Goal: Task Accomplishment & Management: Complete application form

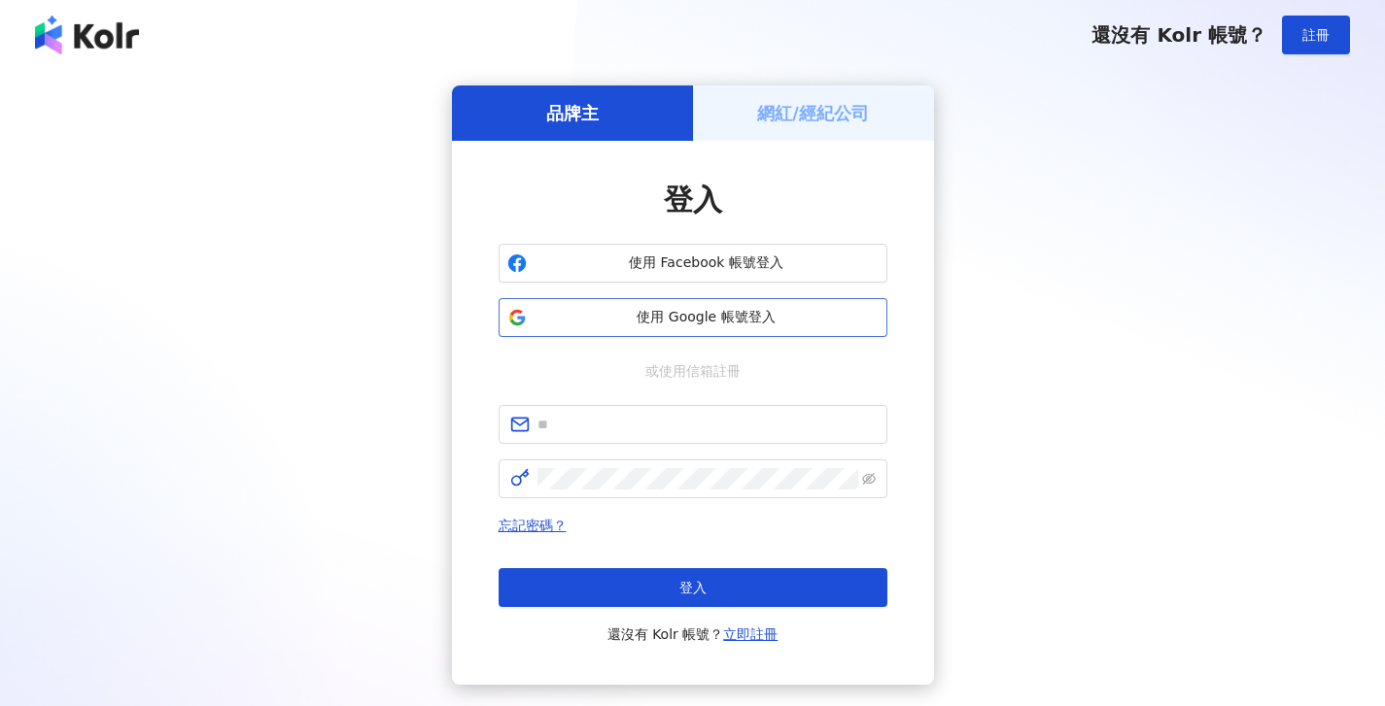
click at [689, 322] on span "使用 Google 帳號登入" at bounding box center [706, 317] width 344 height 19
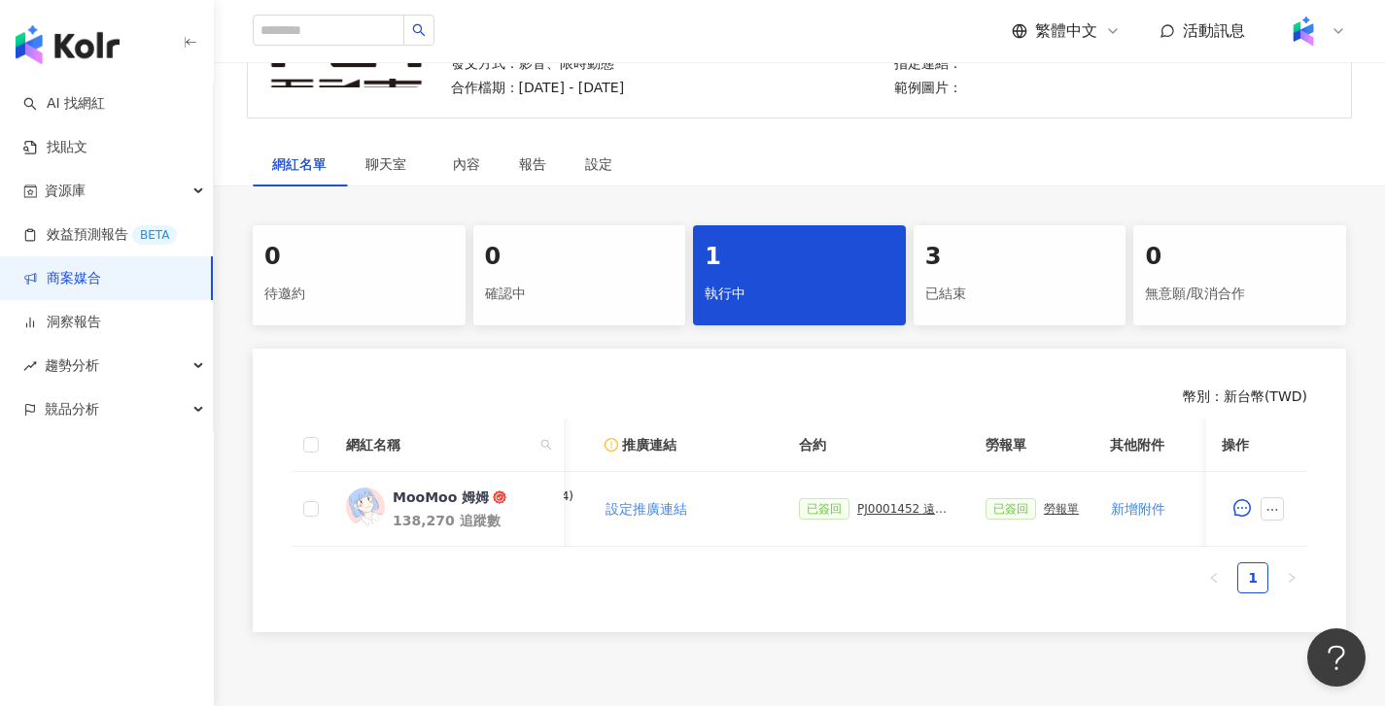
scroll to position [0, 449]
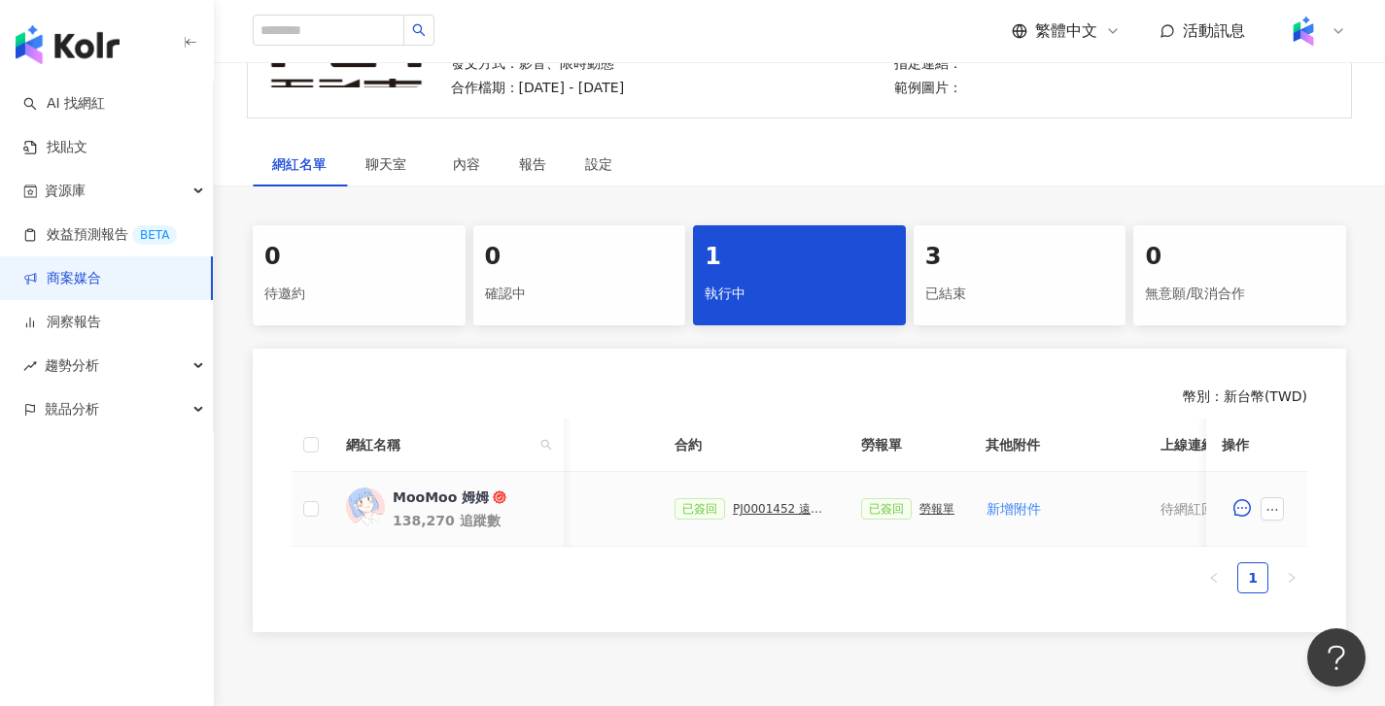
click at [929, 500] on div "已簽回 勞報單" at bounding box center [907, 509] width 93 height 21
click at [929, 504] on div "勞報單" at bounding box center [936, 509] width 35 height 14
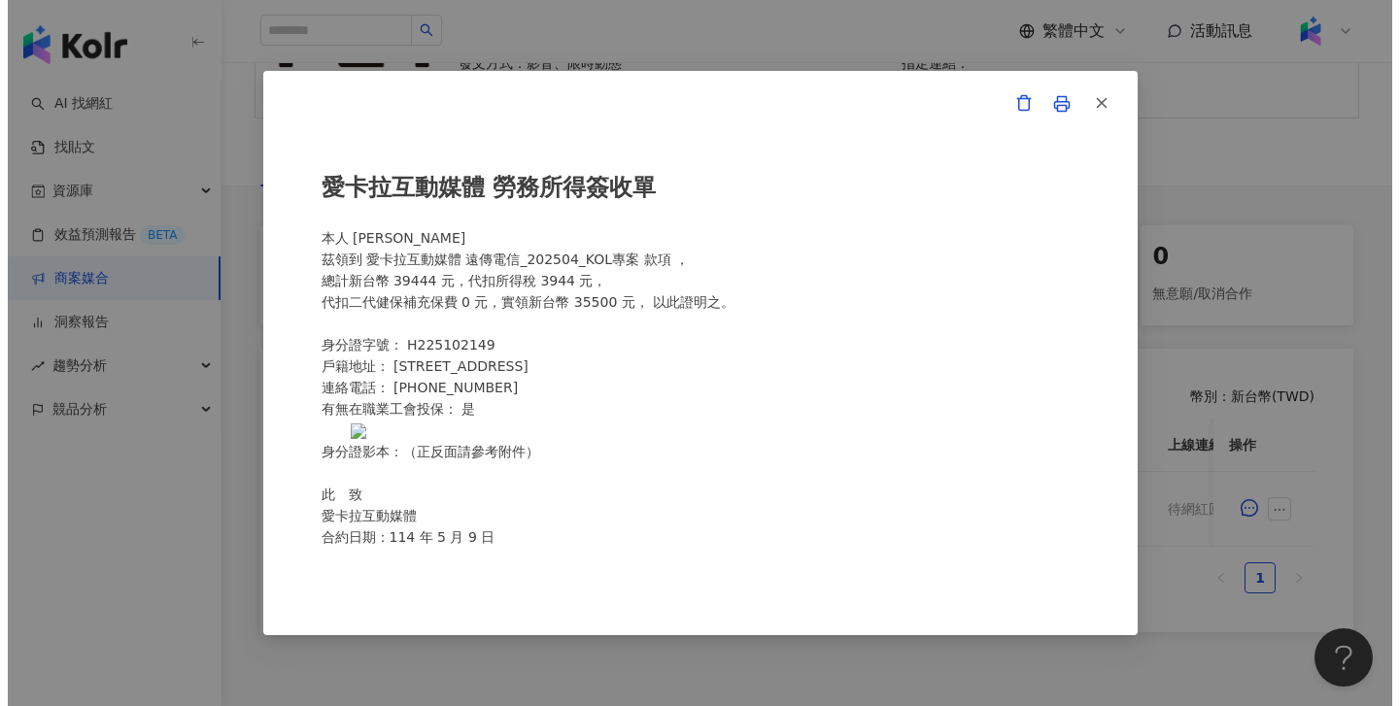
scroll to position [417, 0]
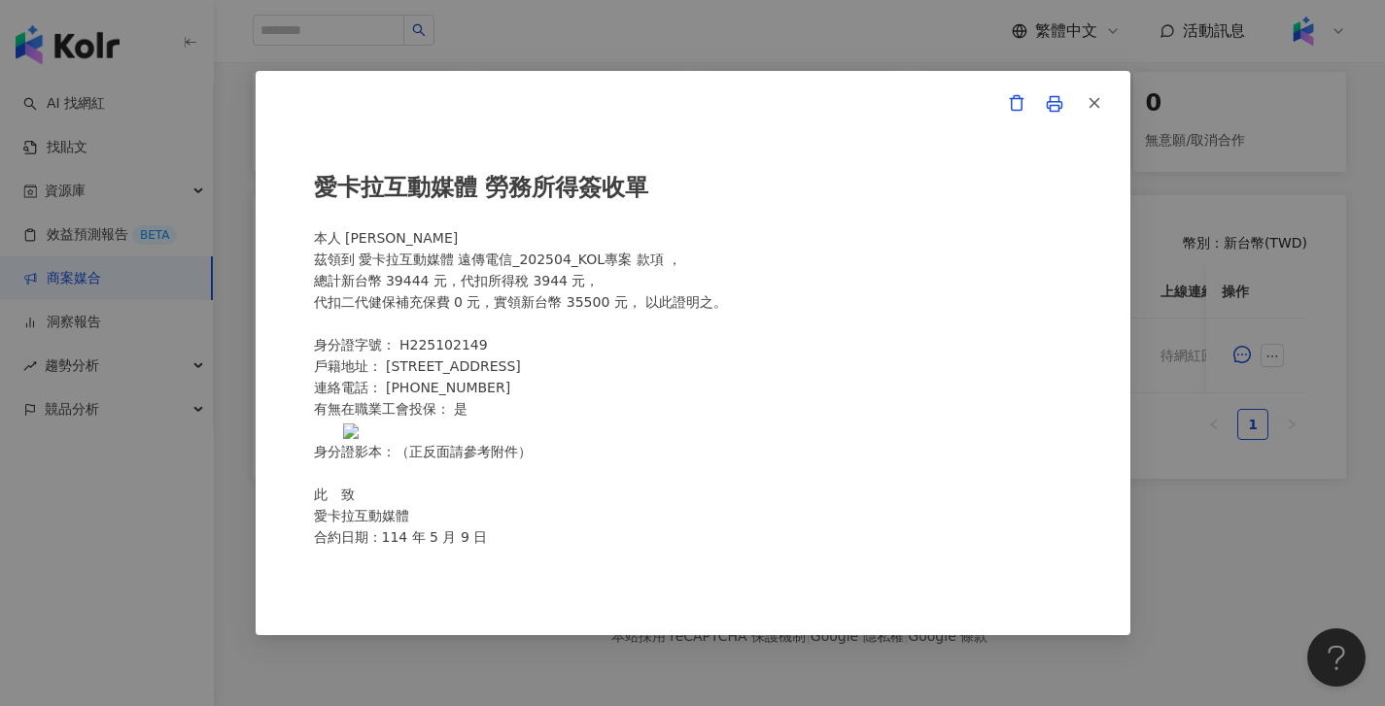
click at [359, 439] on img at bounding box center [351, 432] width 16 height 16
click at [1152, 504] on div "愛卡拉互動媒體 勞務所得簽收單 本人 余為妮 茲領到 愛卡拉互動媒體 遠傳電信_202504_KOL專案 款項 ， 總計新台幣 39444 元，代扣所得稅 3…" at bounding box center [692, 353] width 1385 height 706
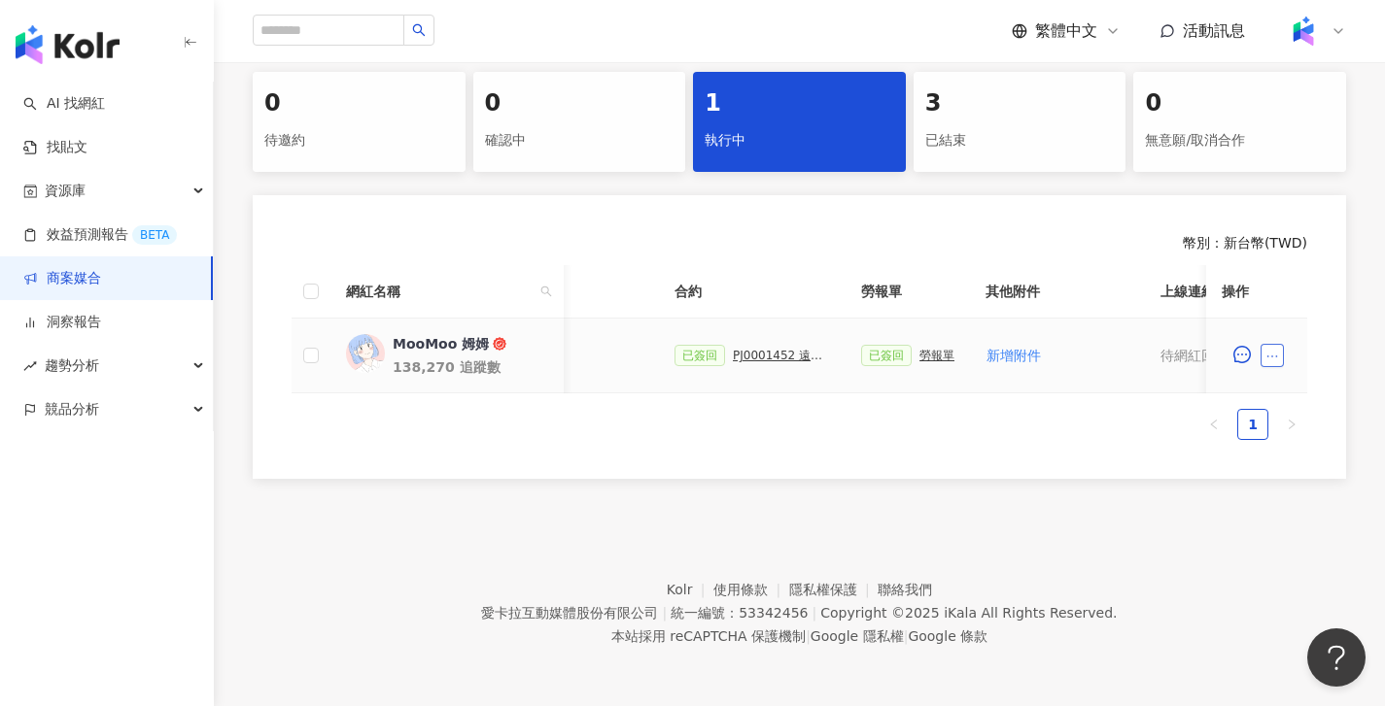
click at [1277, 350] on icon "ellipsis" at bounding box center [1272, 357] width 14 height 14
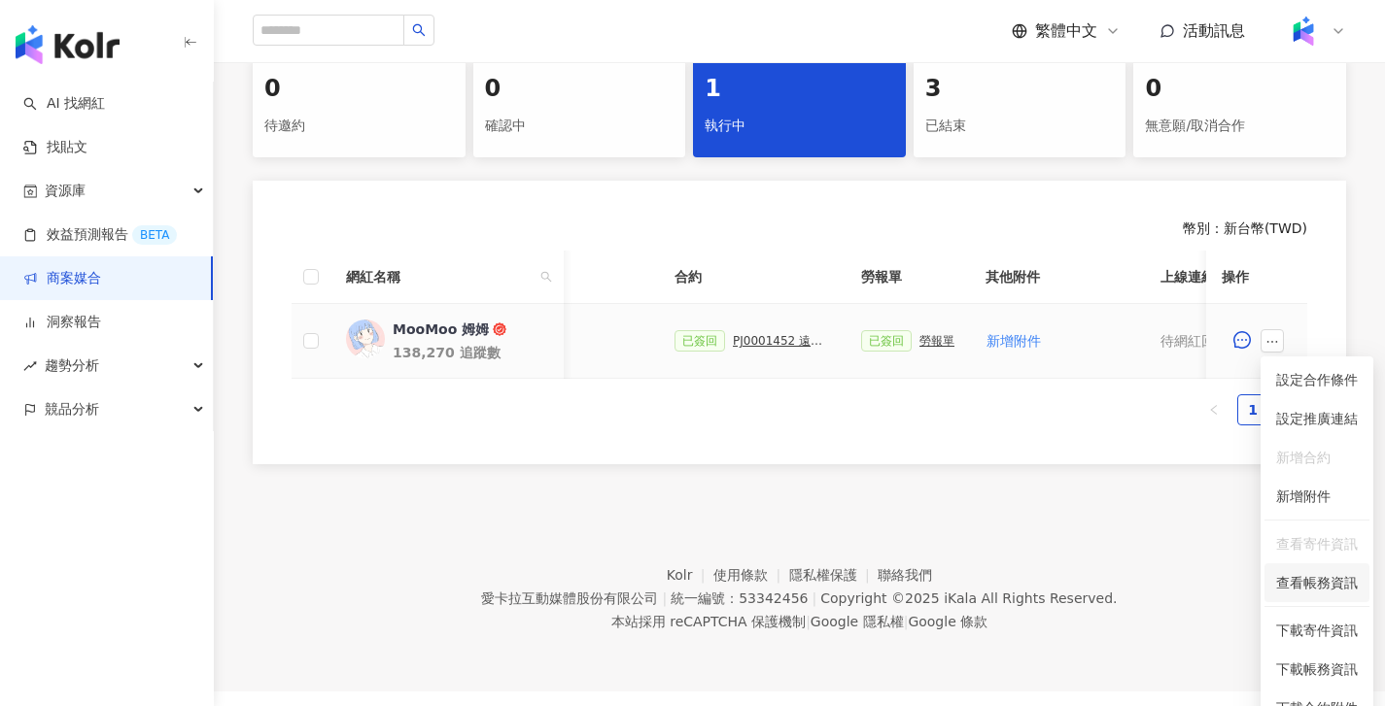
click at [1319, 587] on span "查看帳務資訊" at bounding box center [1317, 582] width 82 height 21
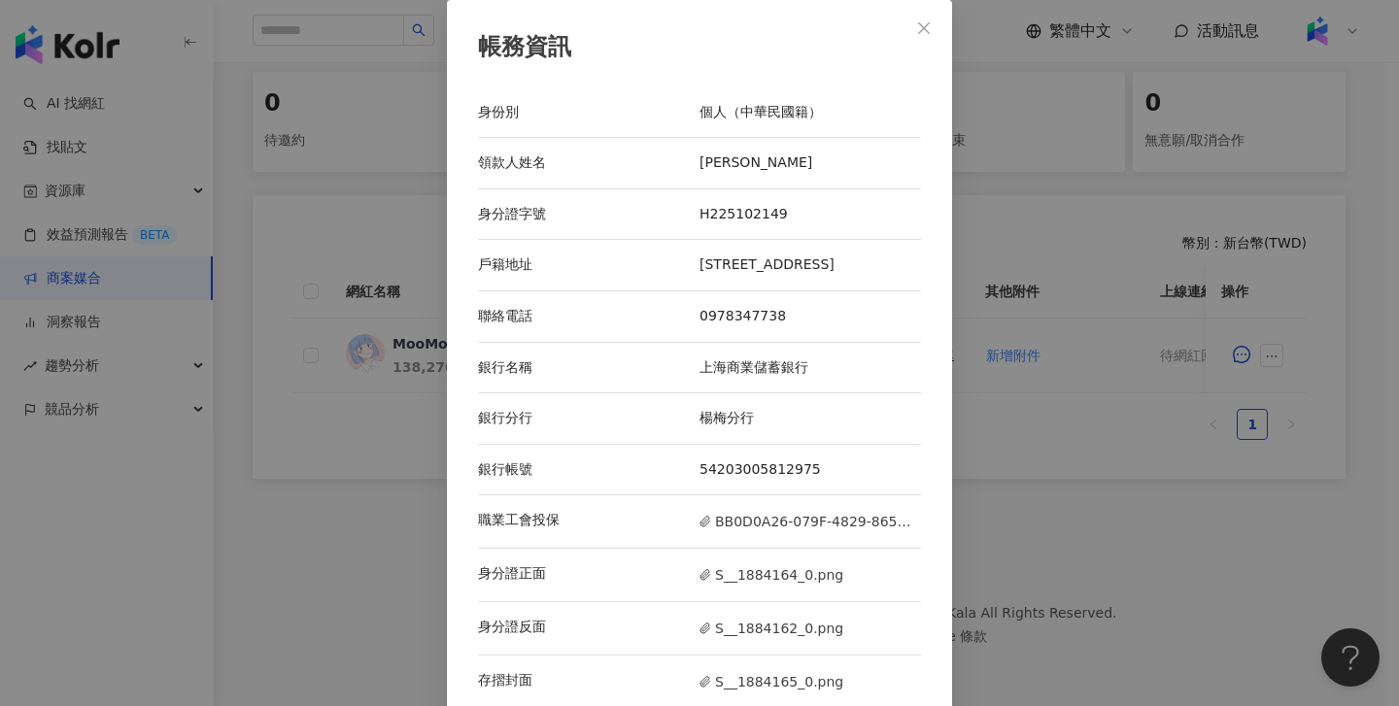
scroll to position [46, 0]
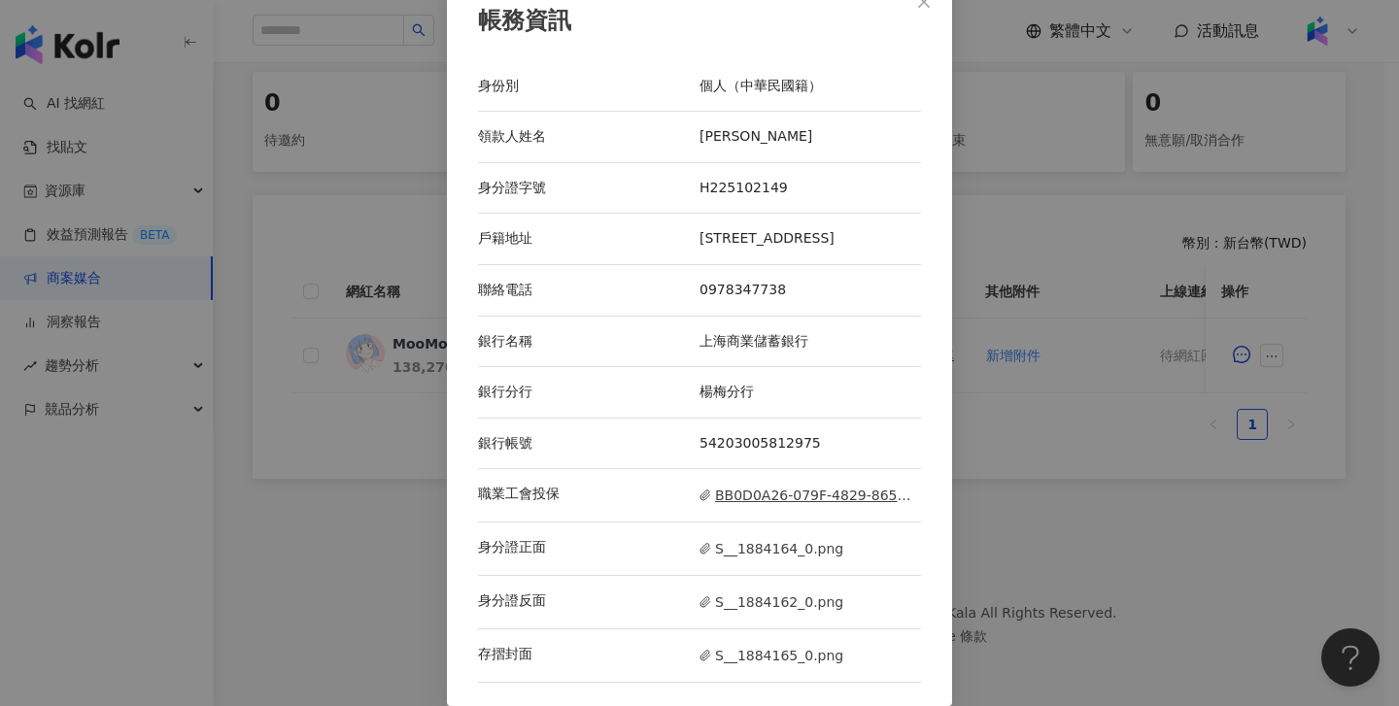
click at [740, 495] on span "BB0D0A26-079F-4829-865D-3E44F9832E9D.jpg" at bounding box center [811, 495] width 222 height 21
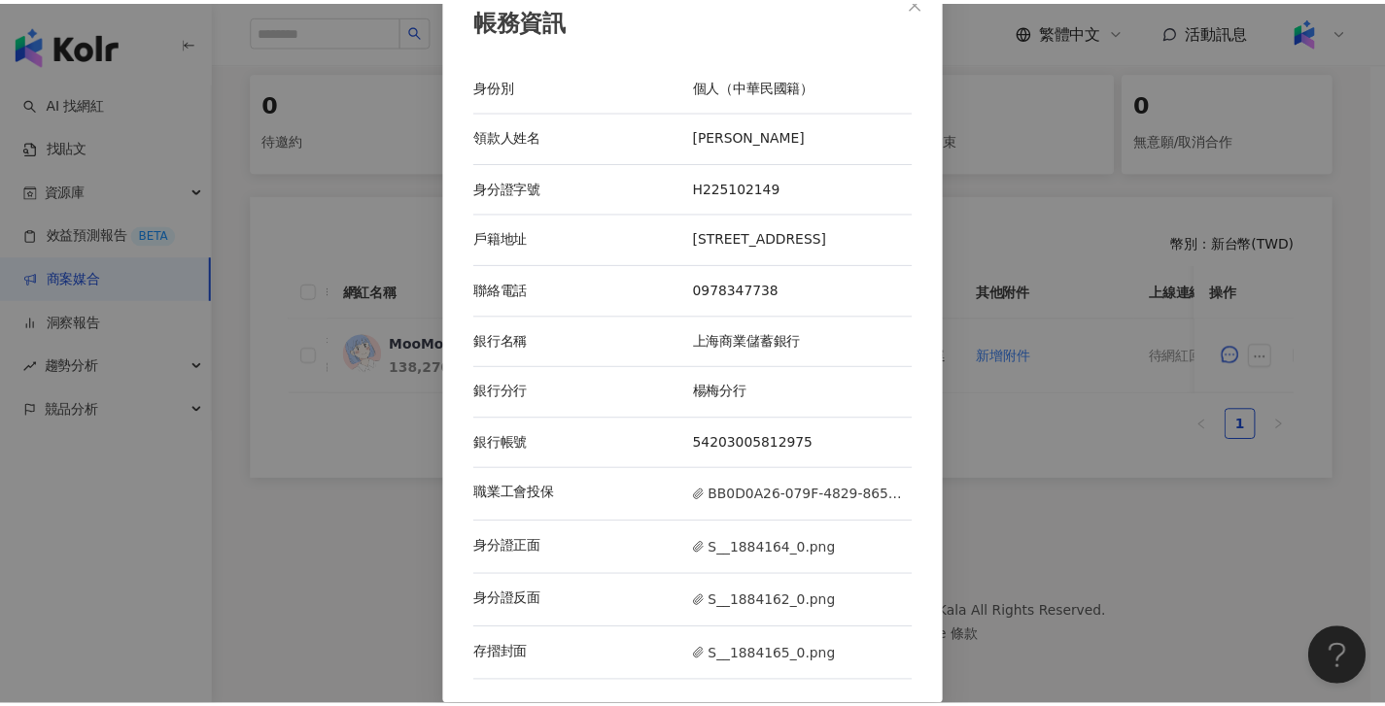
scroll to position [14, 0]
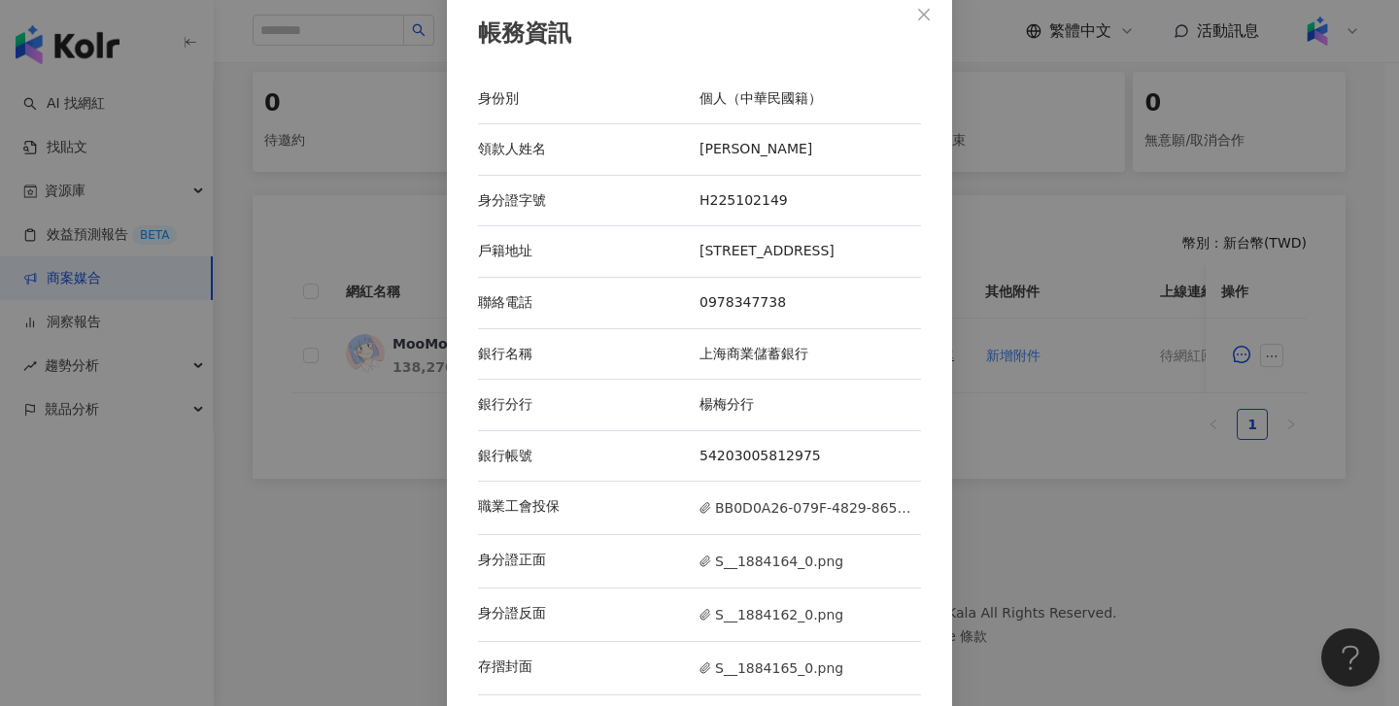
click at [1059, 450] on div "帳務資訊 身份別 個人（中華民國籍） 領款人姓名 余為妮 身分證字號 H225102149 戶籍地址 桃園市楊梅區楊明里29鄰中山北路一段370巷2號 聯絡電…" at bounding box center [699, 353] width 1399 height 706
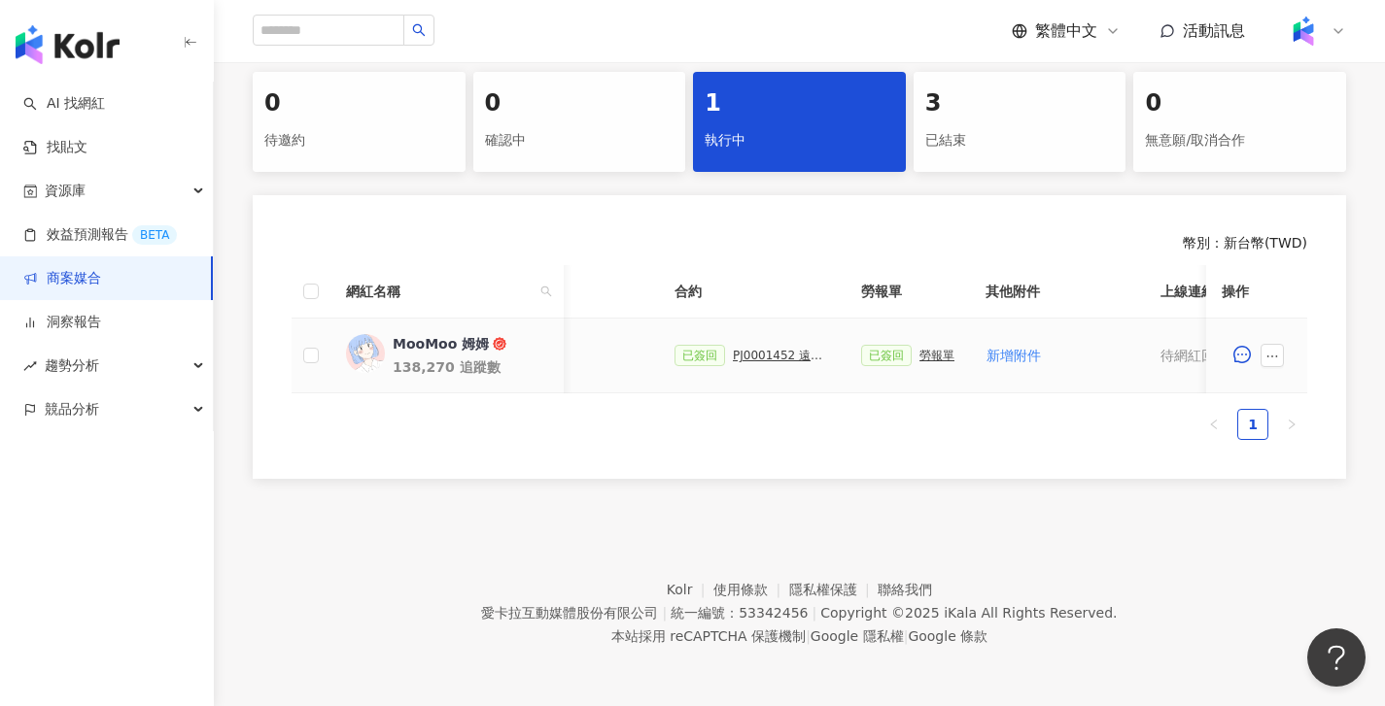
click at [940, 349] on div "勞報單" at bounding box center [936, 356] width 35 height 14
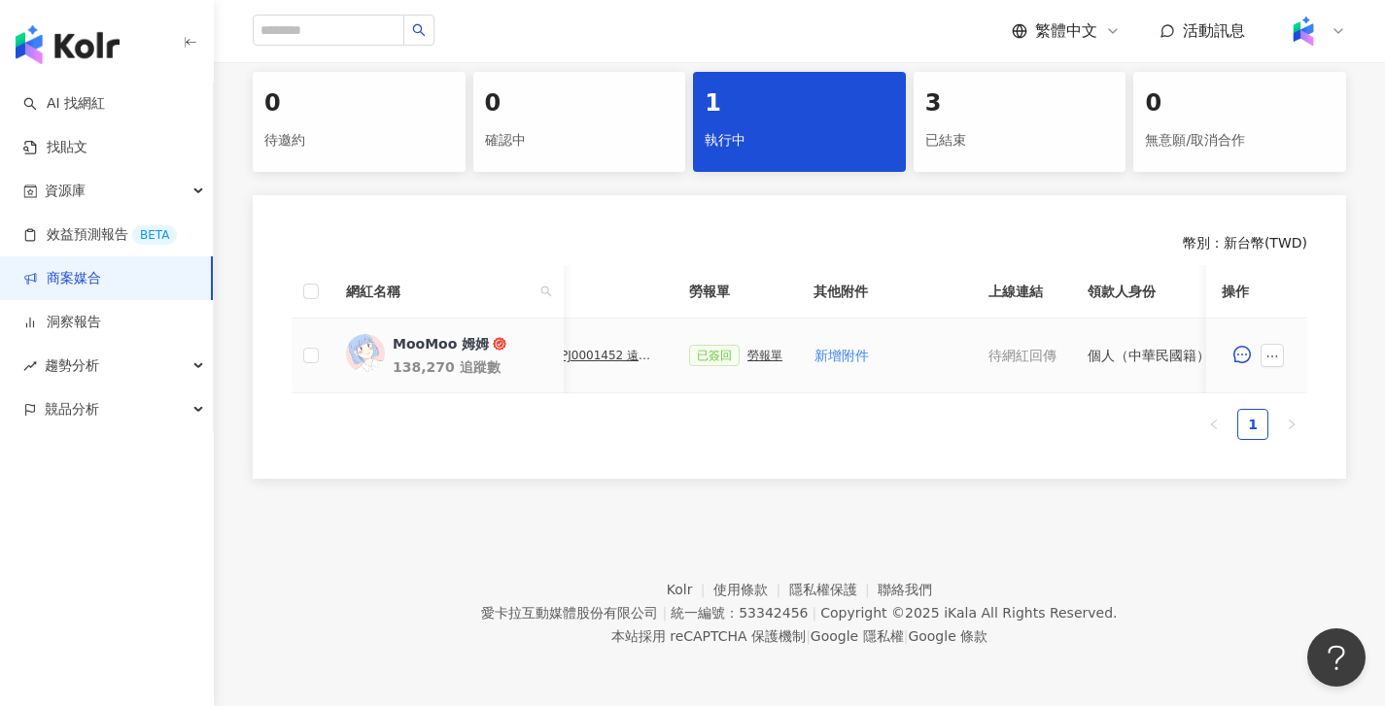
click at [870, 338] on td "新增附件" at bounding box center [885, 356] width 175 height 75
click at [857, 348] on span "新增附件" at bounding box center [841, 356] width 54 height 16
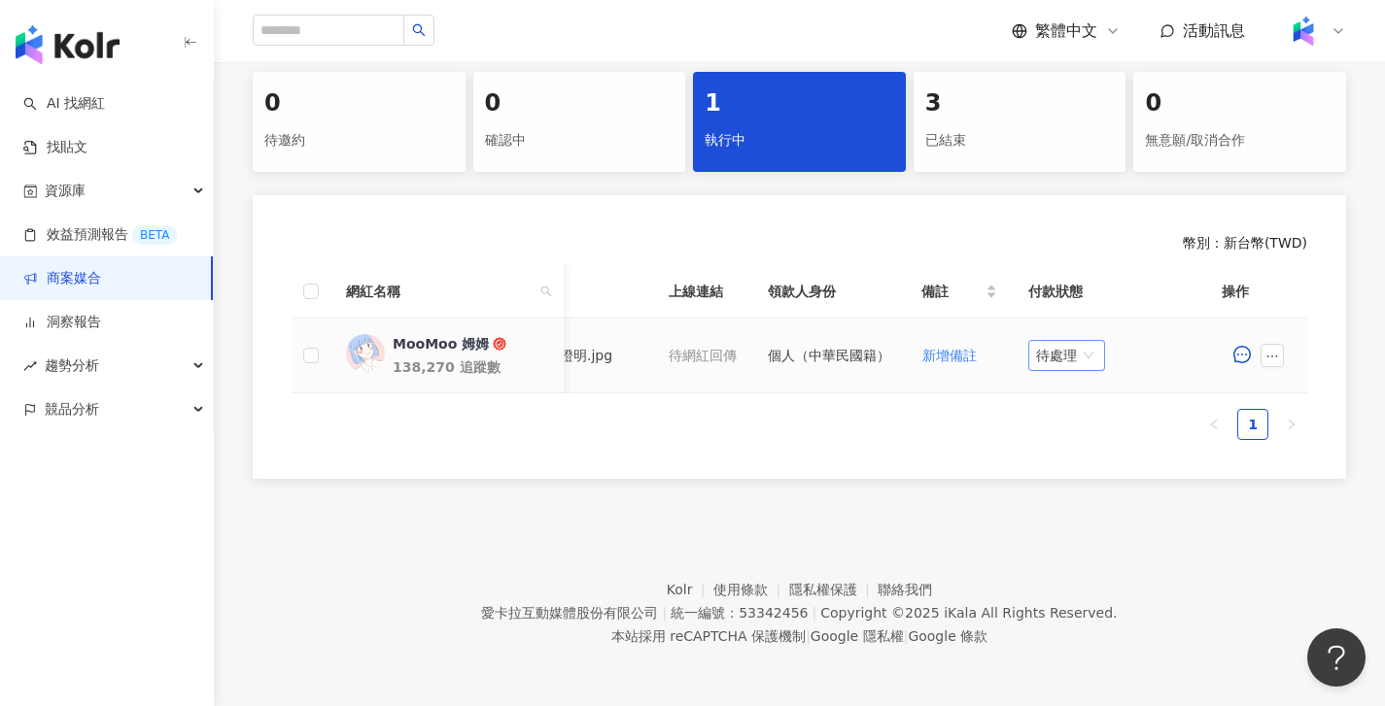
click at [1050, 341] on span "待處理" at bounding box center [1066, 355] width 61 height 29
click at [1065, 418] on div "處理中" at bounding box center [1070, 428] width 54 height 21
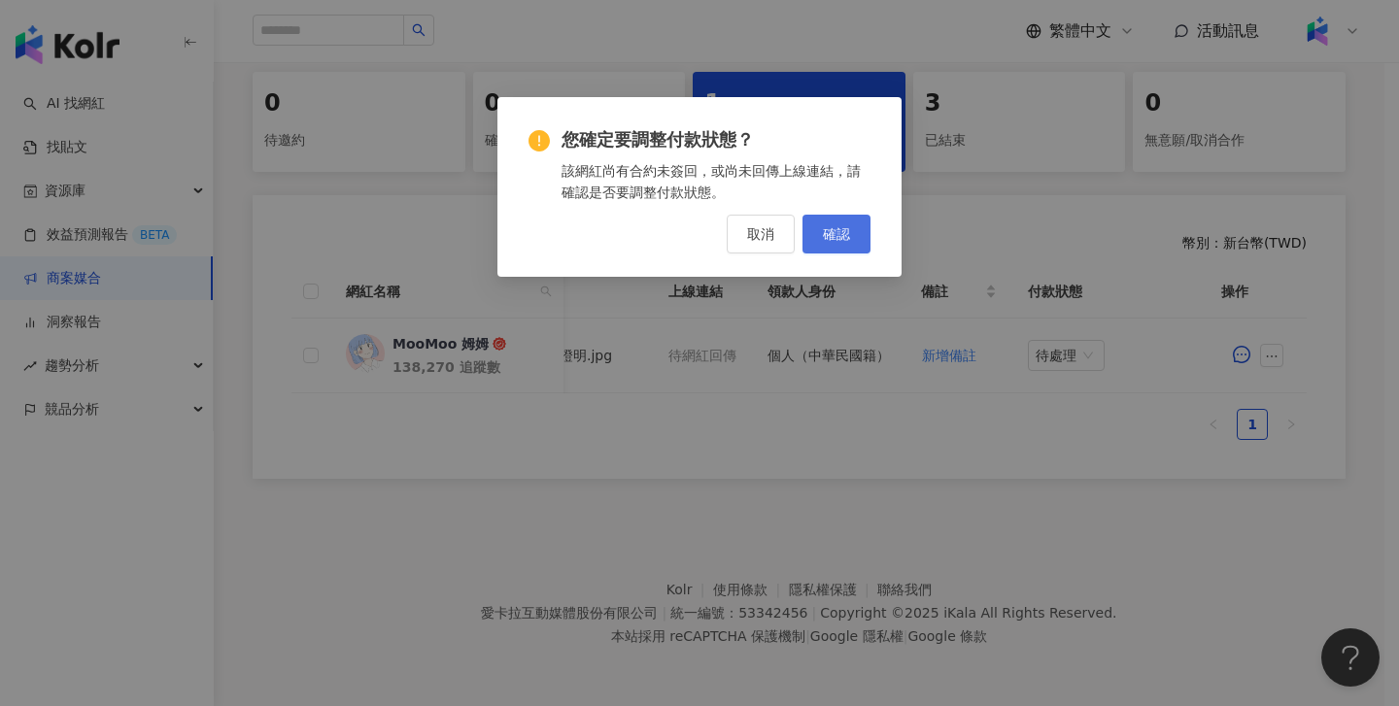
click at [815, 236] on button "確認" at bounding box center [837, 234] width 68 height 39
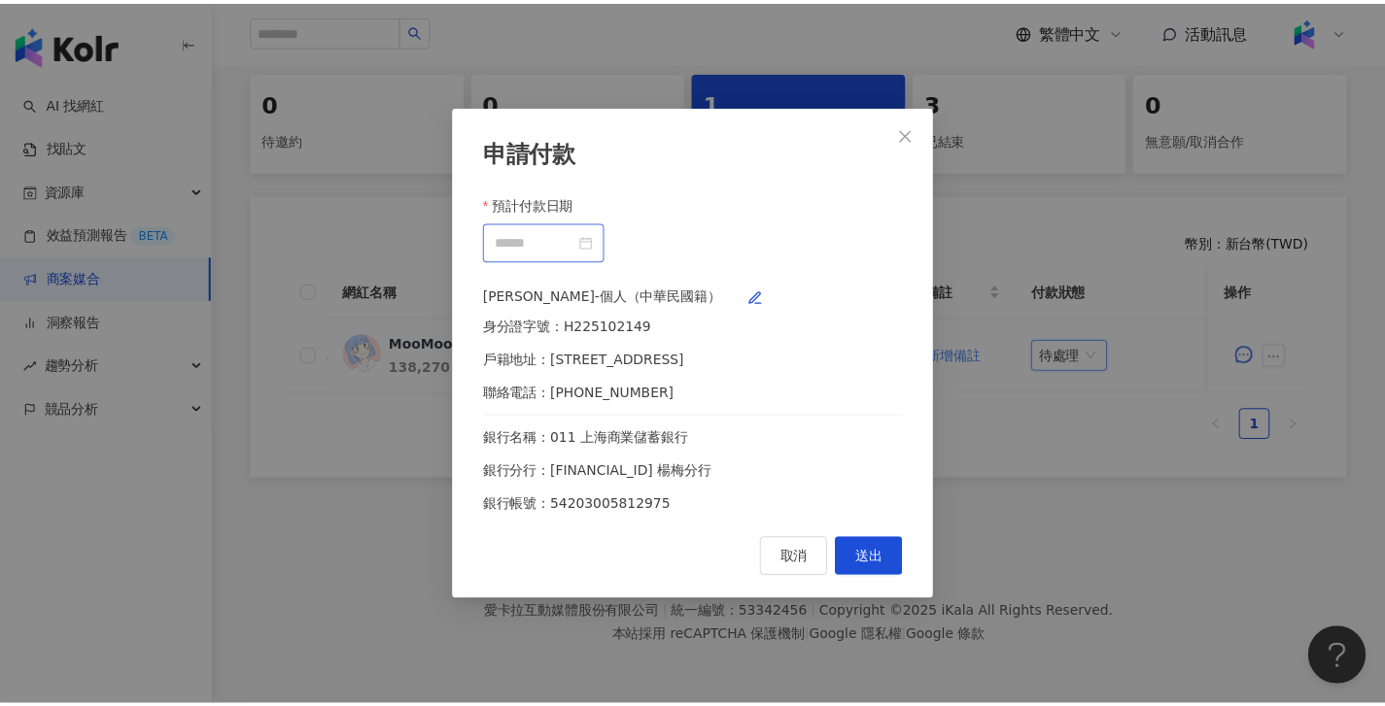
scroll to position [0, 938]
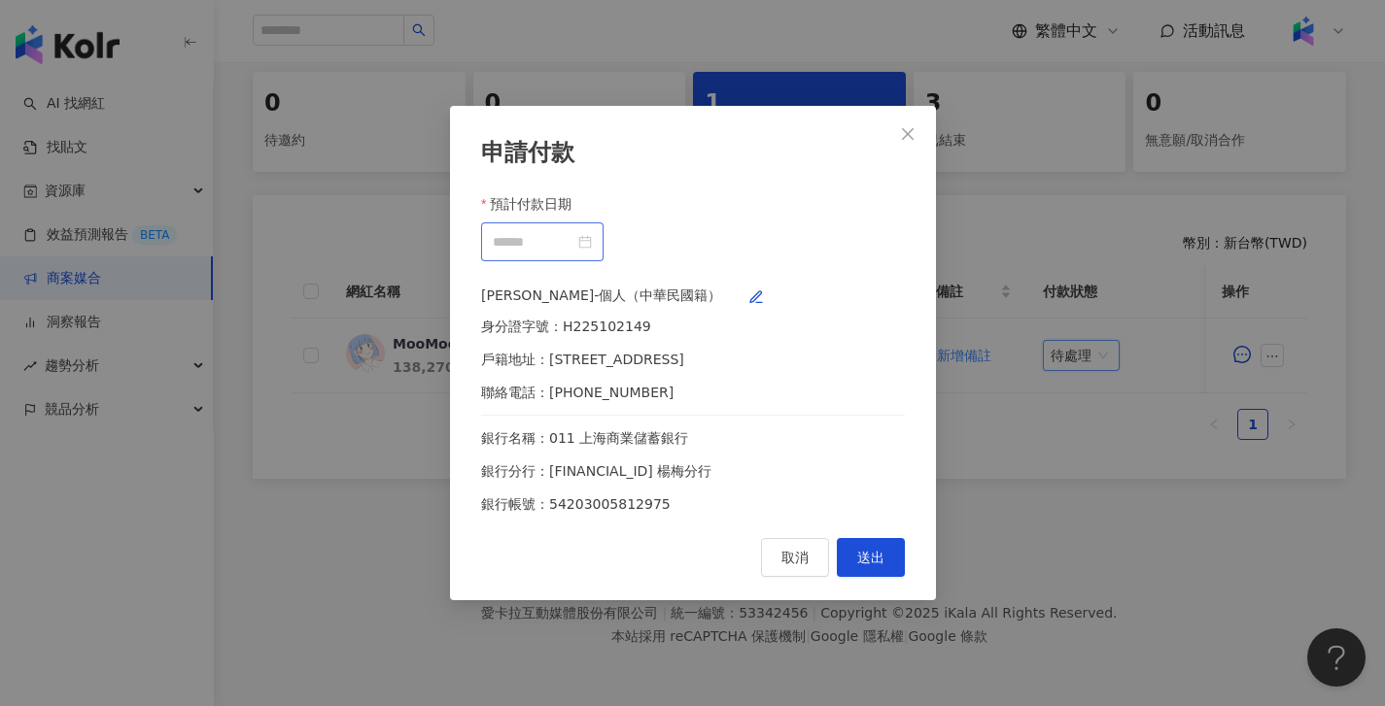
click at [603, 223] on div at bounding box center [542, 242] width 122 height 39
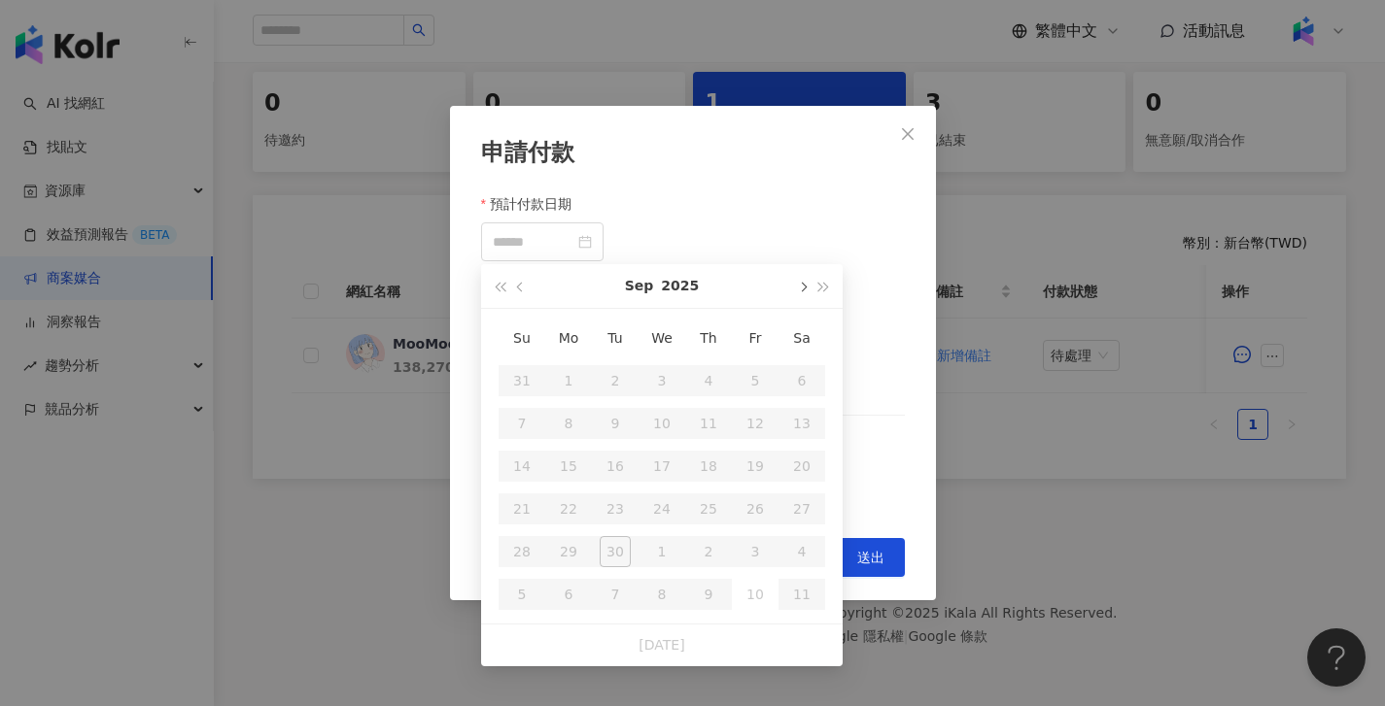
click at [803, 264] on button "button" at bounding box center [801, 286] width 21 height 44
type input "**********"
click at [740, 422] on div "10" at bounding box center [755, 423] width 31 height 31
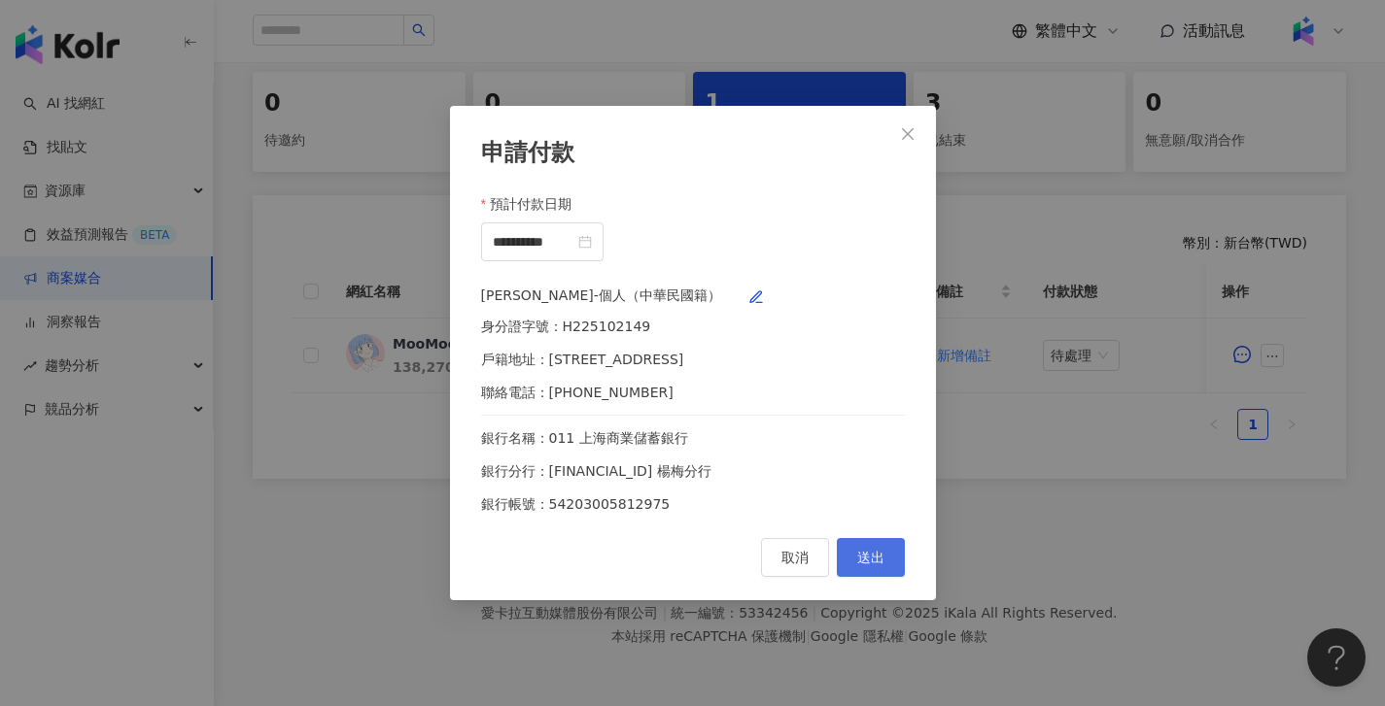
click at [884, 568] on button "送出" at bounding box center [871, 557] width 68 height 39
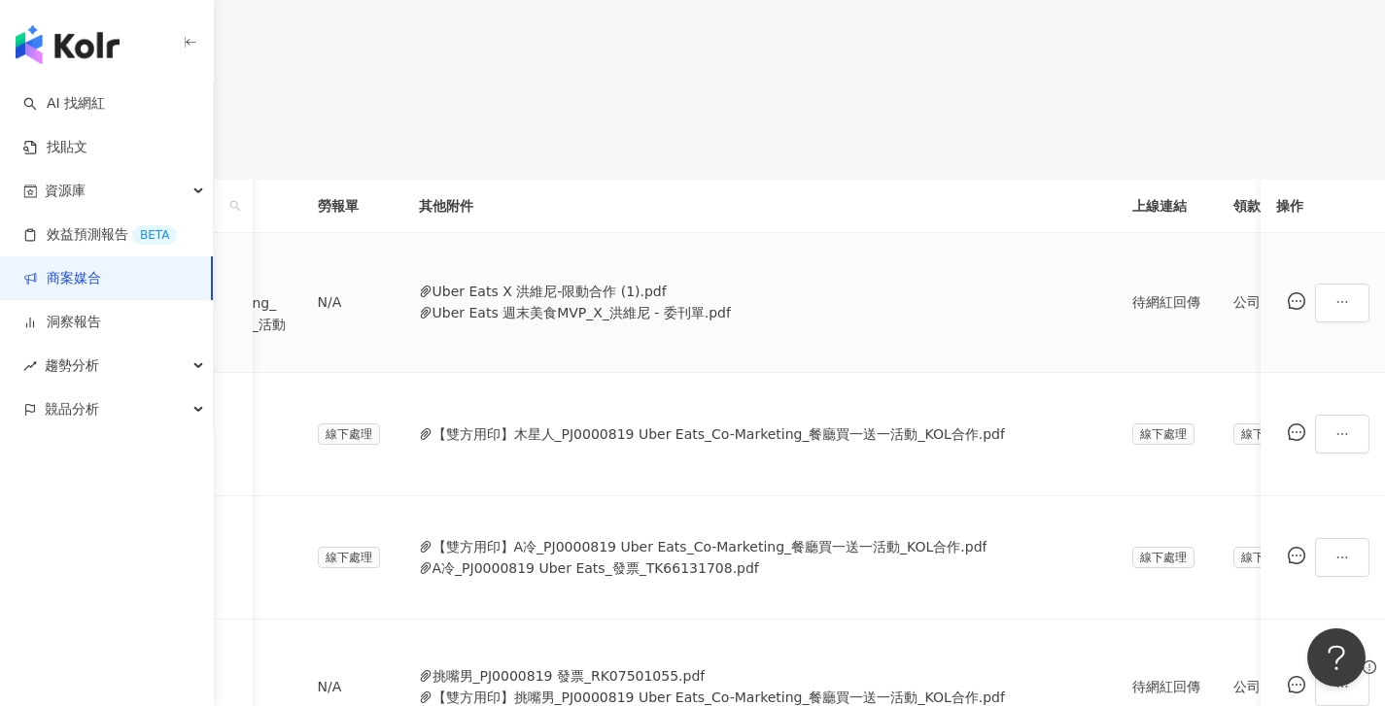
scroll to position [0, 690]
click at [1335, 309] on icon "ellipsis" at bounding box center [1342, 302] width 14 height 14
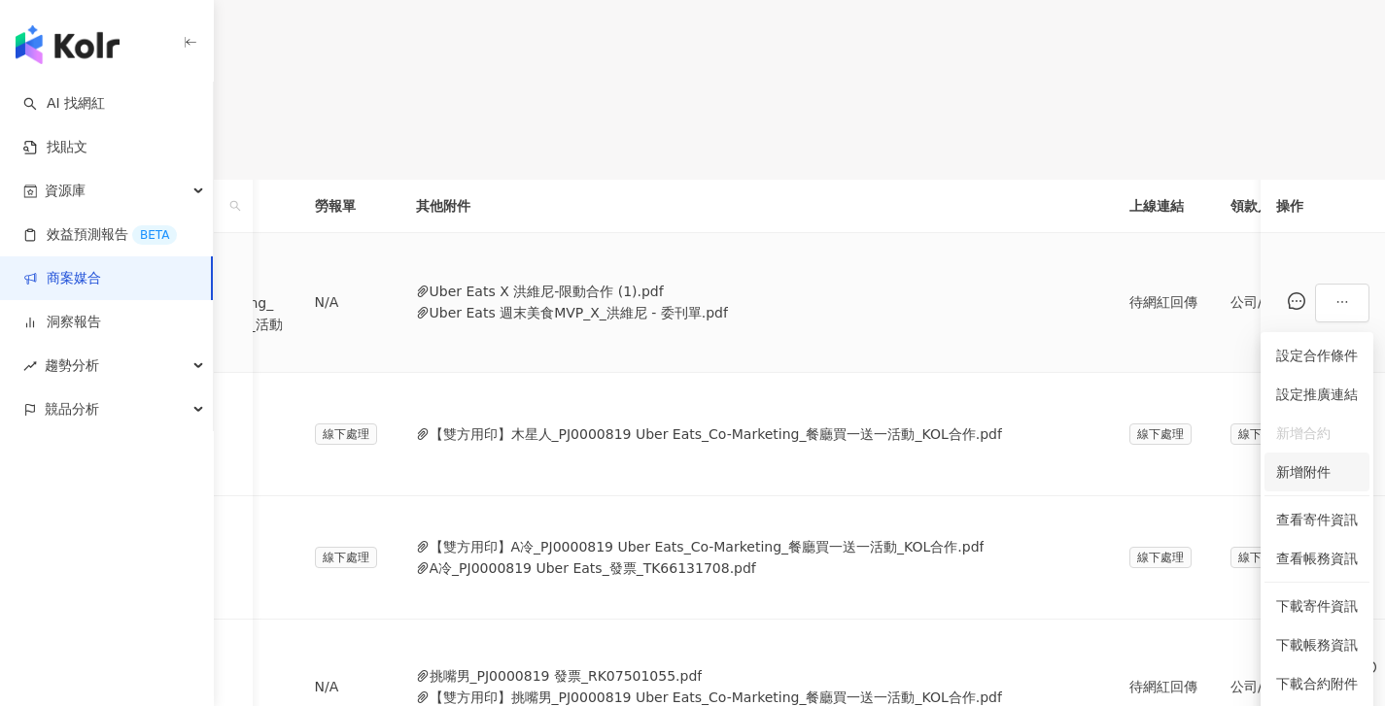
click at [1307, 469] on span "新增附件" at bounding box center [1303, 473] width 54 height 16
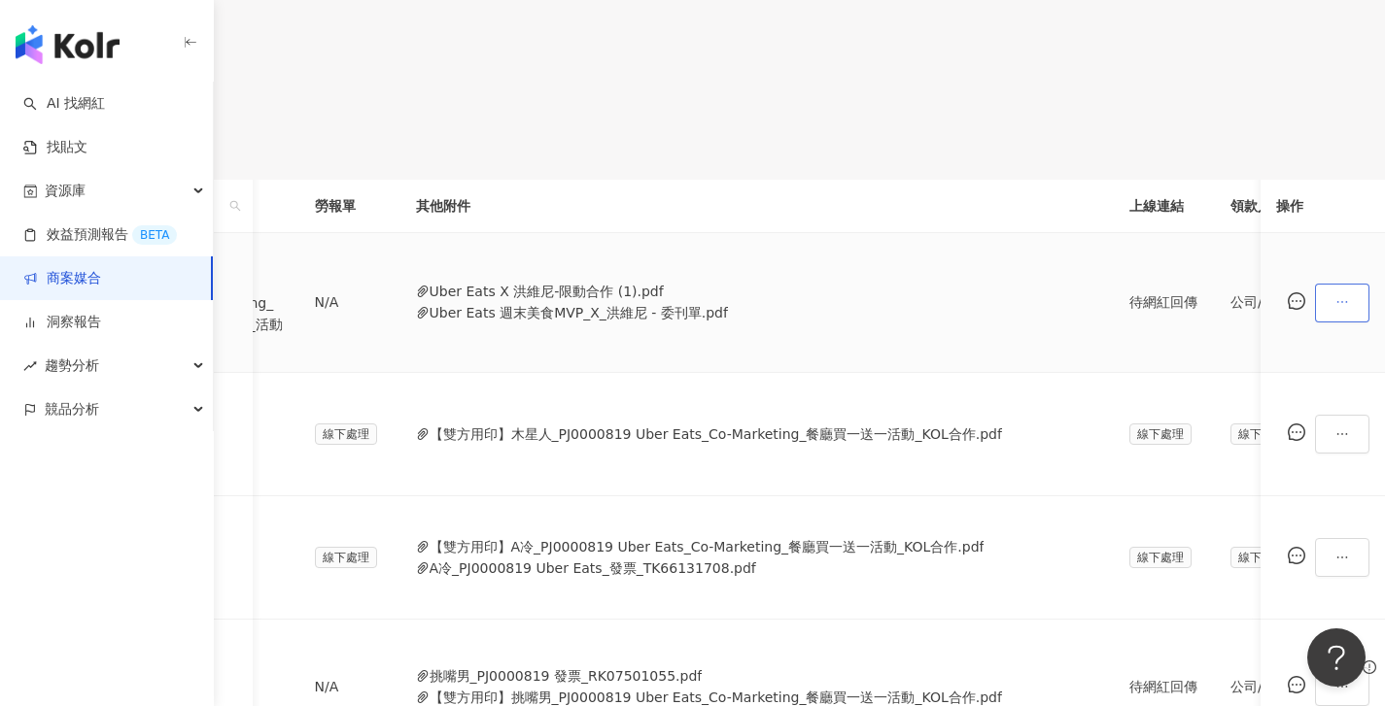
click at [1315, 317] on button "button" at bounding box center [1342, 303] width 54 height 39
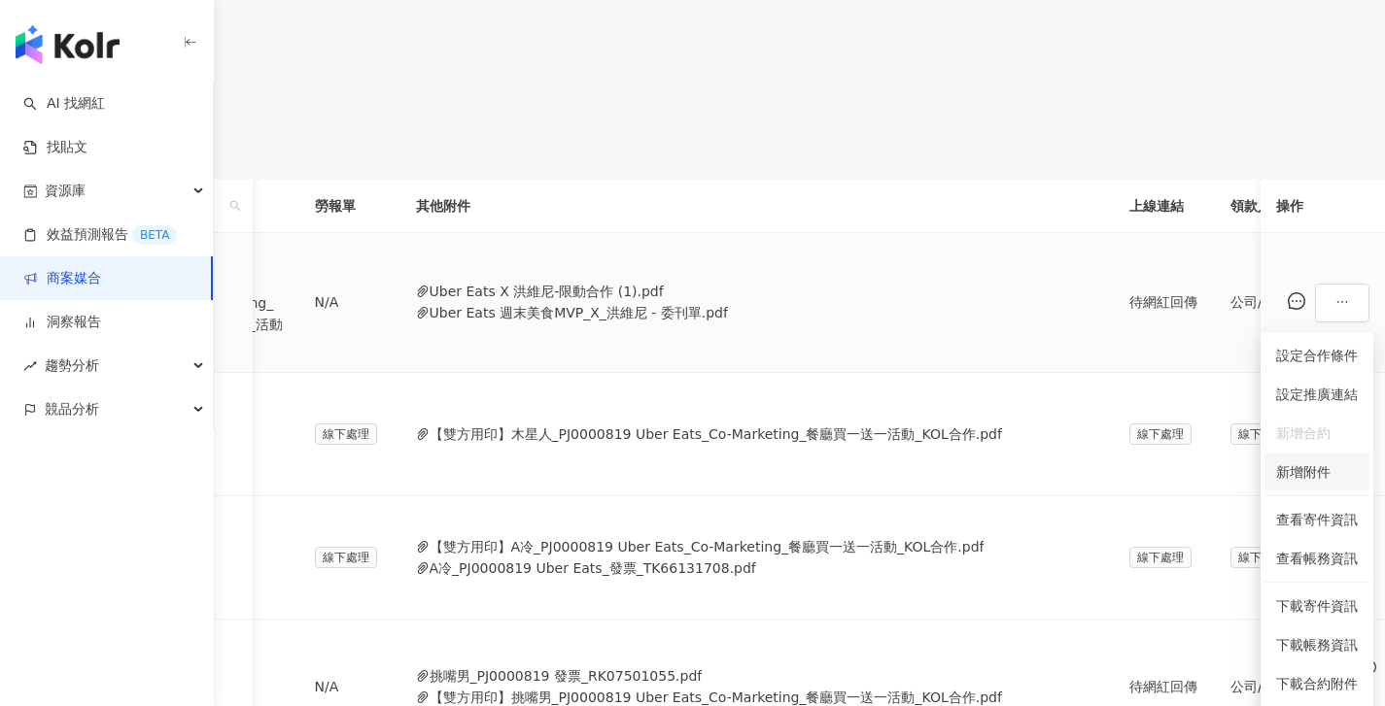
click at [1298, 470] on span "新增附件" at bounding box center [1303, 473] width 54 height 16
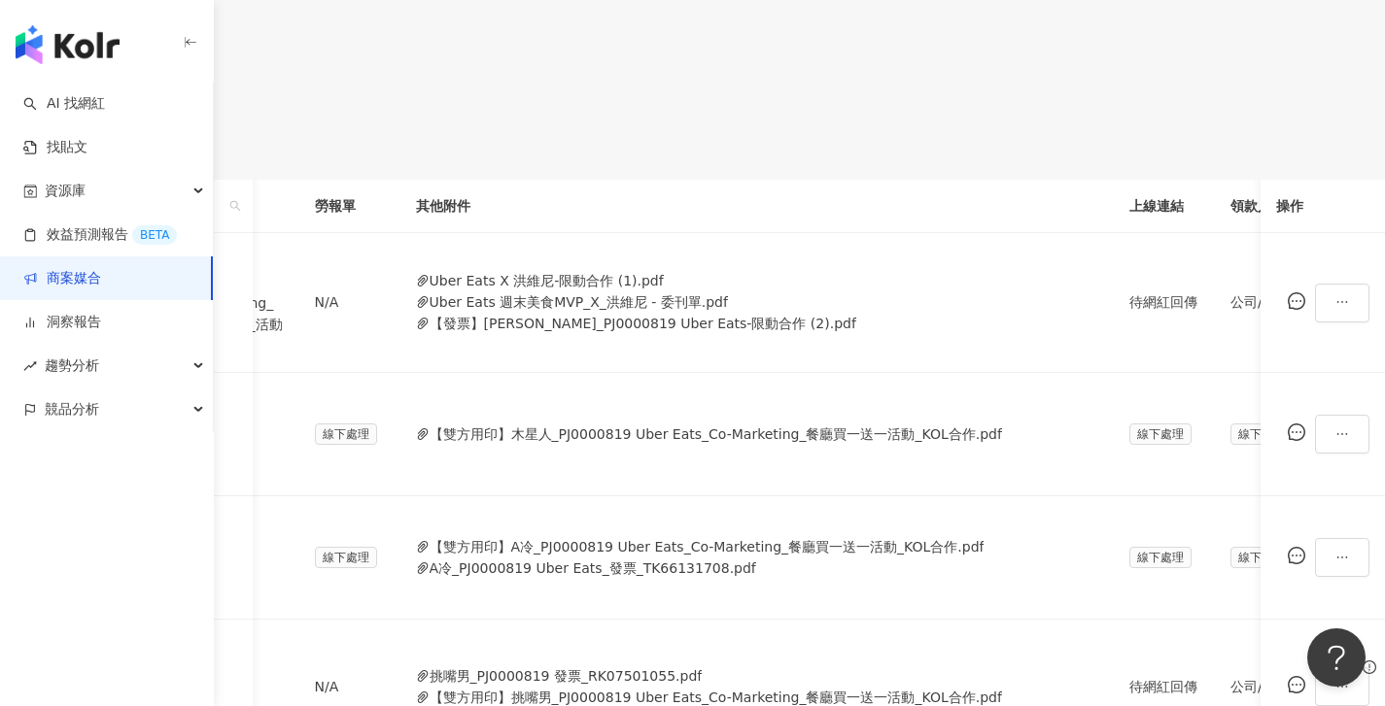
scroll to position [0, 896]
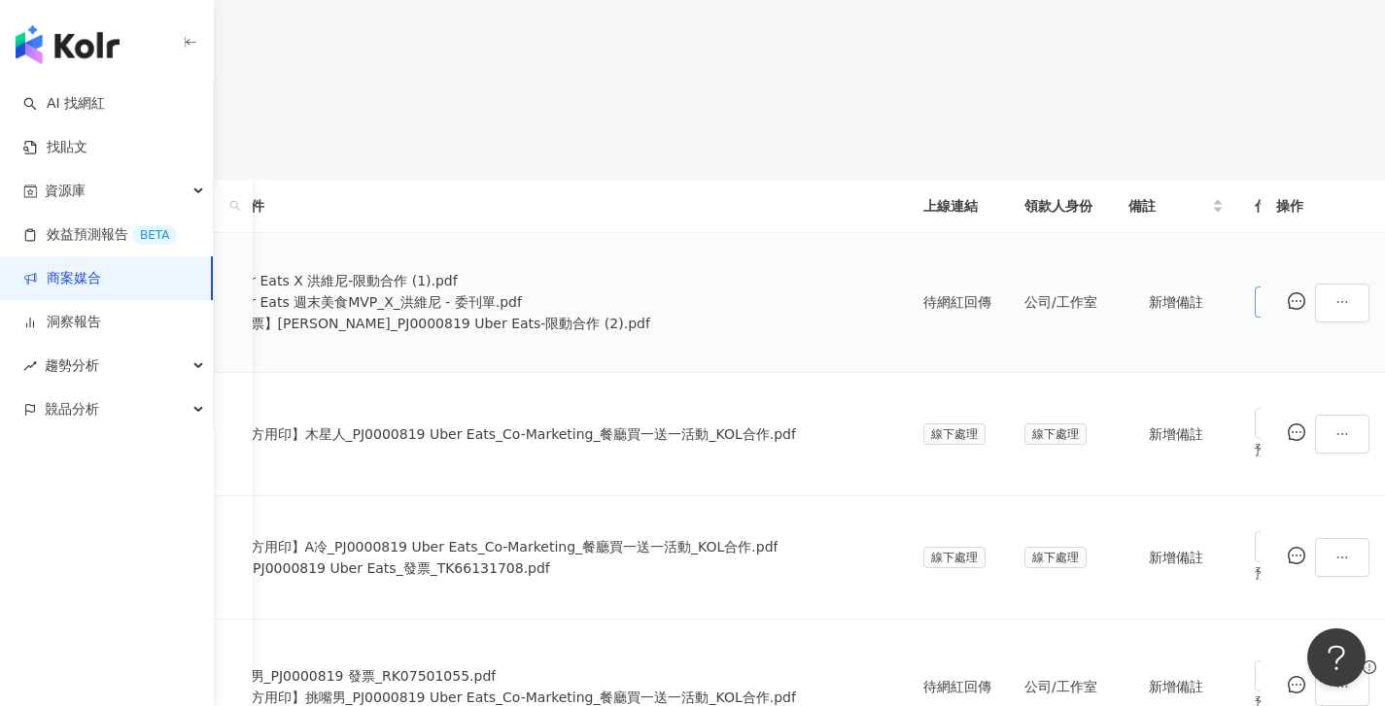
drag, startPoint x: 1047, startPoint y: 334, endPoint x: 1050, endPoint y: 347, distance: 13.0
click at [1262, 317] on span "待處理" at bounding box center [1292, 302] width 61 height 29
click at [1065, 411] on div "處理中" at bounding box center [1070, 406] width 54 height 21
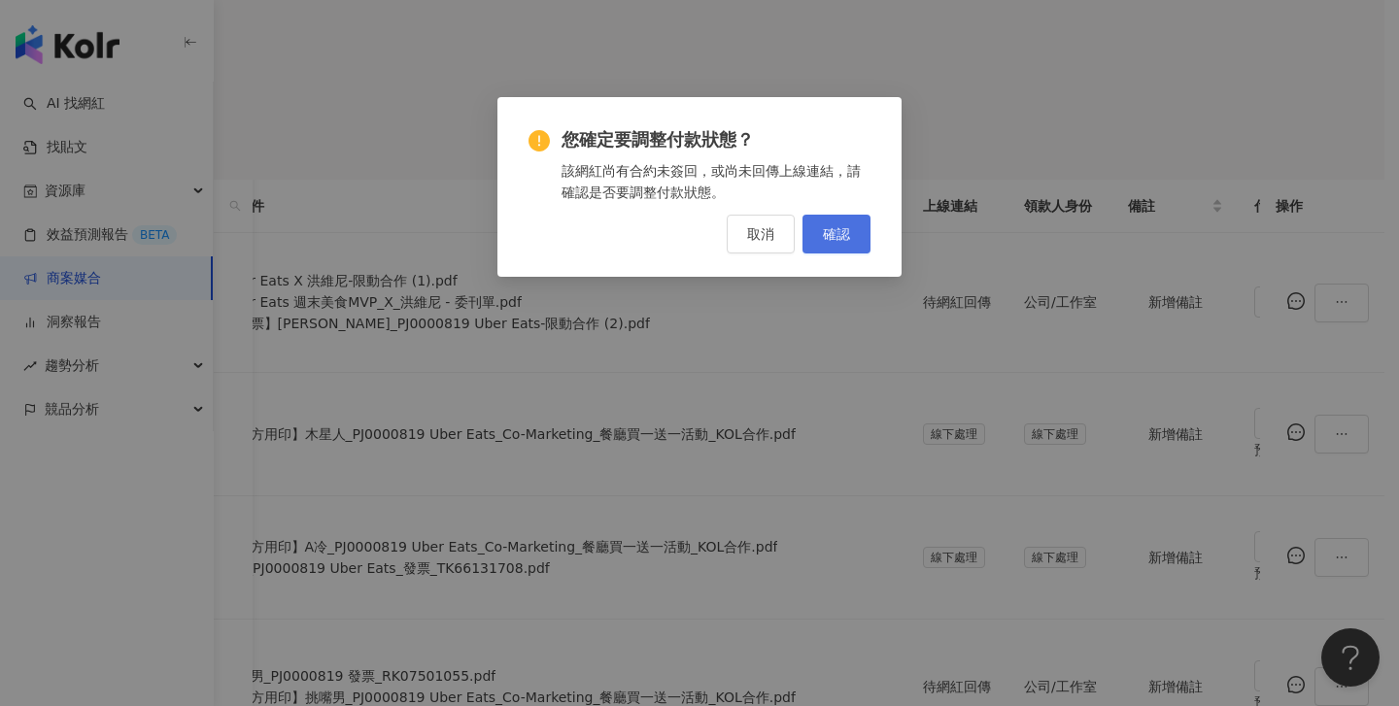
click at [863, 251] on button "確認" at bounding box center [837, 234] width 68 height 39
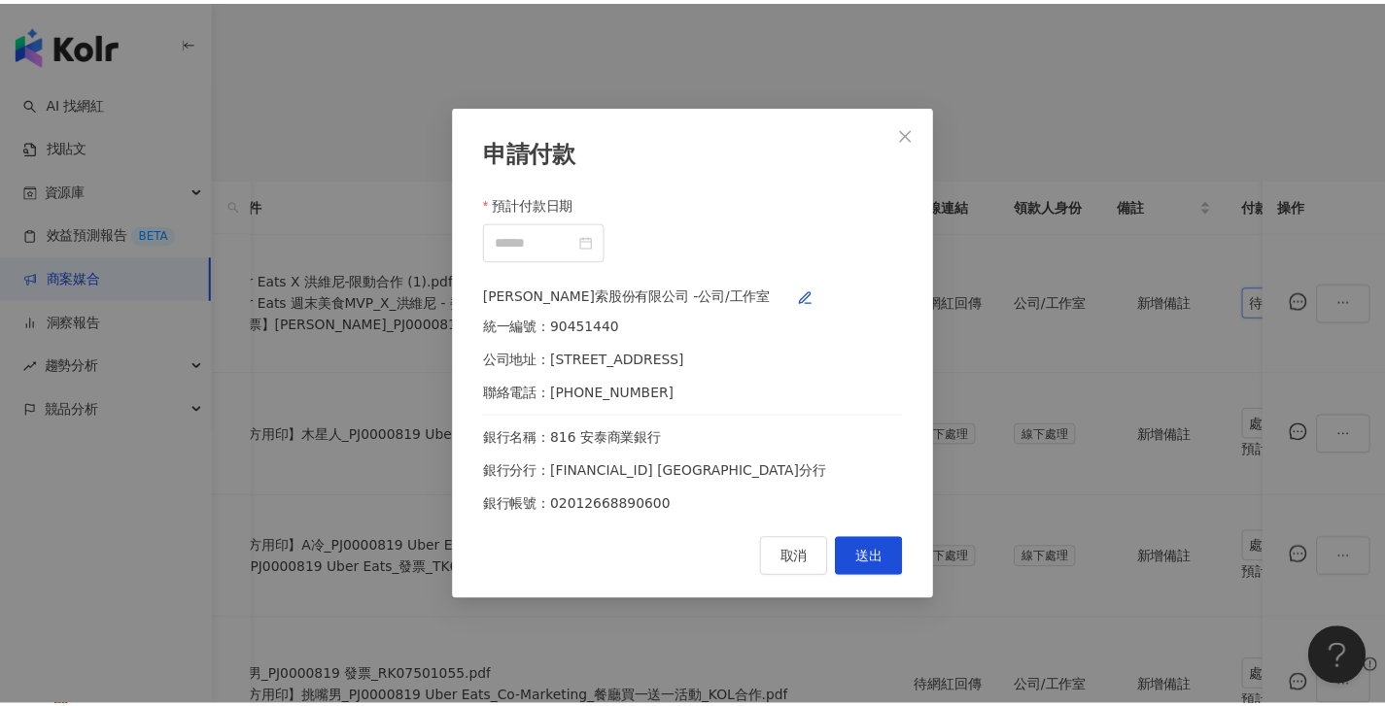
scroll to position [0, 881]
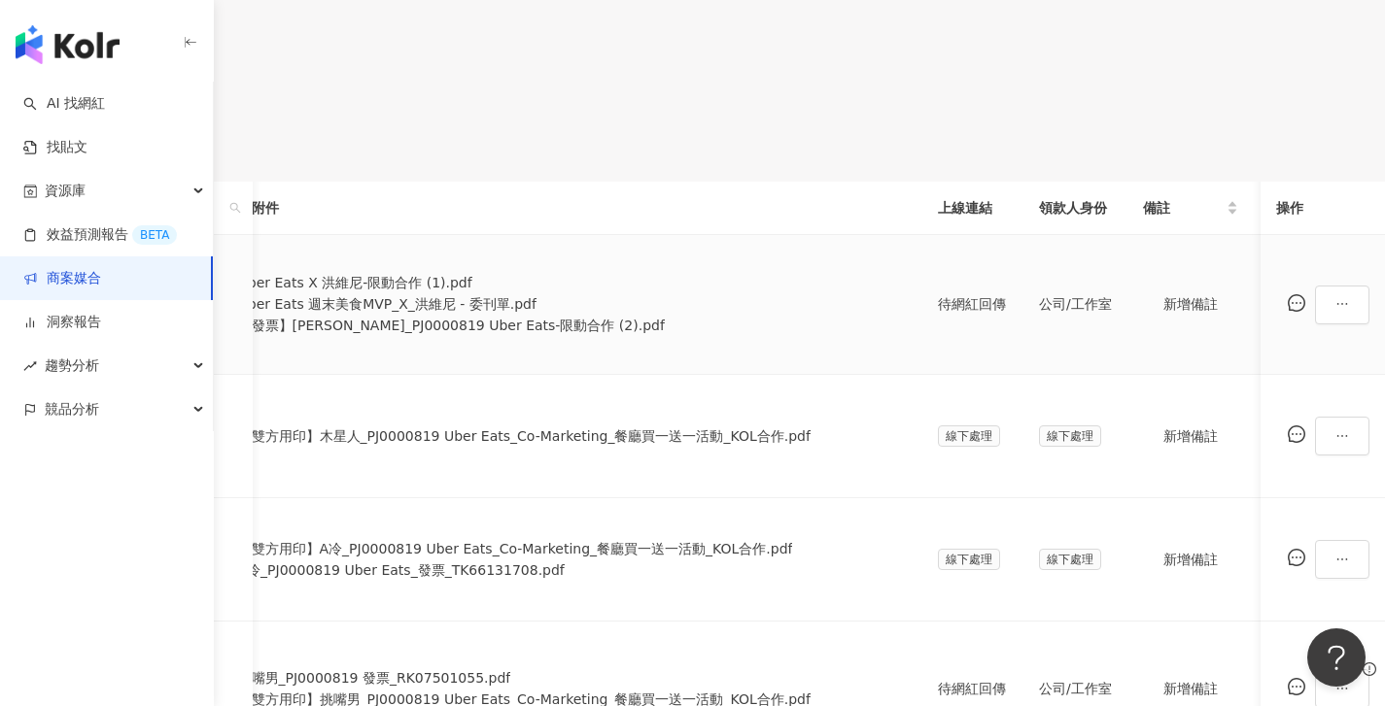
click at [536, 315] on button "Uber Eats 週末美食MVP_X_洪維尼 - 委刊單.pdf" at bounding box center [387, 303] width 298 height 21
click at [472, 295] on button "Uber Eats X 洪維尼-限動合作 (1).pdf" at bounding box center [355, 284] width 234 height 21
click at [536, 317] on button "Uber Eats 週末美食MVP_X_洪維尼 - 委刊單.pdf" at bounding box center [387, 305] width 298 height 21
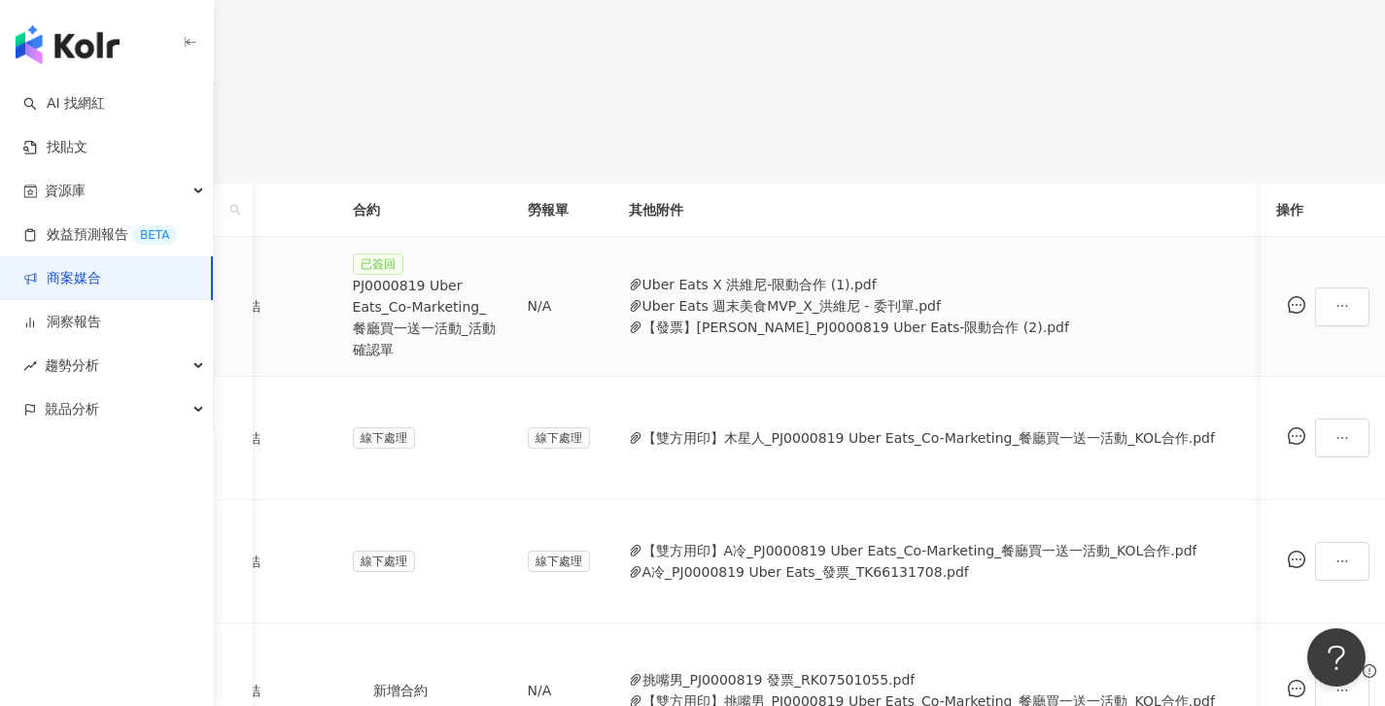
scroll to position [0, 386]
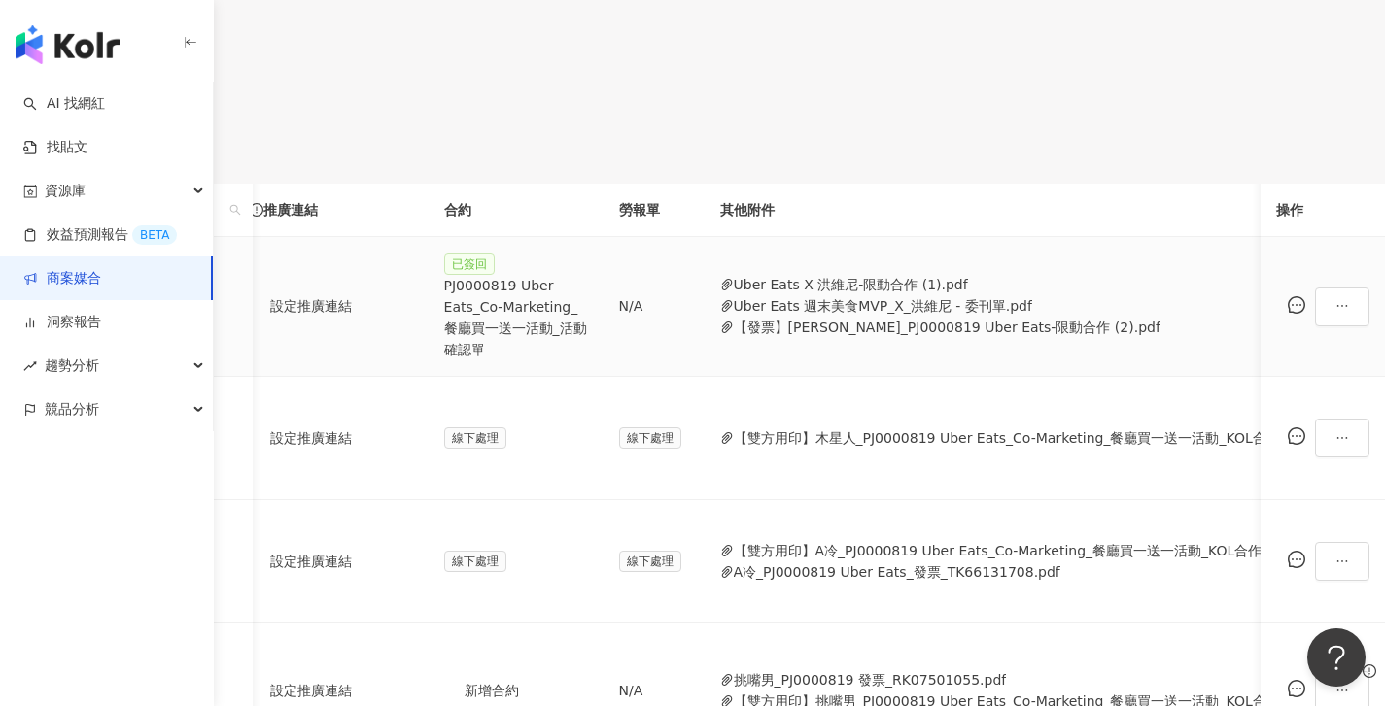
click at [588, 335] on div "PJ0000819 Uber Eats_Co-Marketing_餐廳買一送一活動_活動確認單" at bounding box center [516, 318] width 144 height 86
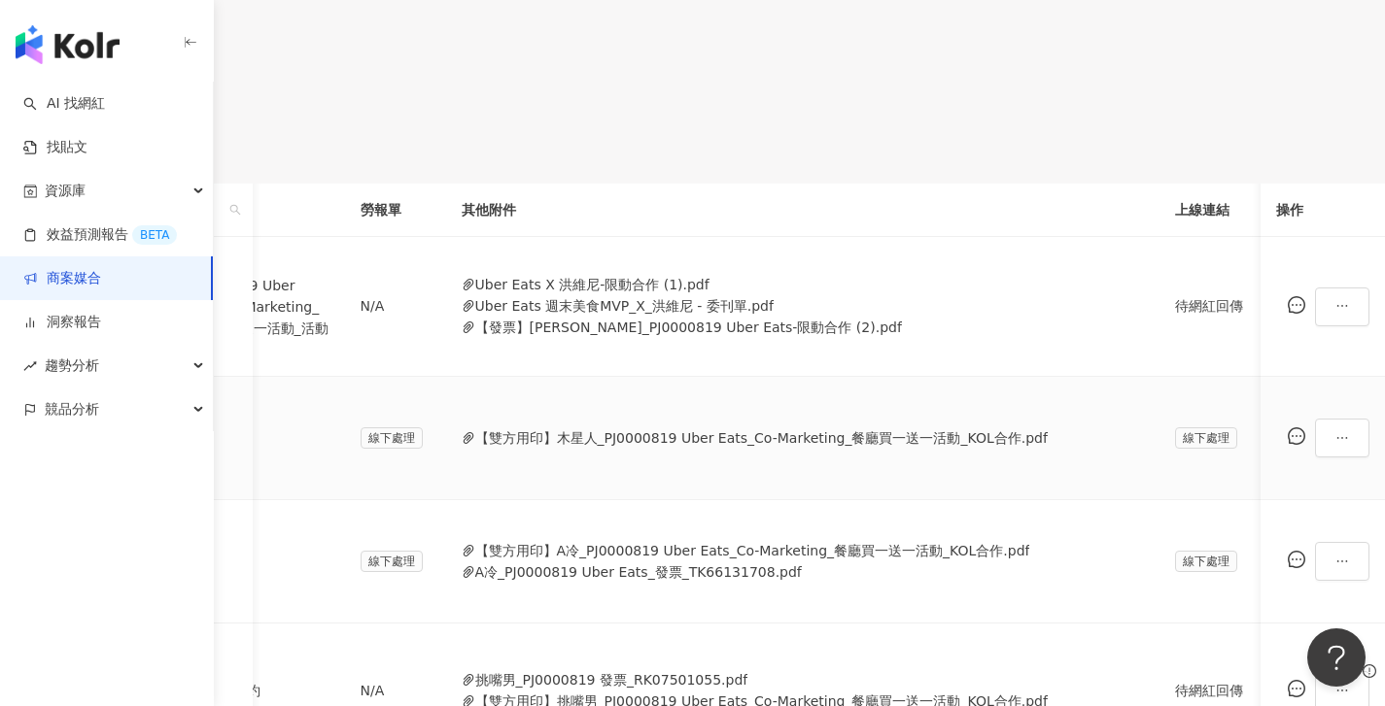
scroll to position [0, 896]
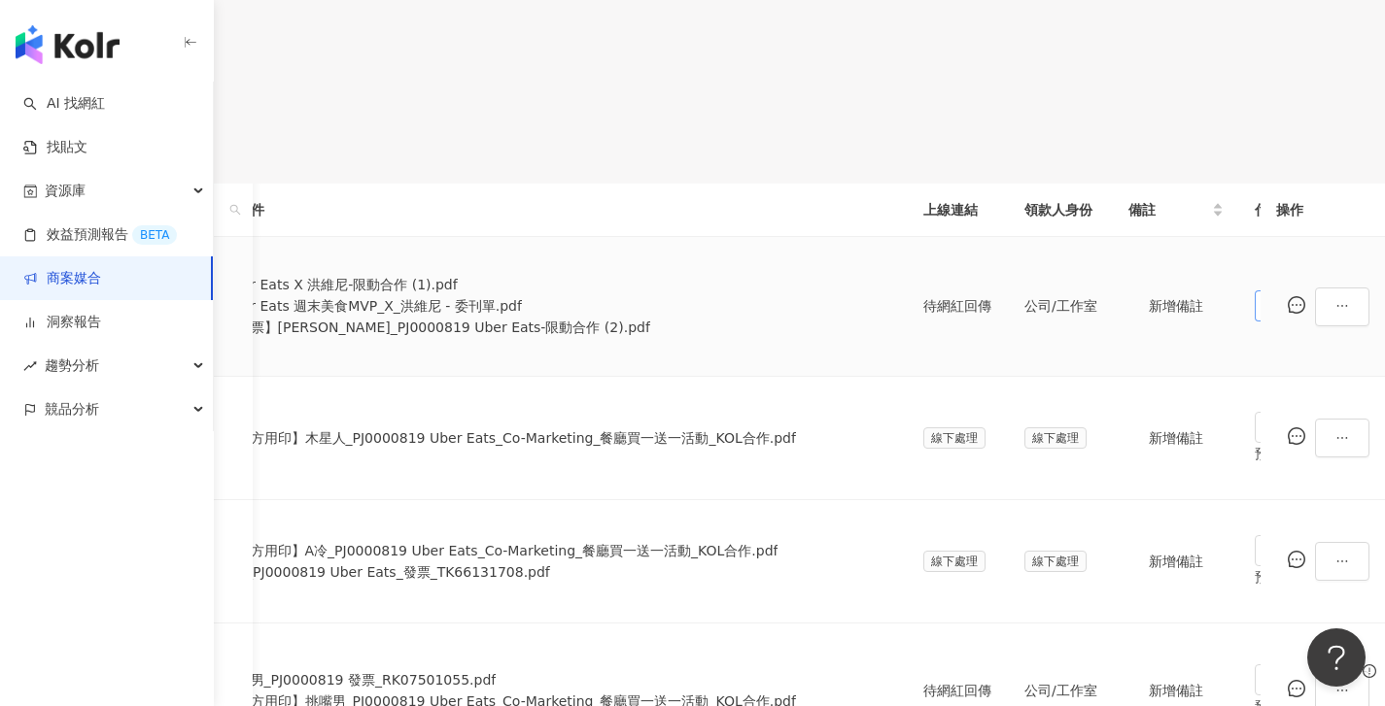
drag, startPoint x: 1066, startPoint y: 330, endPoint x: 1079, endPoint y: 339, distance: 15.4
click at [1262, 321] on span "待處理" at bounding box center [1292, 306] width 61 height 29
click at [1074, 413] on div "處理中" at bounding box center [1070, 409] width 54 height 21
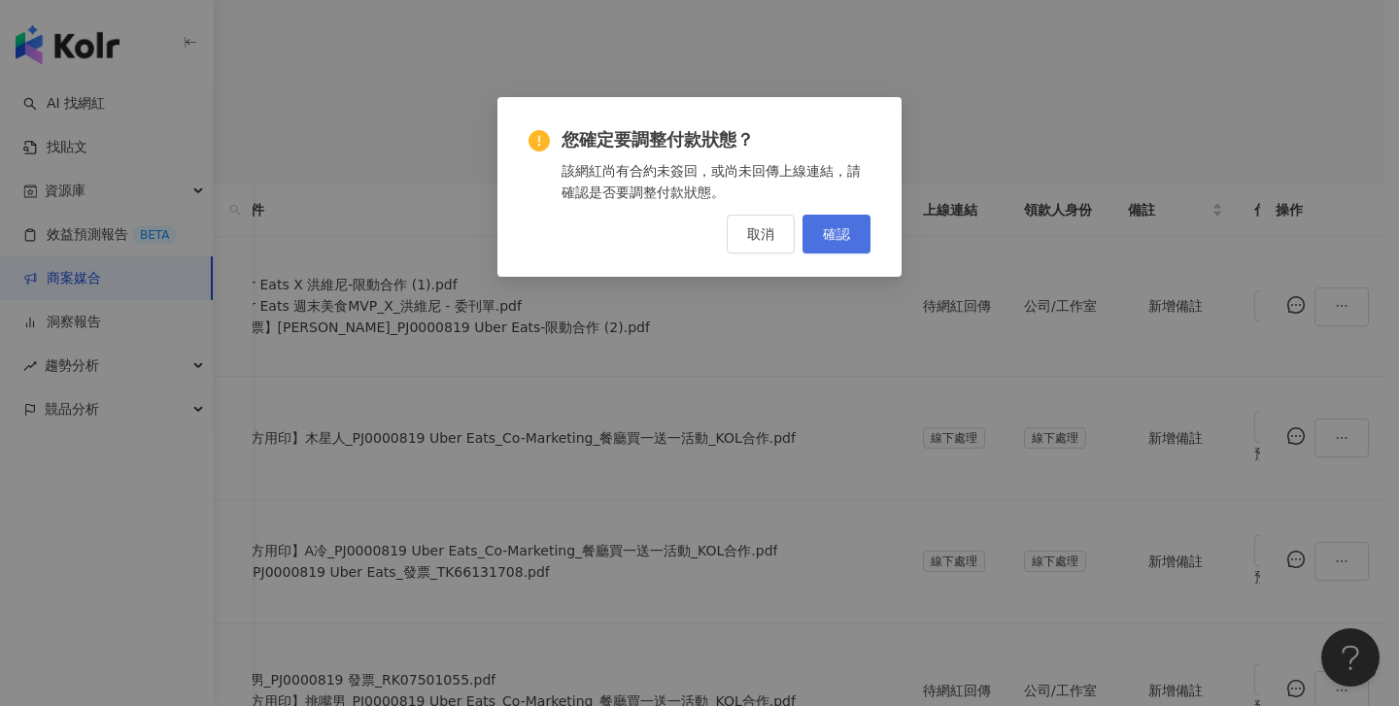
click at [860, 243] on button "確認" at bounding box center [837, 234] width 68 height 39
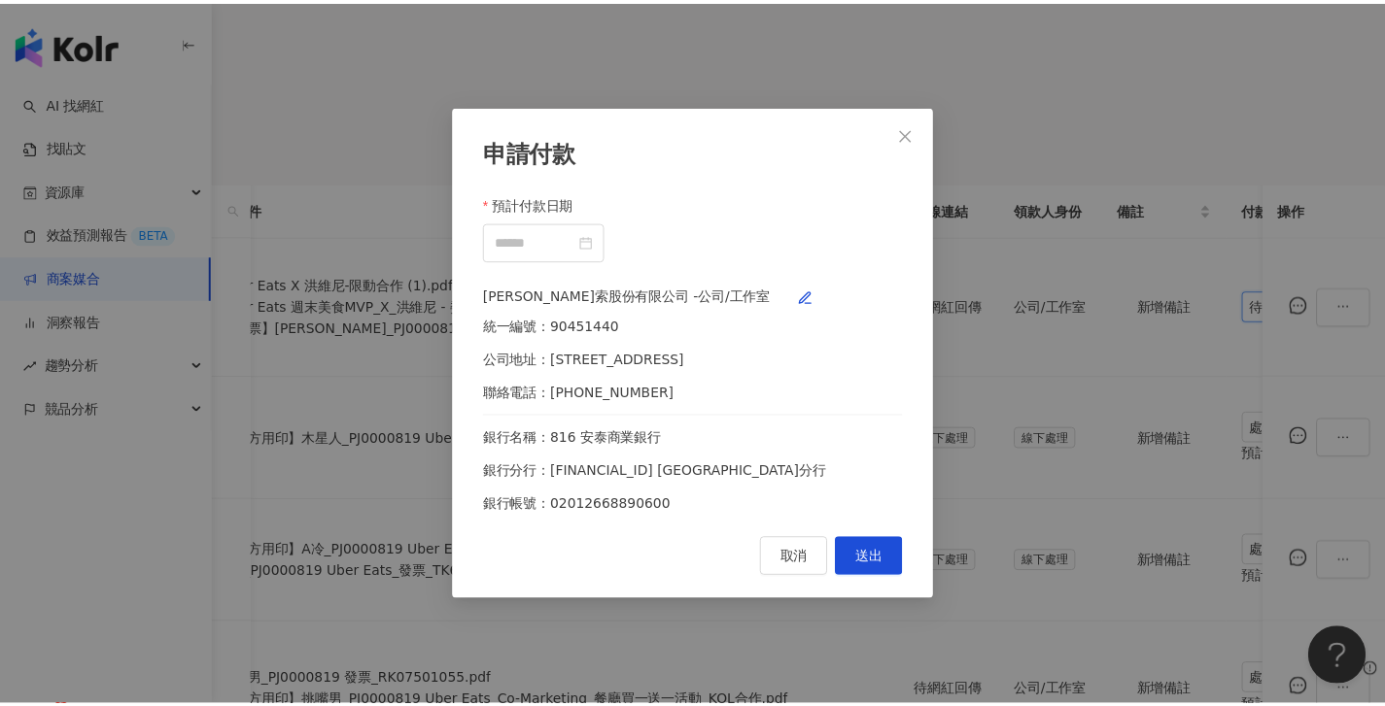
scroll to position [0, 881]
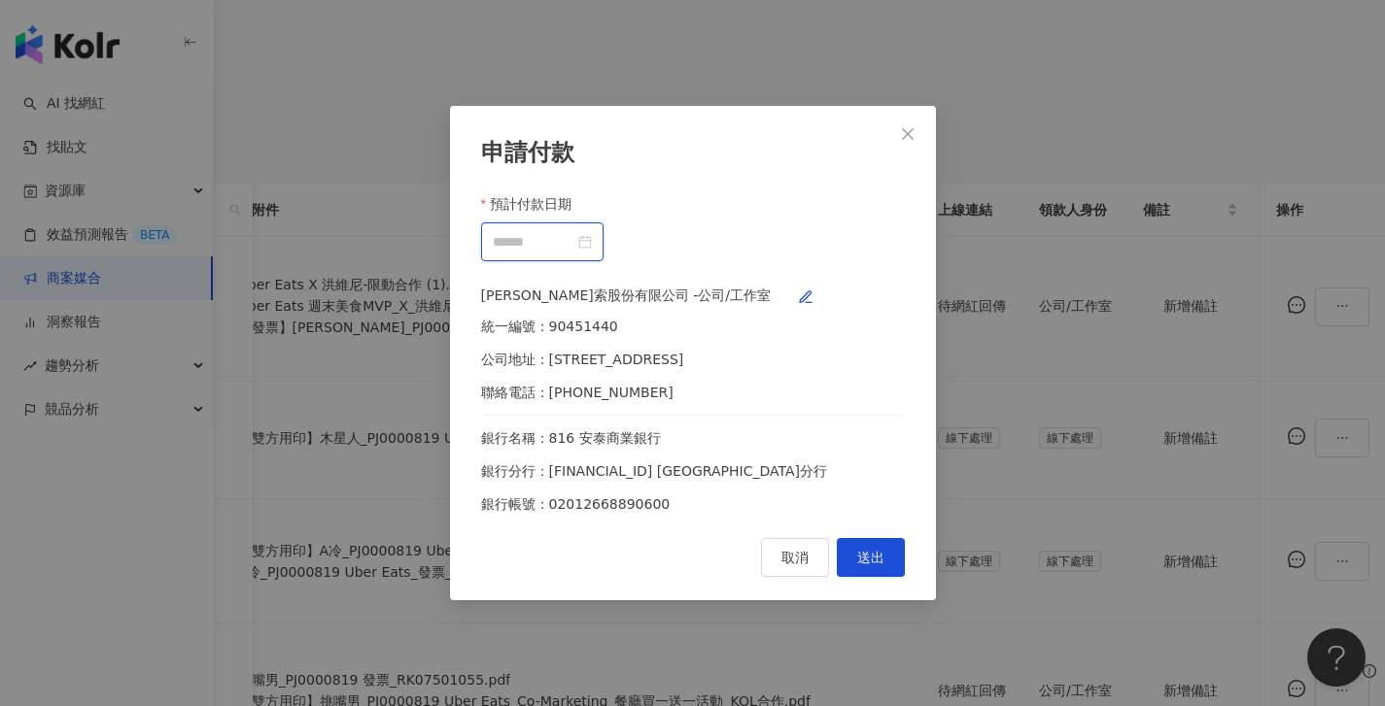
click at [574, 231] on input "預計付款日期" at bounding box center [534, 241] width 82 height 21
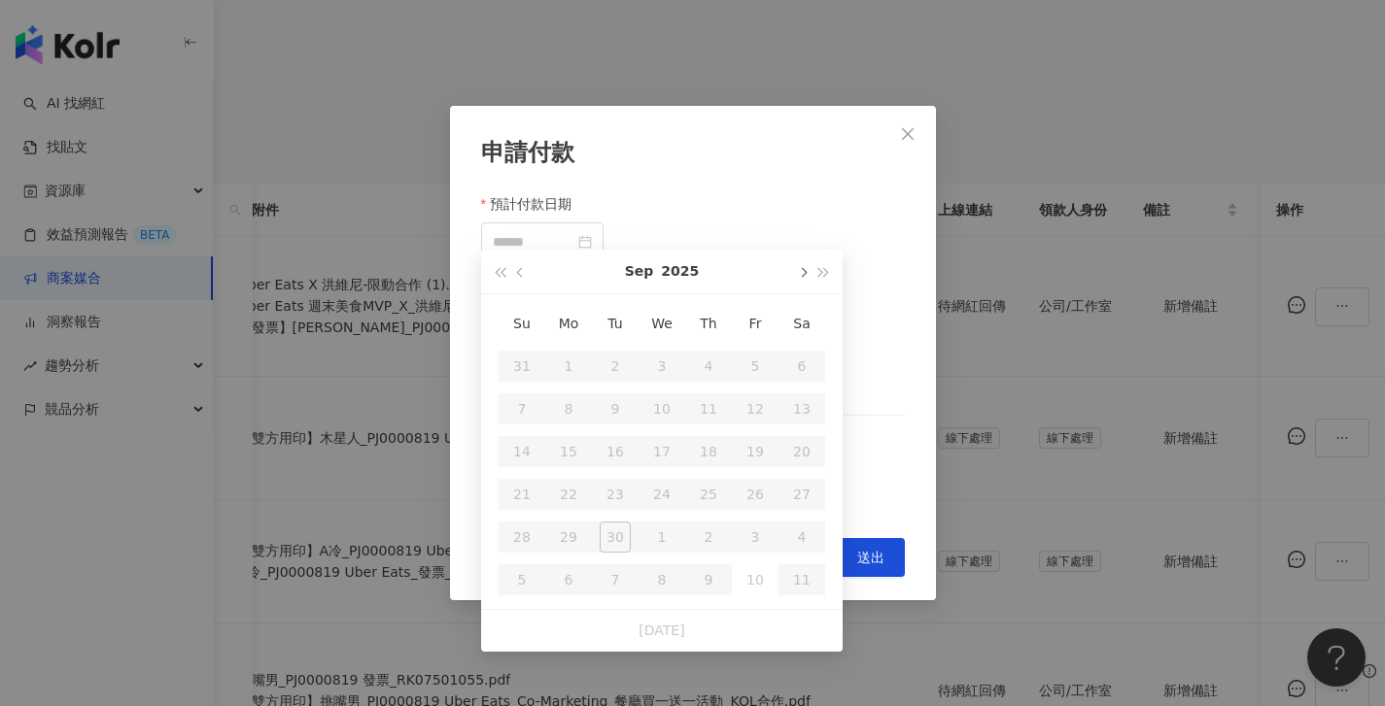
click at [806, 274] on button "button" at bounding box center [801, 272] width 21 height 44
type input "**********"
click at [774, 406] on td "10" at bounding box center [755, 409] width 47 height 43
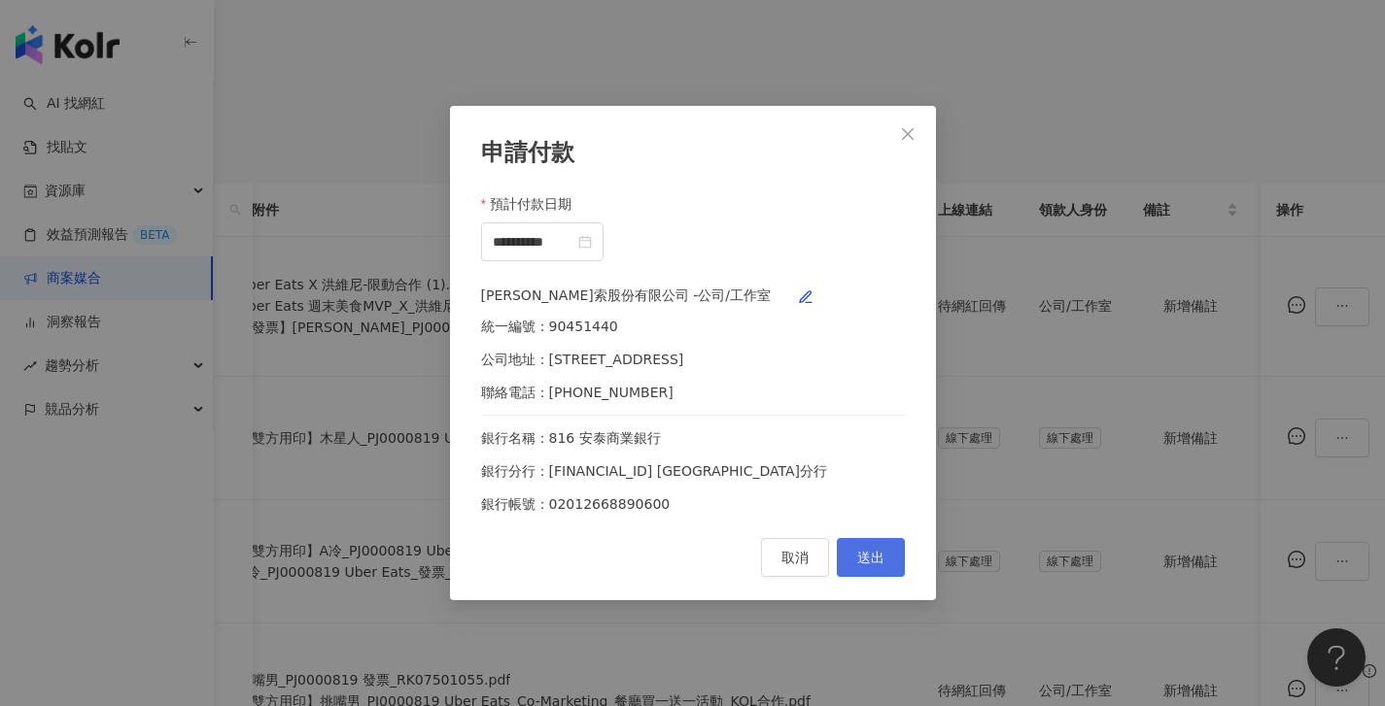
click at [878, 577] on button "送出" at bounding box center [871, 557] width 68 height 39
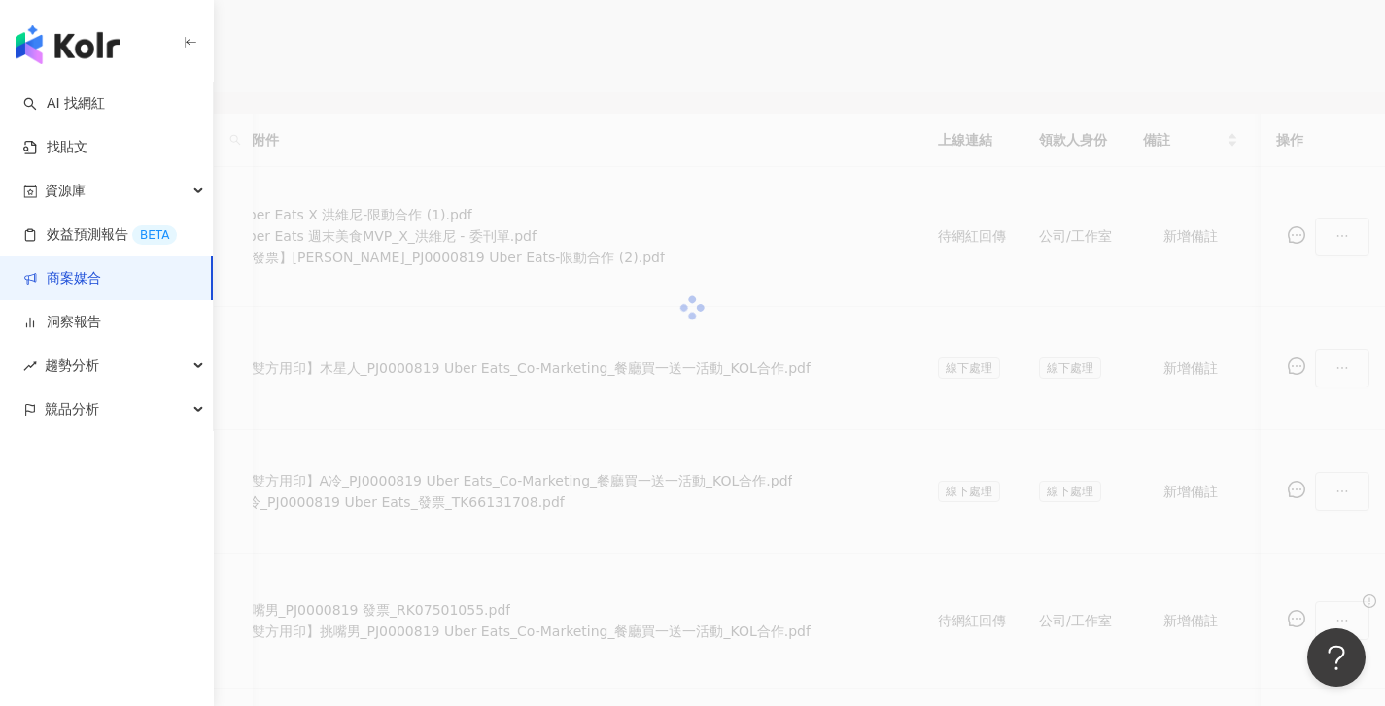
scroll to position [443, 0]
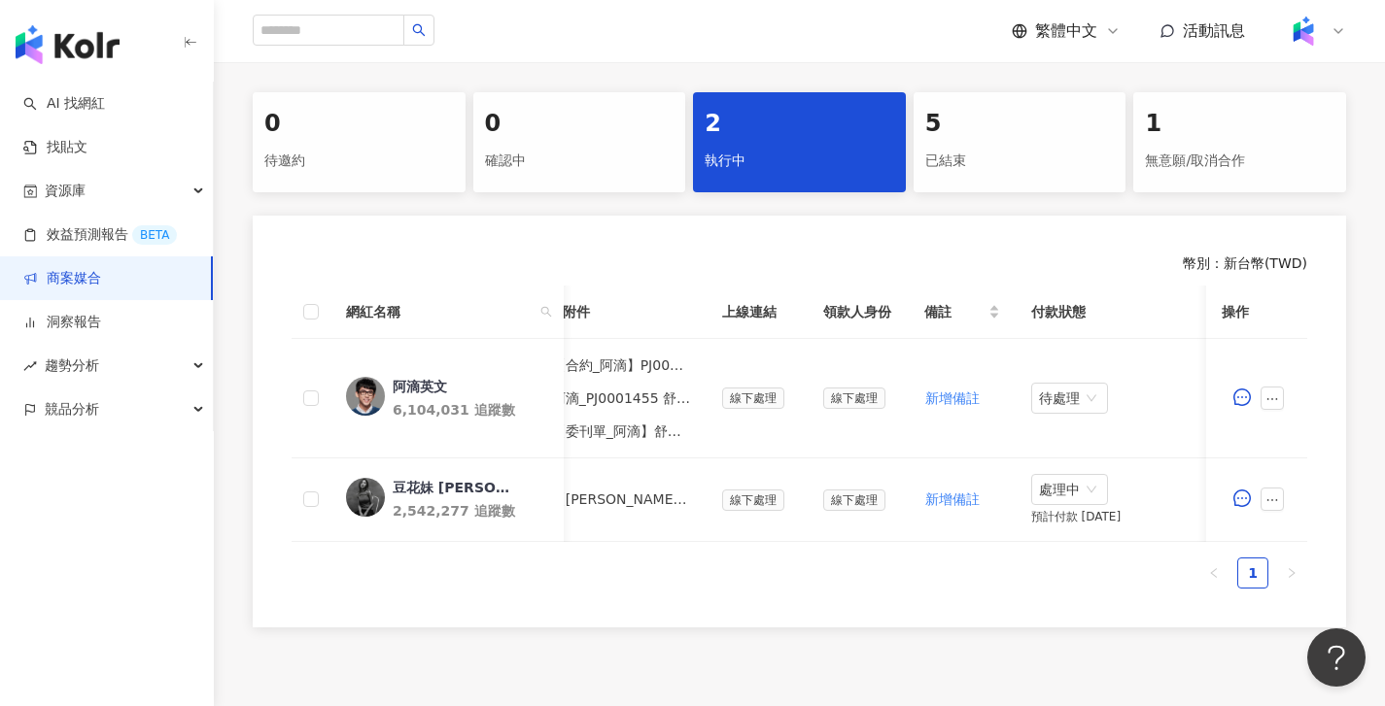
scroll to position [0, 755]
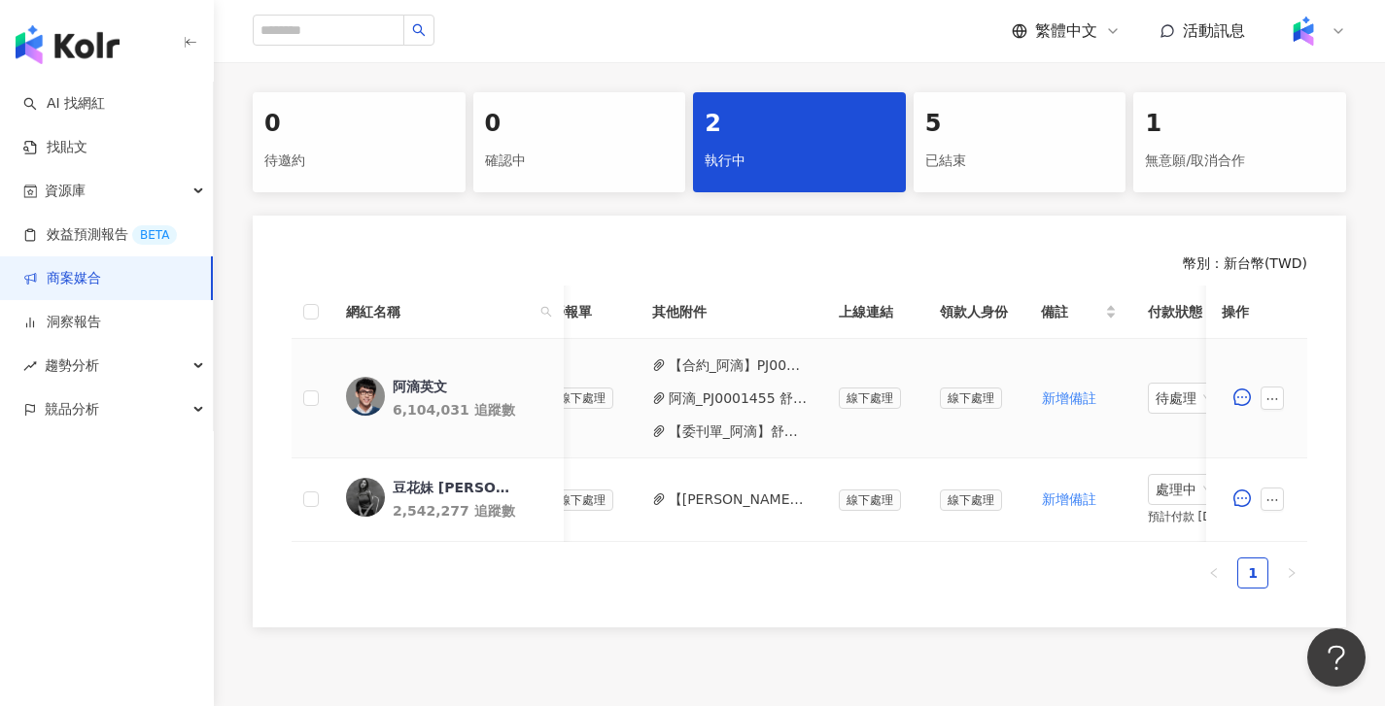
click at [700, 395] on button "阿滴_PJ0001455 舒酸定_1140923_TF27828860_CM2508075.pdf" at bounding box center [738, 398] width 139 height 21
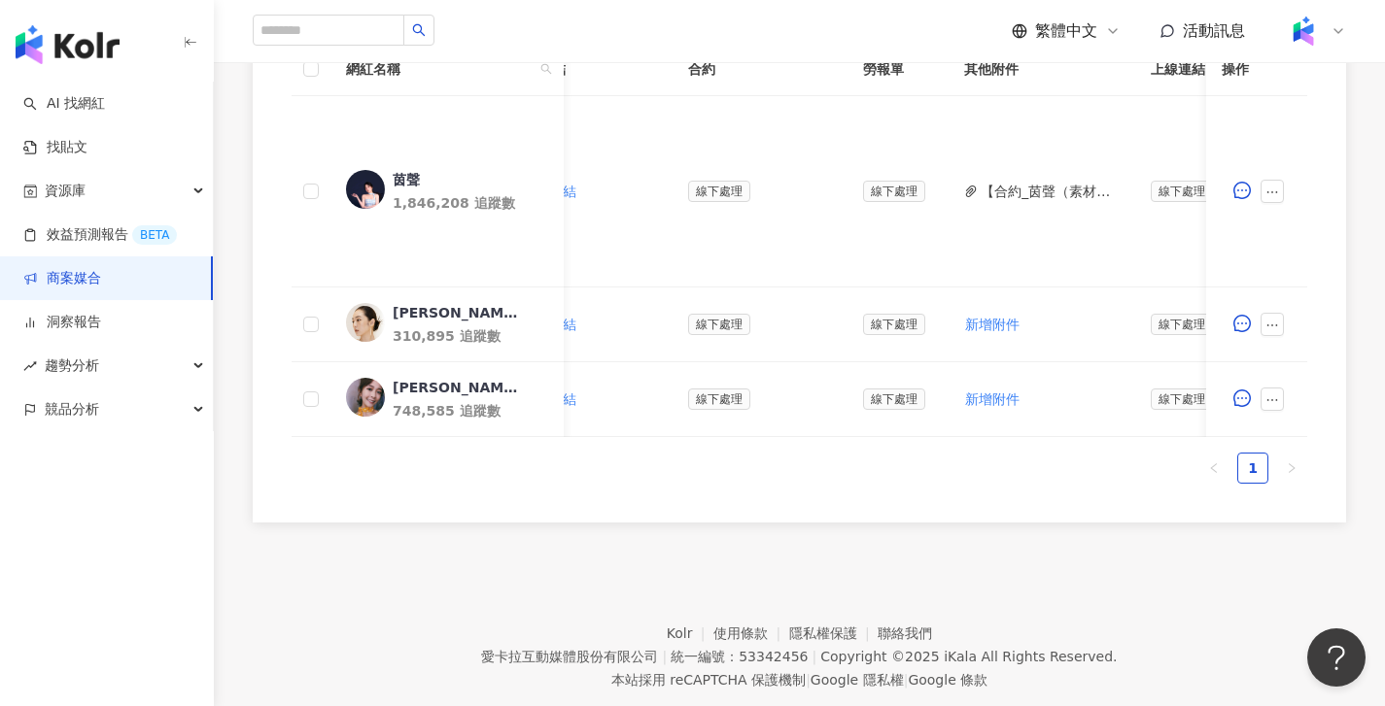
scroll to position [0, 586]
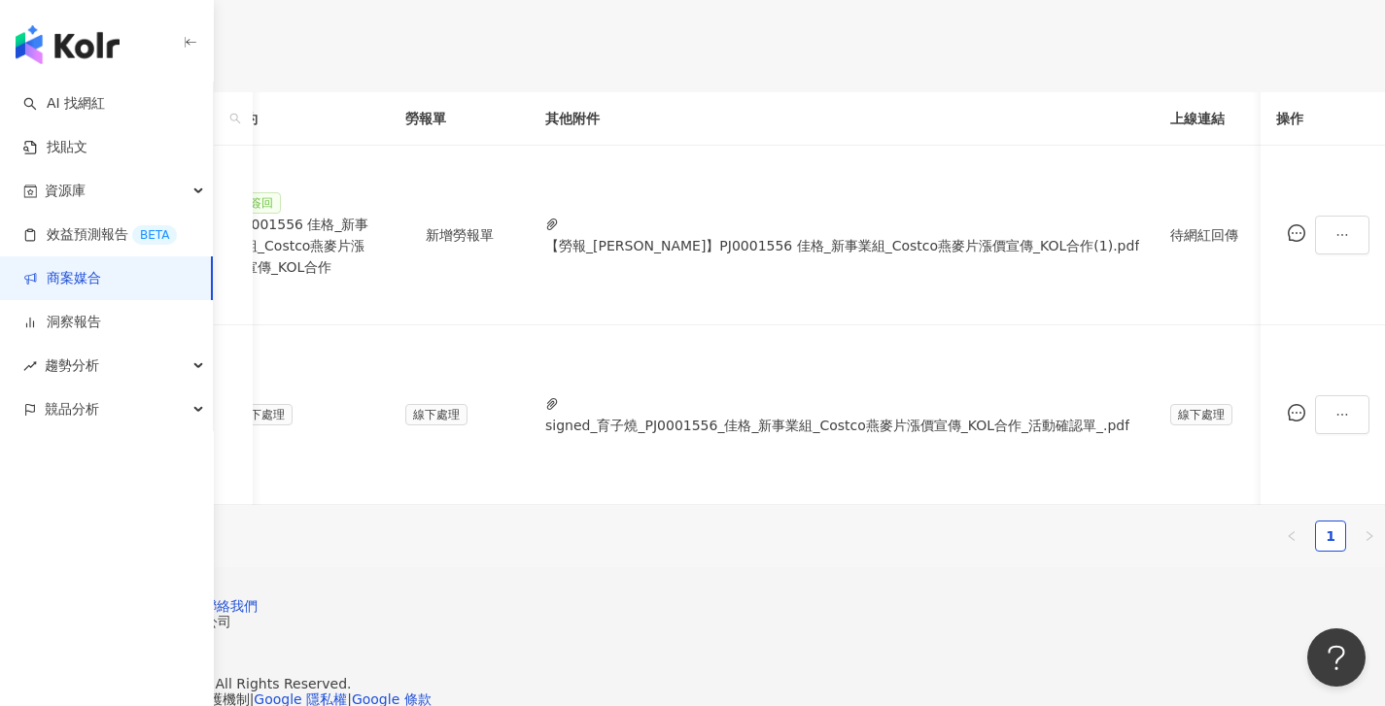
scroll to position [0, 592]
click at [934, 415] on button "signed_育子燒_PJ0001556_佳格_新事業組_Costco燕麥片漲價宣傳_KOL合作_活動確認單_.pdf" at bounding box center [826, 425] width 584 height 21
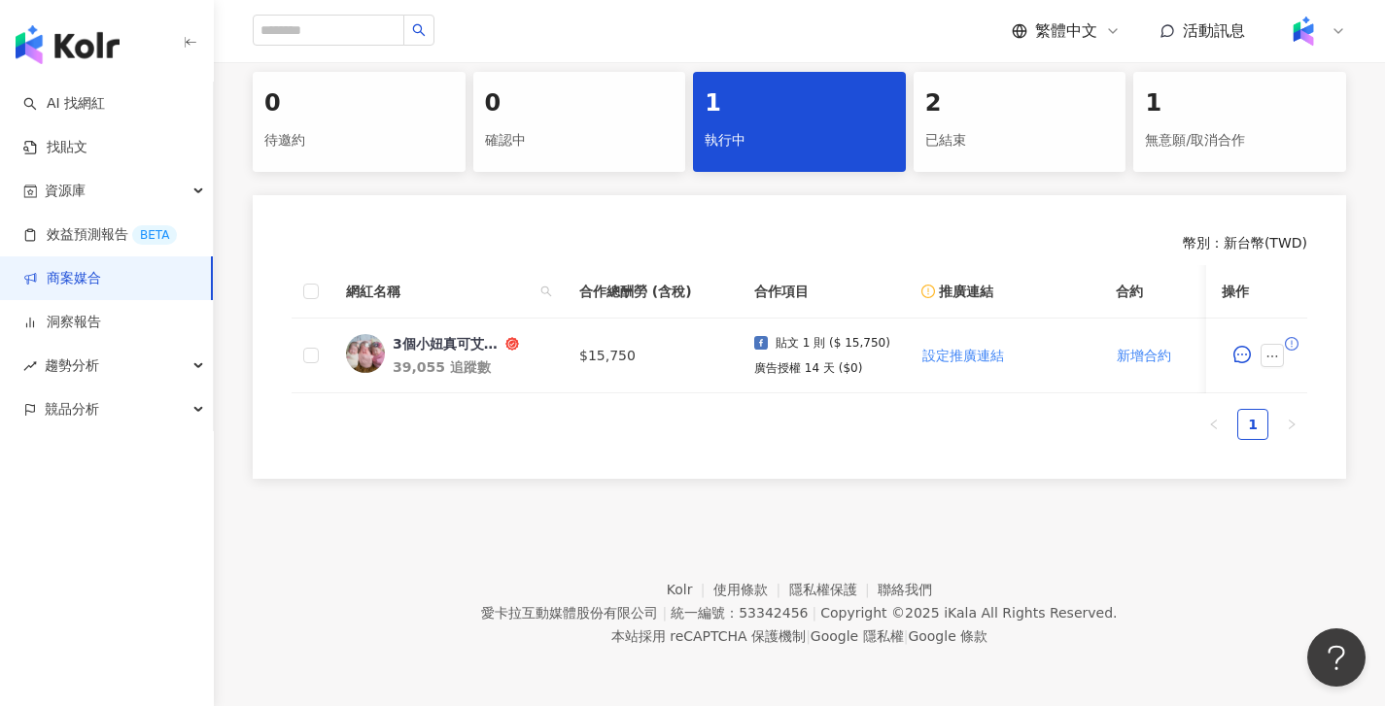
scroll to position [415, 0]
drag, startPoint x: 816, startPoint y: 396, endPoint x: 1202, endPoint y: 396, distance: 385.8
click at [1204, 397] on div "網紅名稱 合作總酬勞 (含稅) 合作項目 推廣連結 合約 勞報單 其他附件 上線連結 領款人身份 備註 付款狀態 操作 3個小妞真可艾（同卵三胞胎） 39,0…" at bounding box center [799, 352] width 1015 height 175
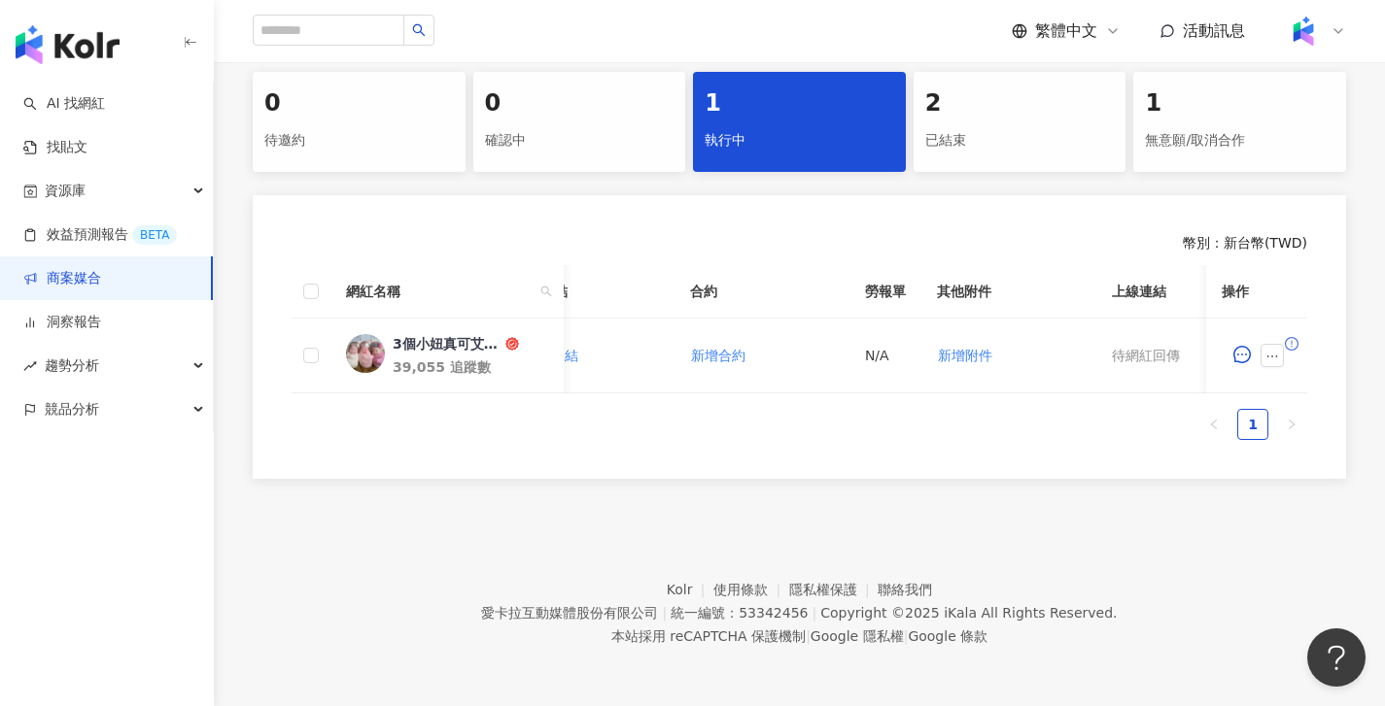
scroll to position [0, 92]
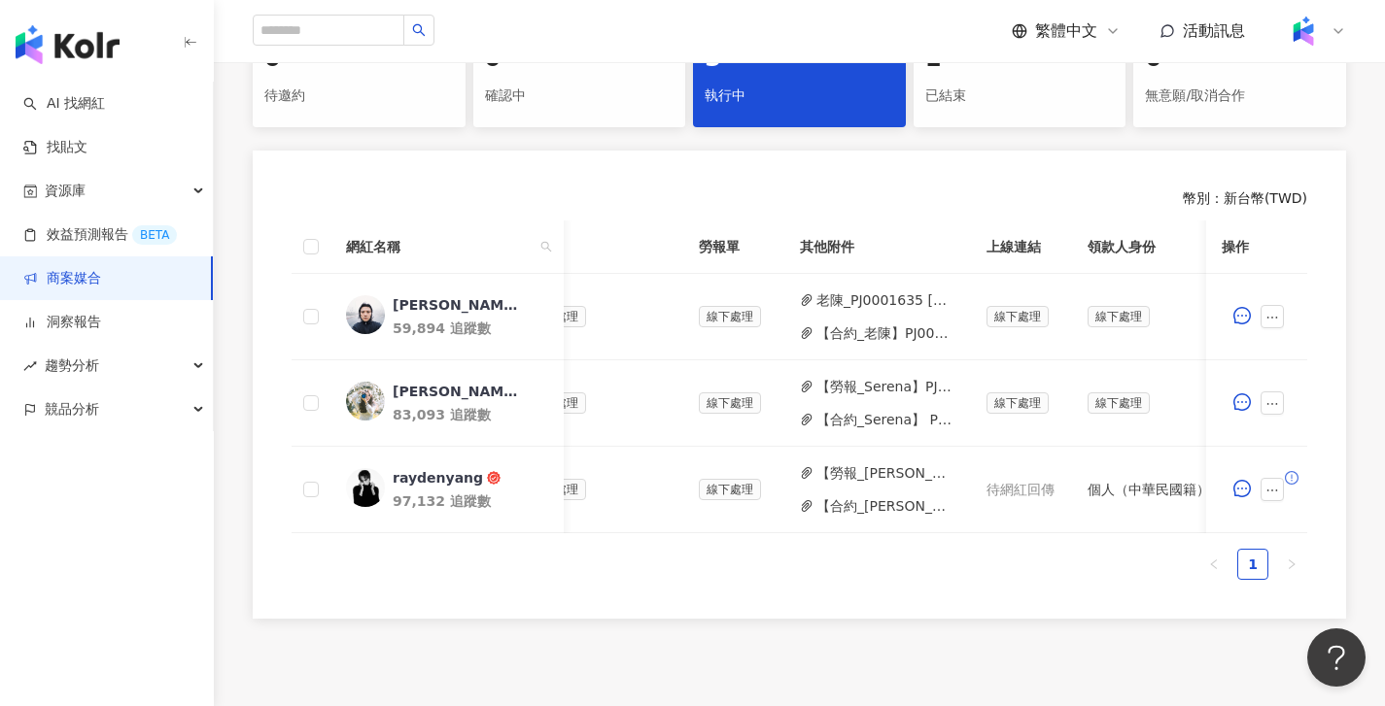
scroll to position [0, 917]
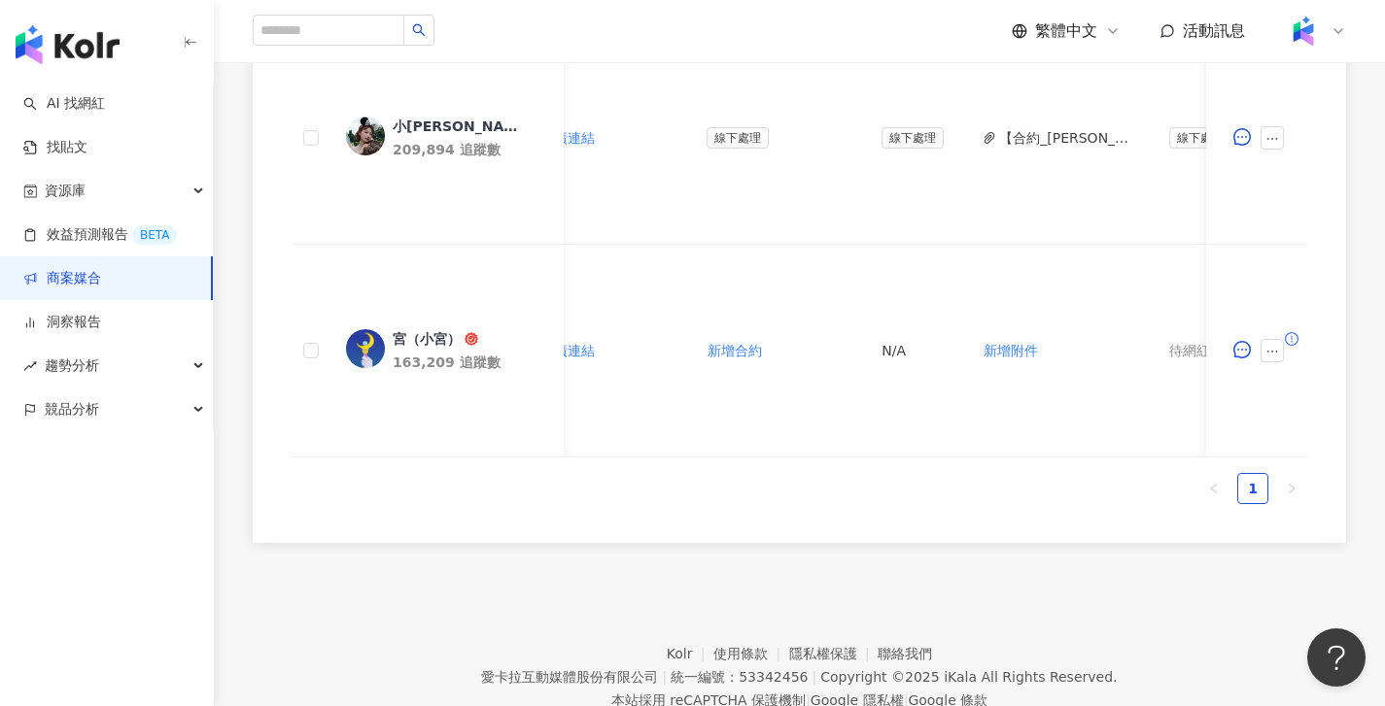
scroll to position [0, 696]
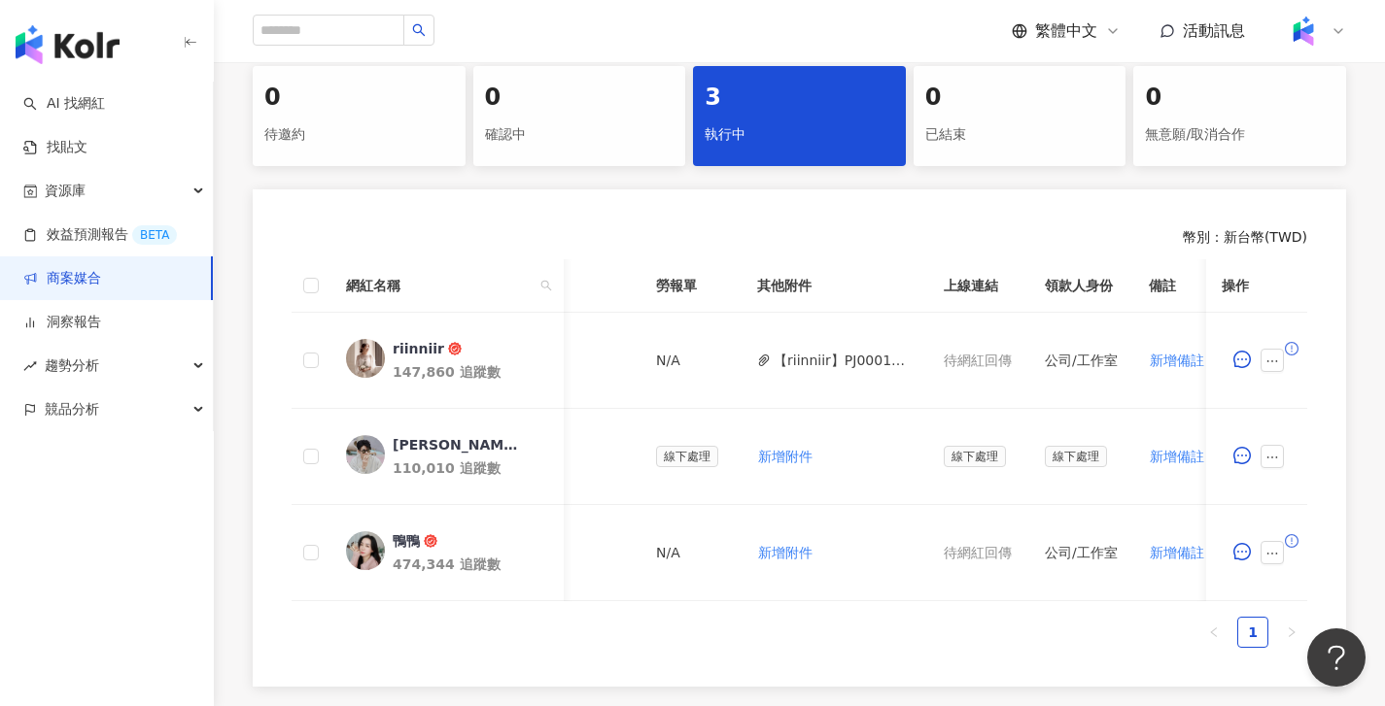
scroll to position [0, 866]
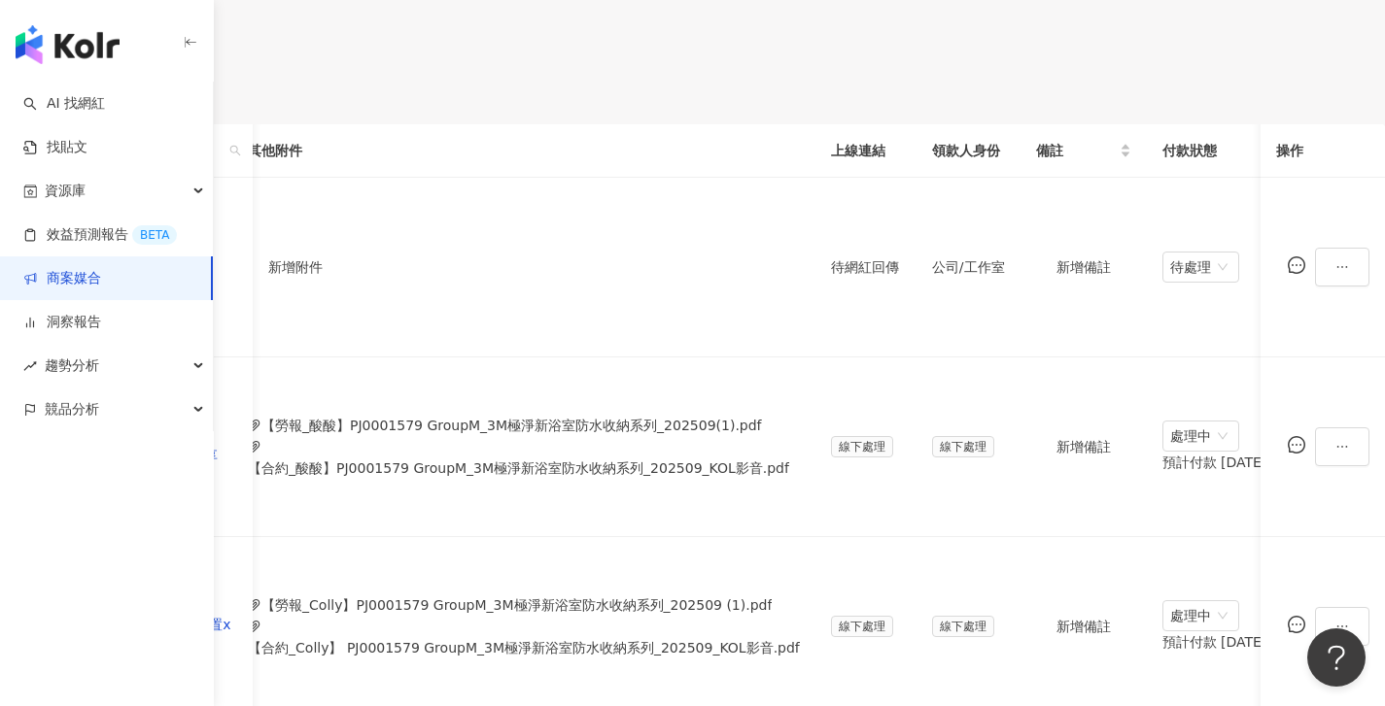
scroll to position [0, 878]
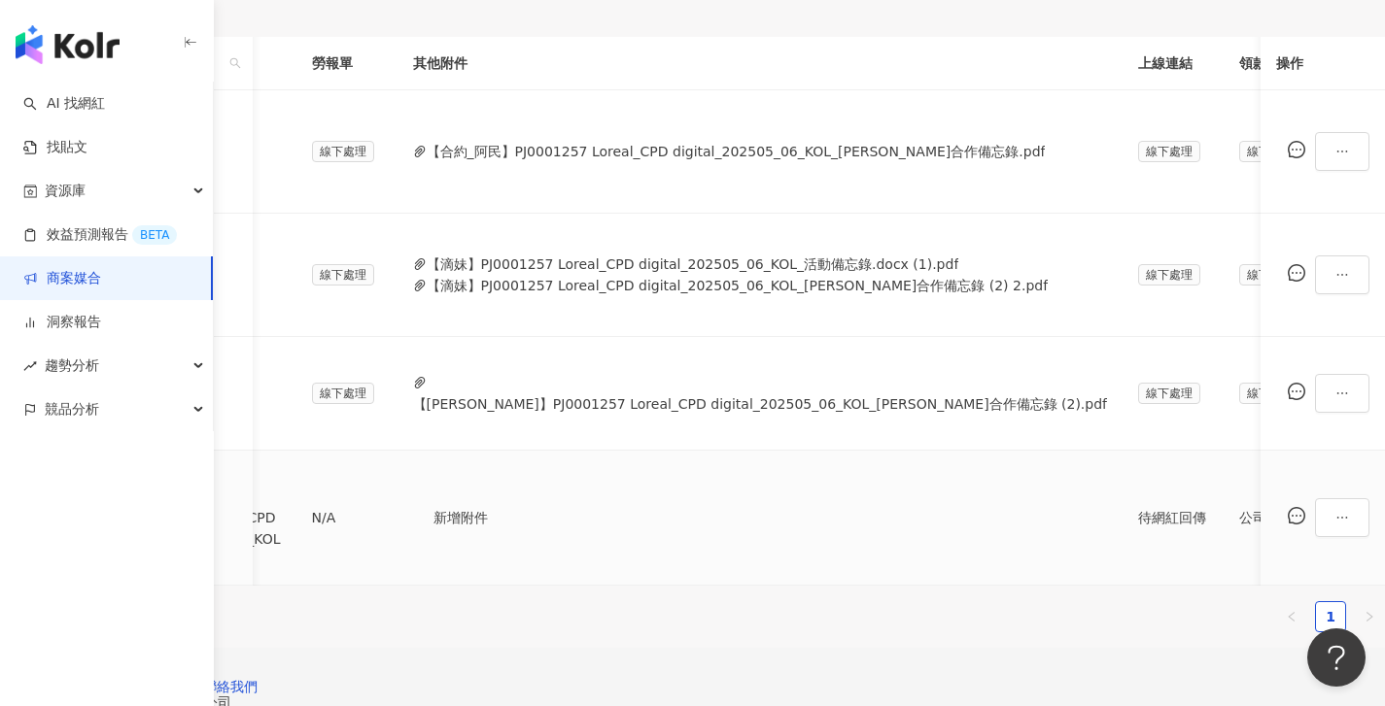
scroll to position [500, 0]
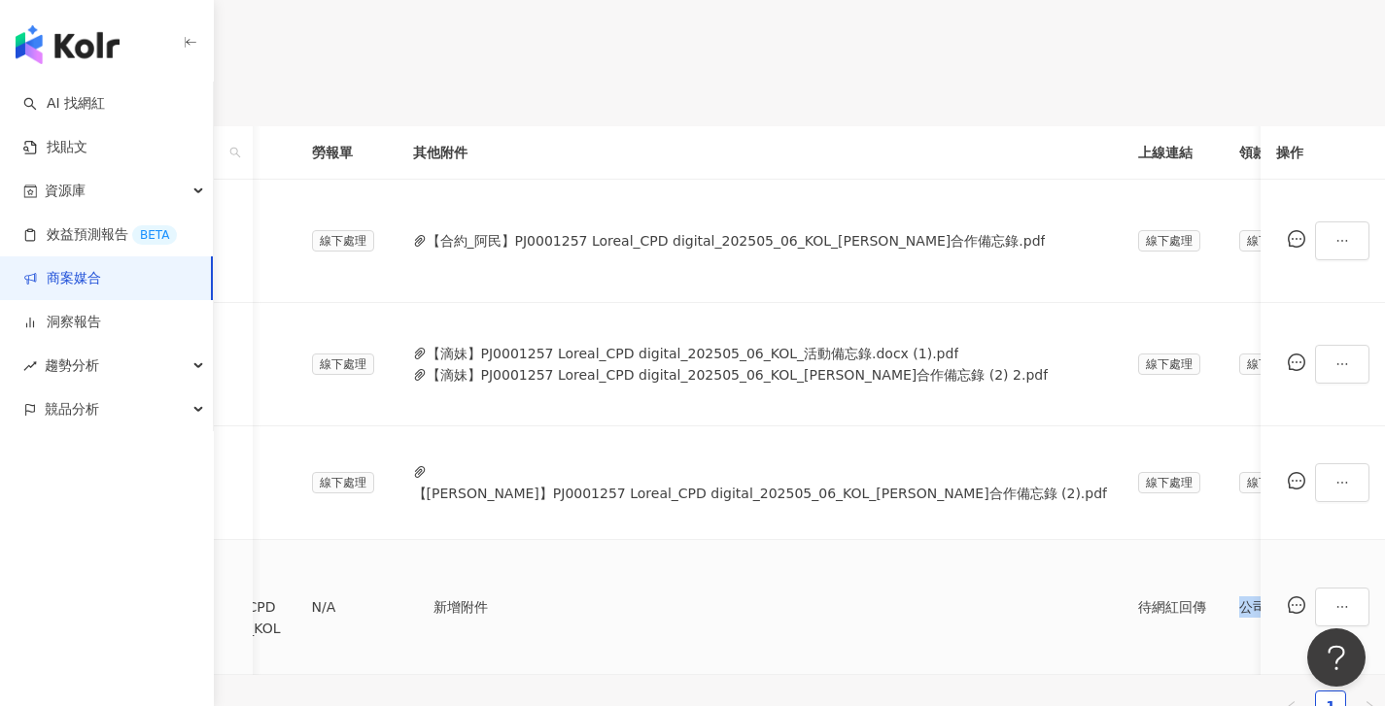
drag, startPoint x: 974, startPoint y: 530, endPoint x: 1190, endPoint y: 531, distance: 216.7
click at [1190, 540] on tr "李柔 300,152 追蹤數 $31,500 限時動態 1 則 ($ 31,500) 設定推廣連結 已簽回 PJ0001257 Loreal_CPD digi…" at bounding box center [533, 607] width 2480 height 135
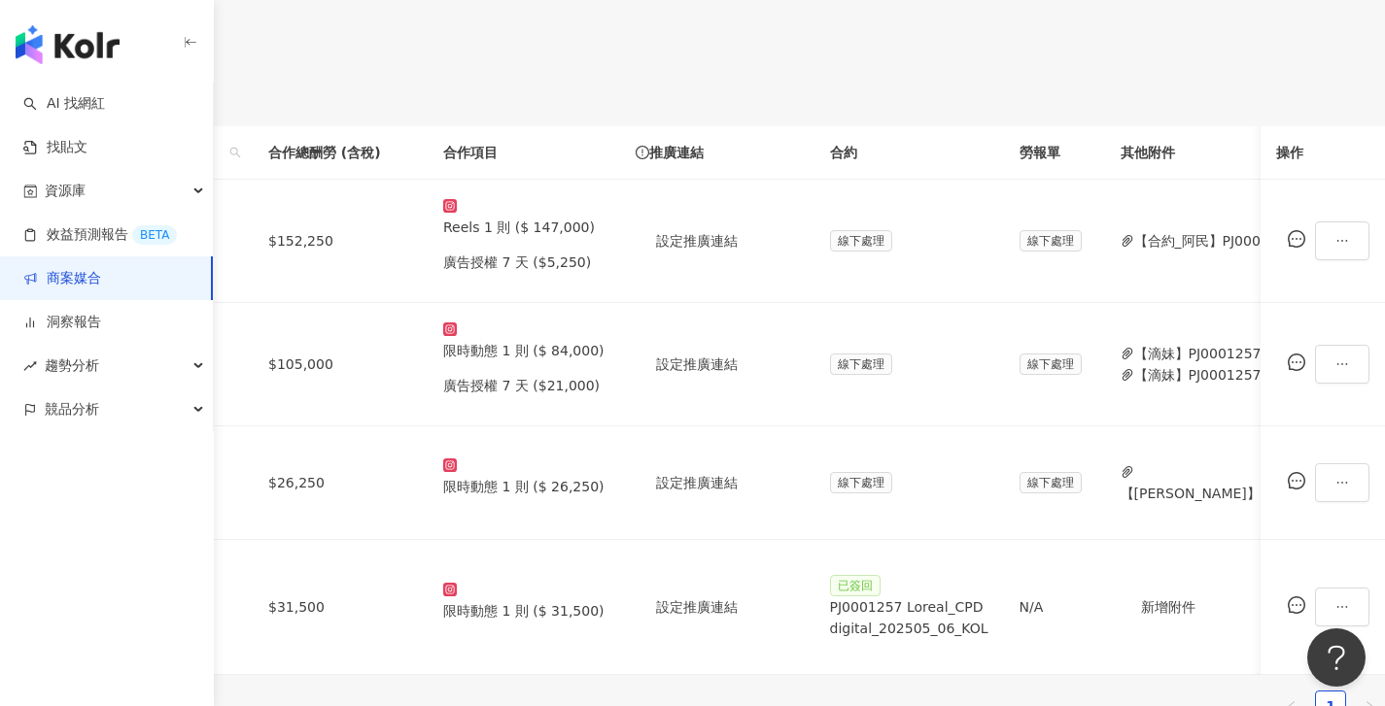
scroll to position [0, 896]
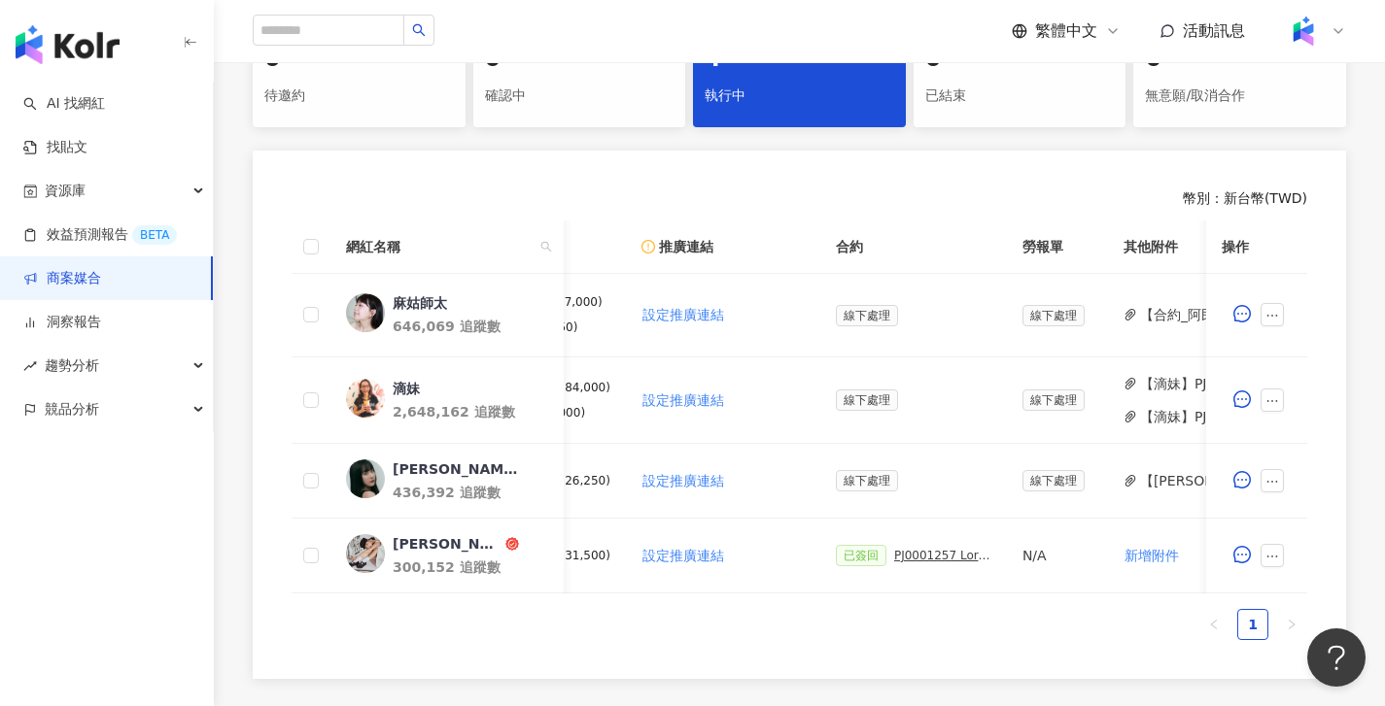
scroll to position [0, 435]
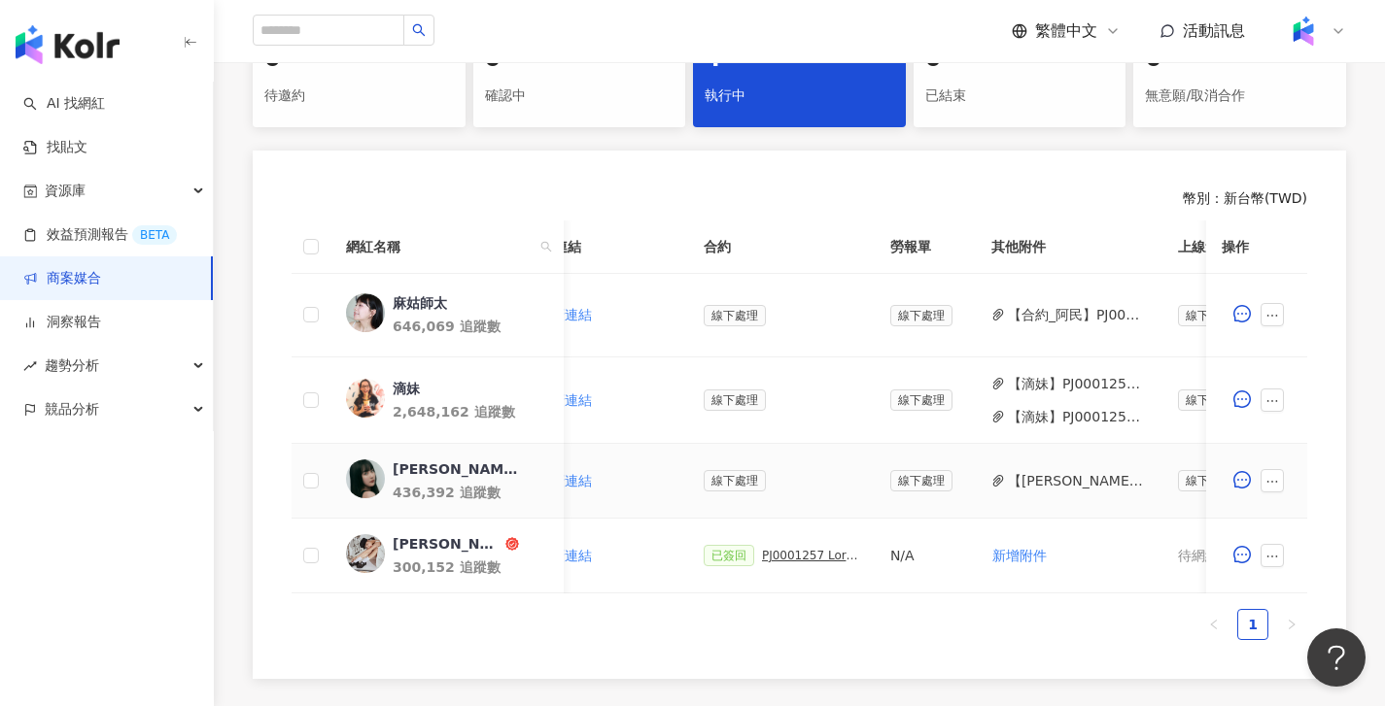
click at [1055, 482] on button "【[PERSON_NAME]】PJ0001257 Loreal_CPD digital_202505_06_KOL_[PERSON_NAME]合作備忘錄 (2…" at bounding box center [1077, 480] width 139 height 21
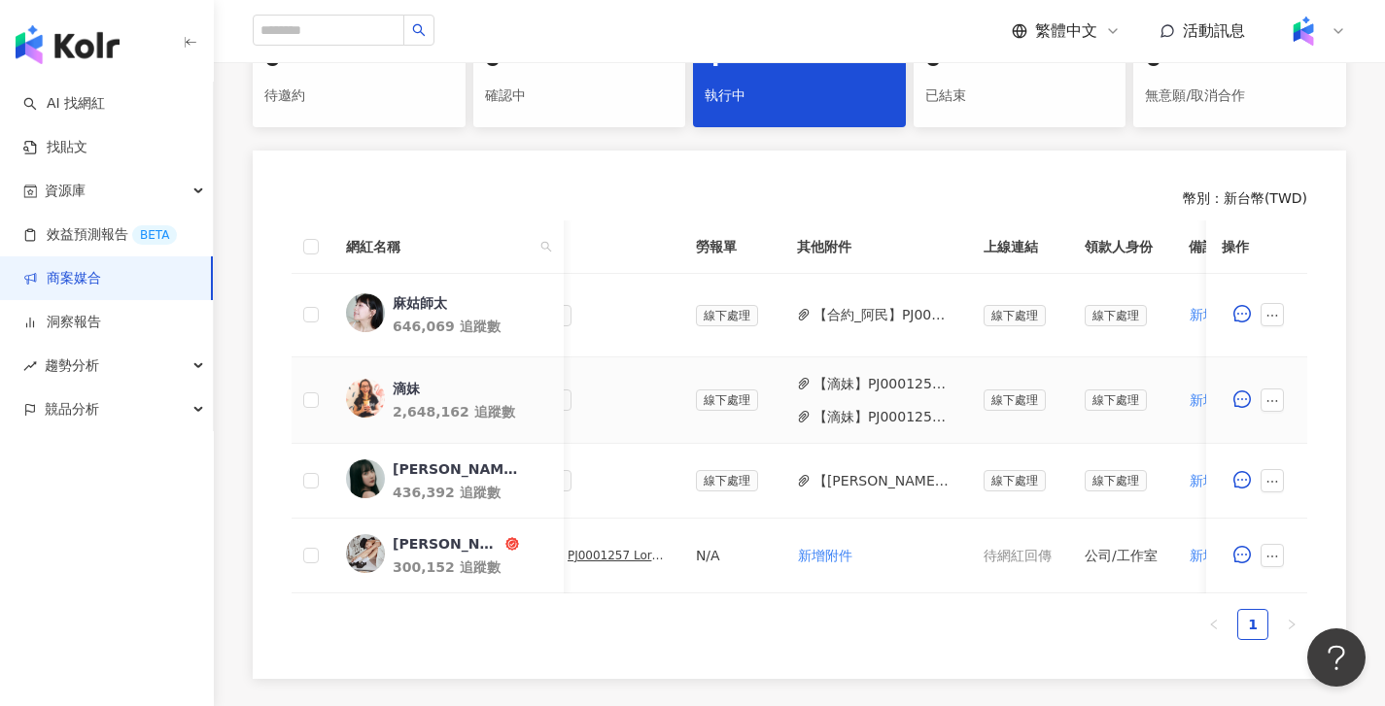
click at [912, 414] on button "【滴妹】PJ0001257 Loreal_CPD digital_202505_06_KOL_萊雅合作備忘錄 (2) 2.pdf" at bounding box center [882, 416] width 139 height 21
click at [877, 376] on button "【滴妹】PJ0001257 Loreal_CPD digital_202505_06_KOL_活動備忘錄.docx (1).pdf" at bounding box center [882, 383] width 139 height 21
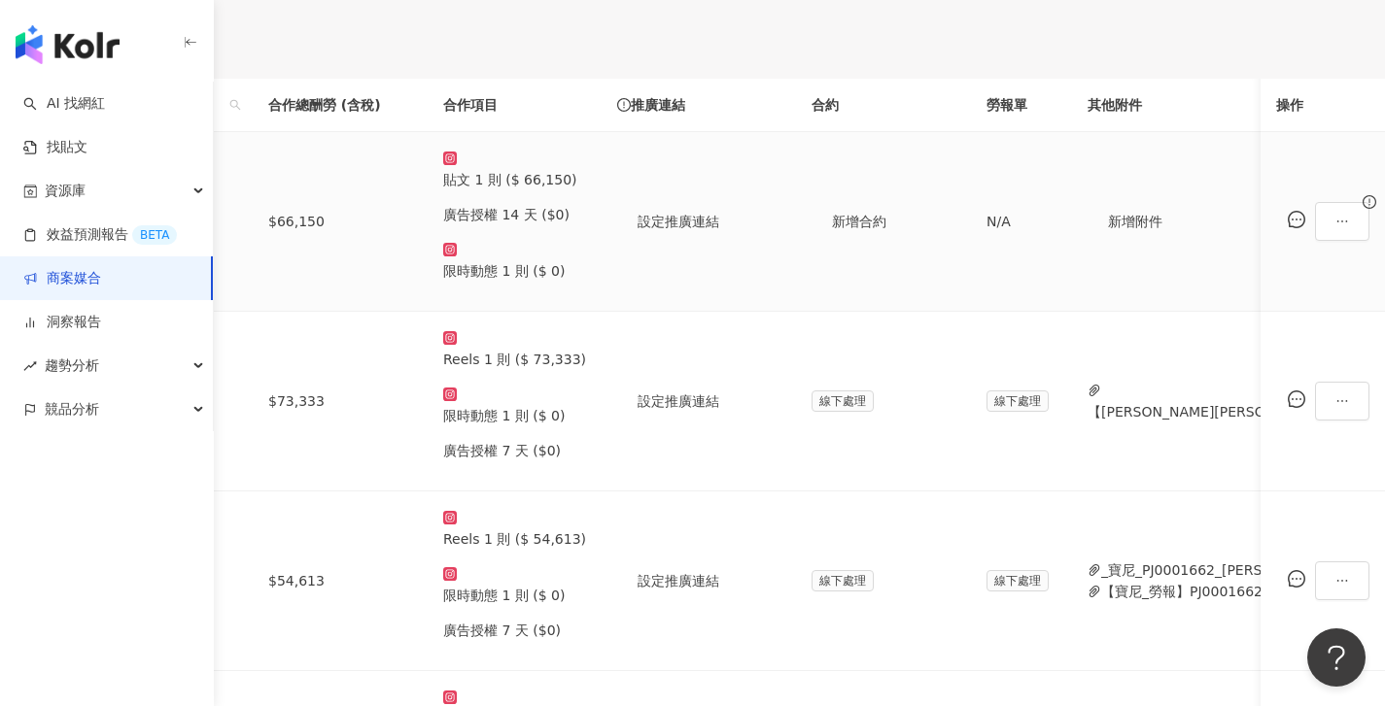
click at [253, 195] on td "l_troy_one 355,820 追蹤數" at bounding box center [146, 222] width 214 height 180
click at [237, 209] on div "l_troy_one" at bounding box center [145, 219] width 183 height 21
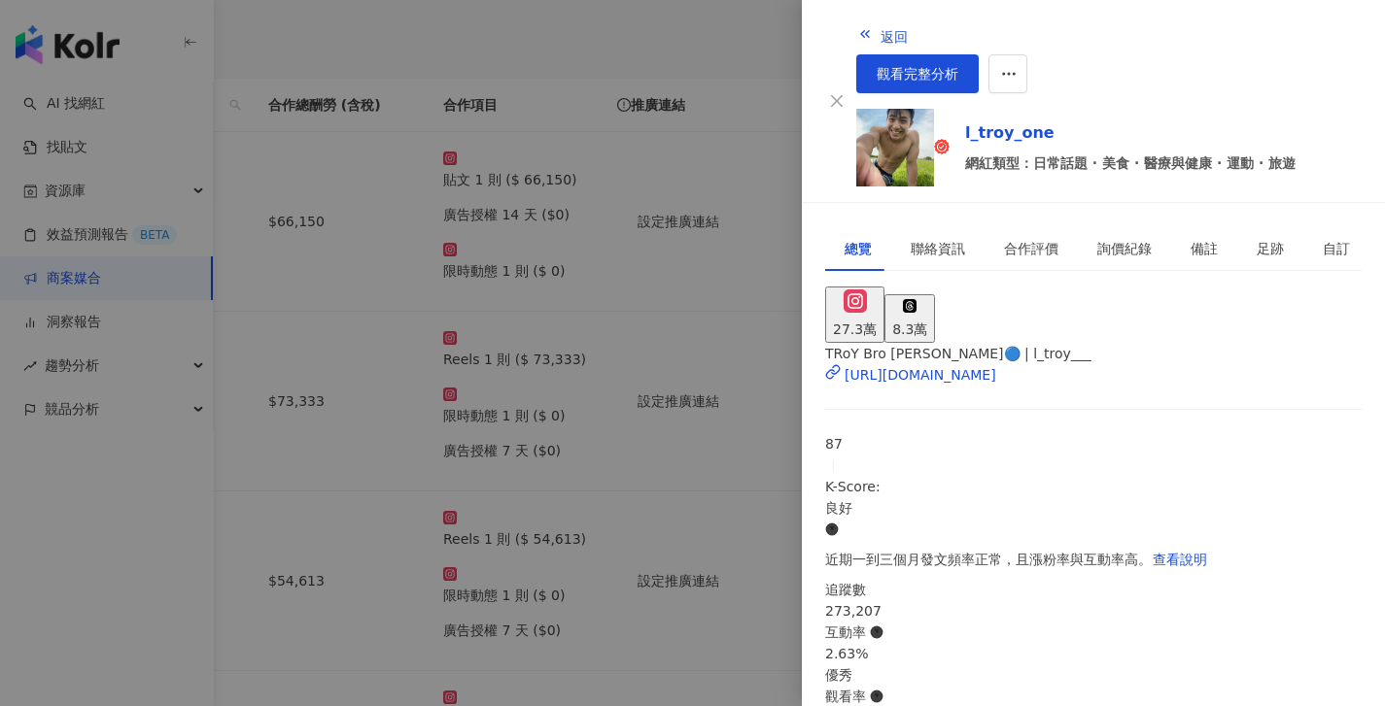
click at [444, 204] on div at bounding box center [692, 353] width 1385 height 706
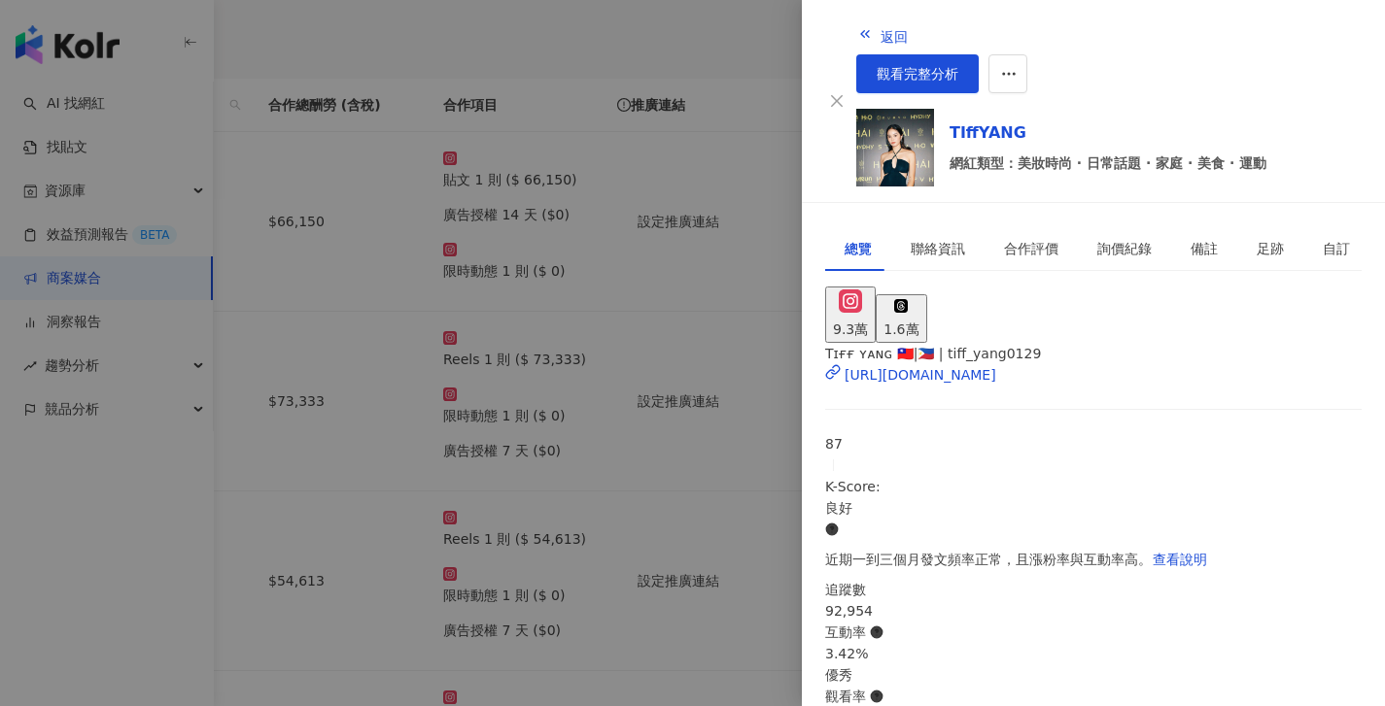
click at [280, 506] on div at bounding box center [692, 353] width 1385 height 706
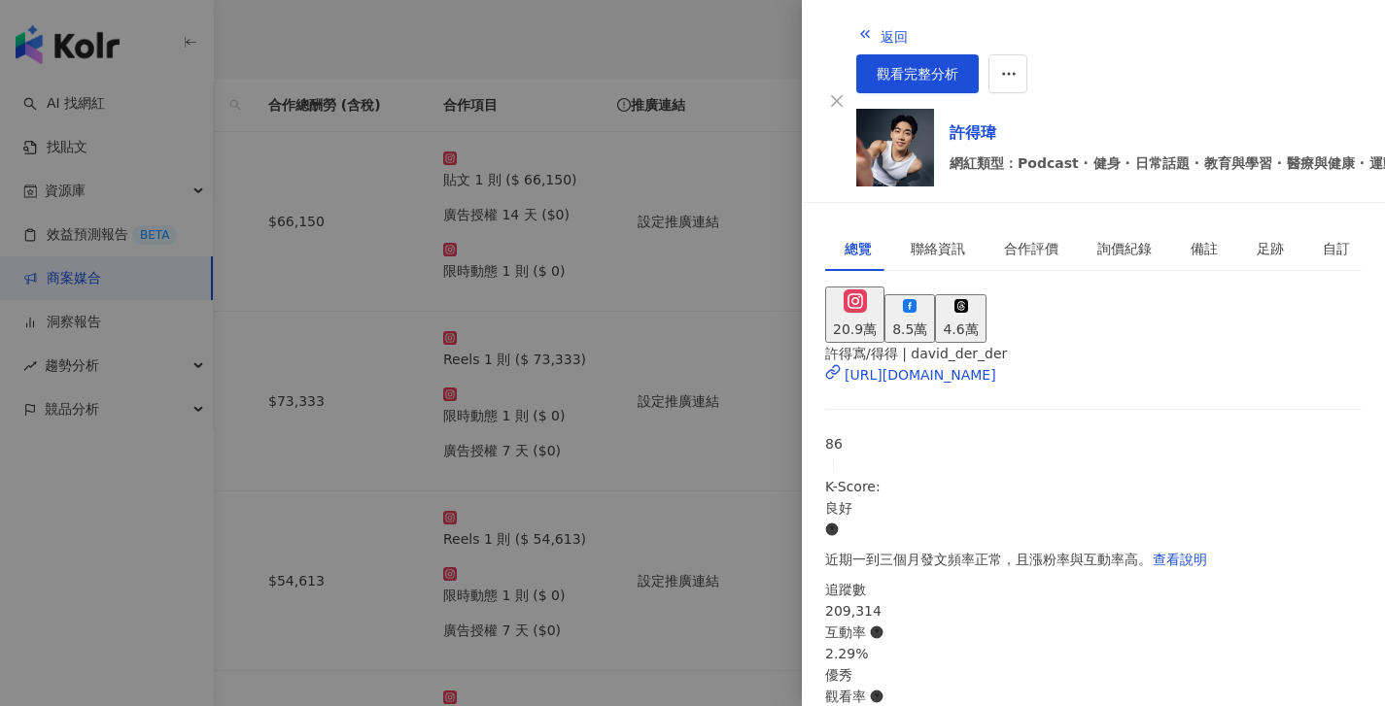
click at [308, 480] on div at bounding box center [692, 353] width 1385 height 706
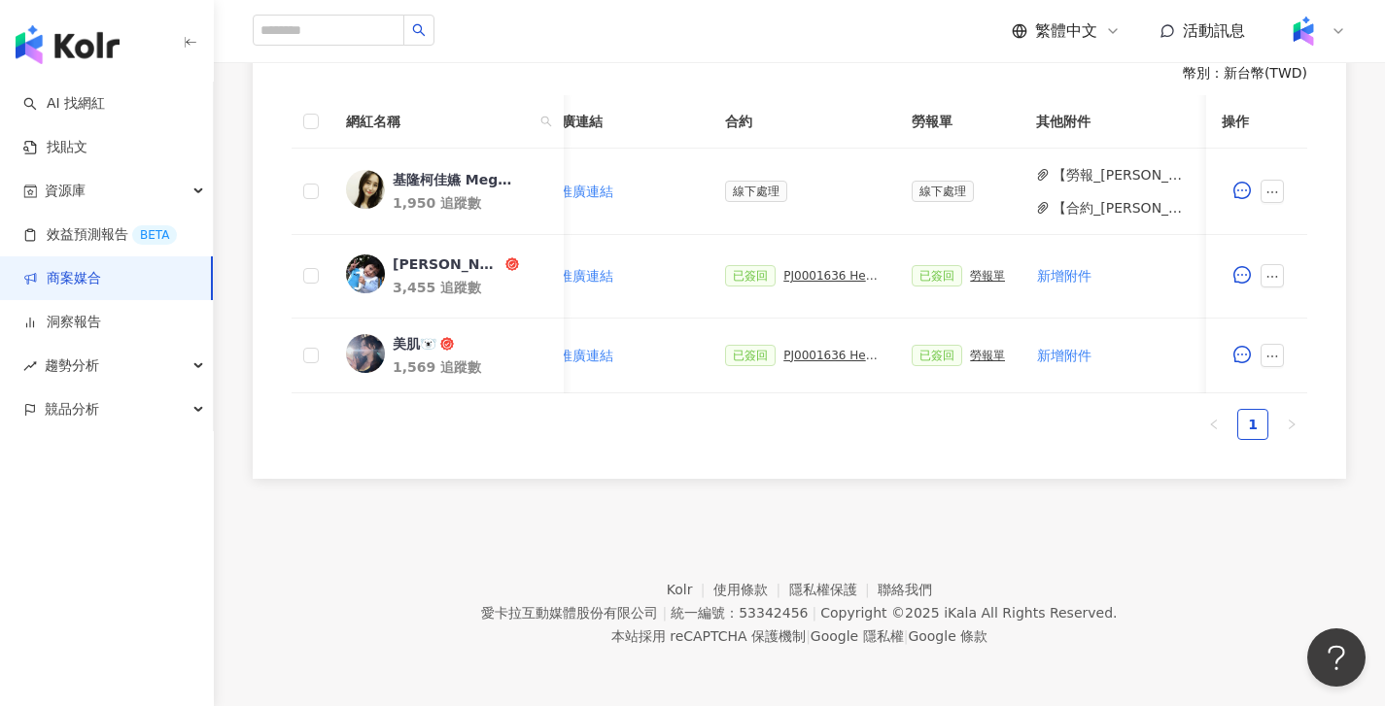
scroll to position [0, 399]
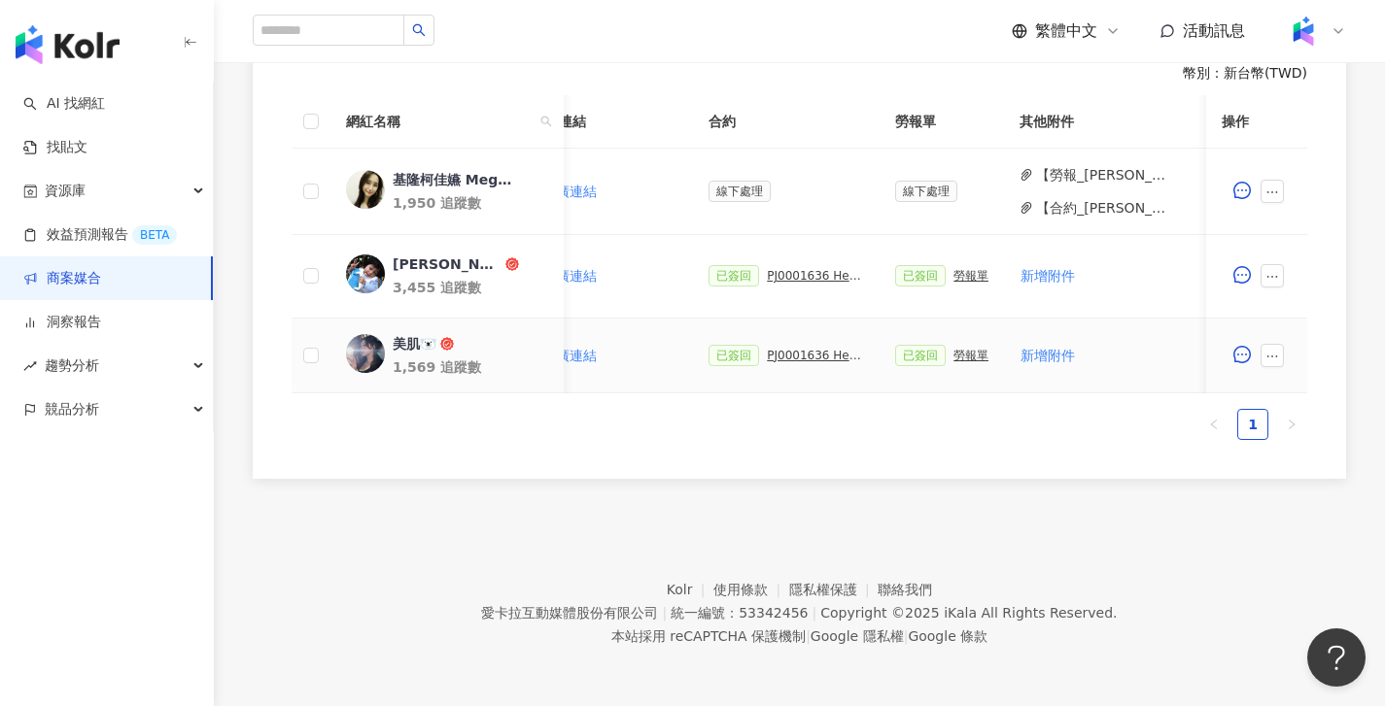
click at [806, 349] on div "PJ0001636 Heymandi_2025Q4_口碑論壇操作_活動確認單" at bounding box center [815, 356] width 97 height 14
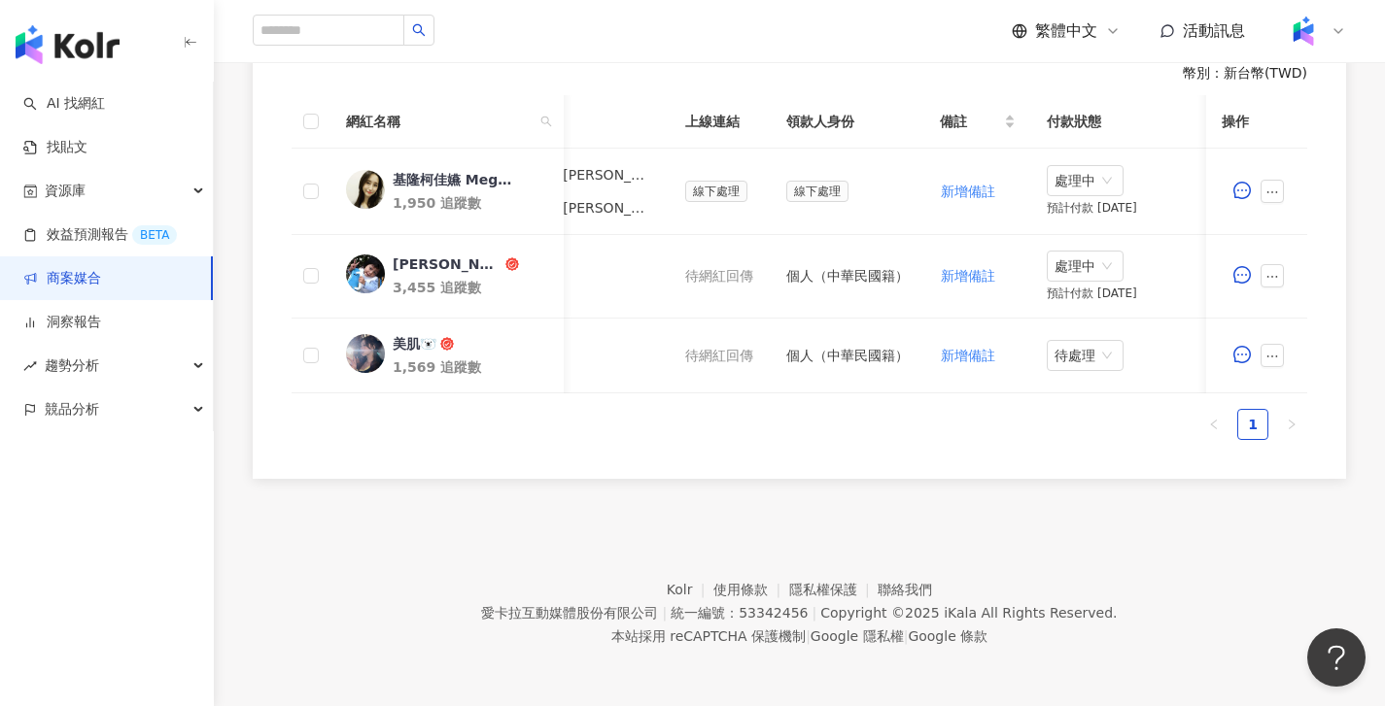
scroll to position [0, 927]
click at [1068, 344] on span "待處理" at bounding box center [1078, 355] width 61 height 29
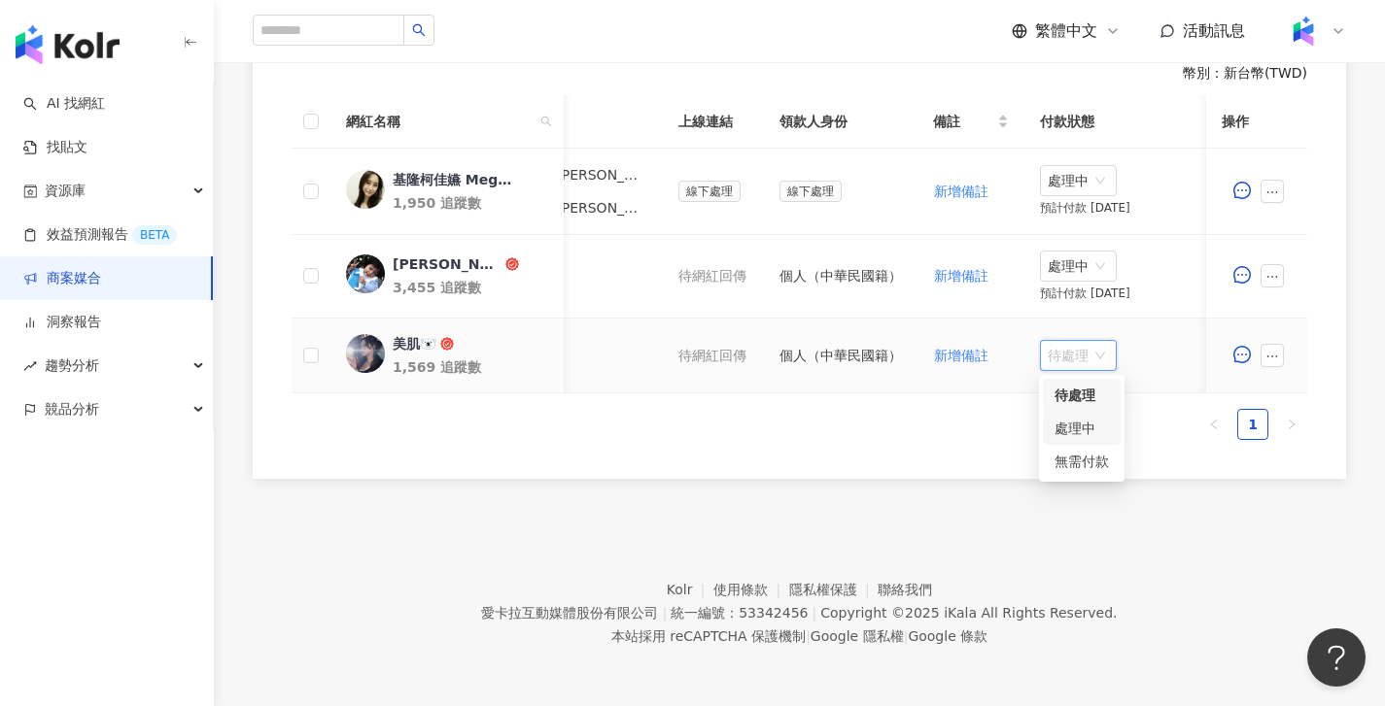
click at [1071, 418] on div "處理中" at bounding box center [1081, 428] width 54 height 21
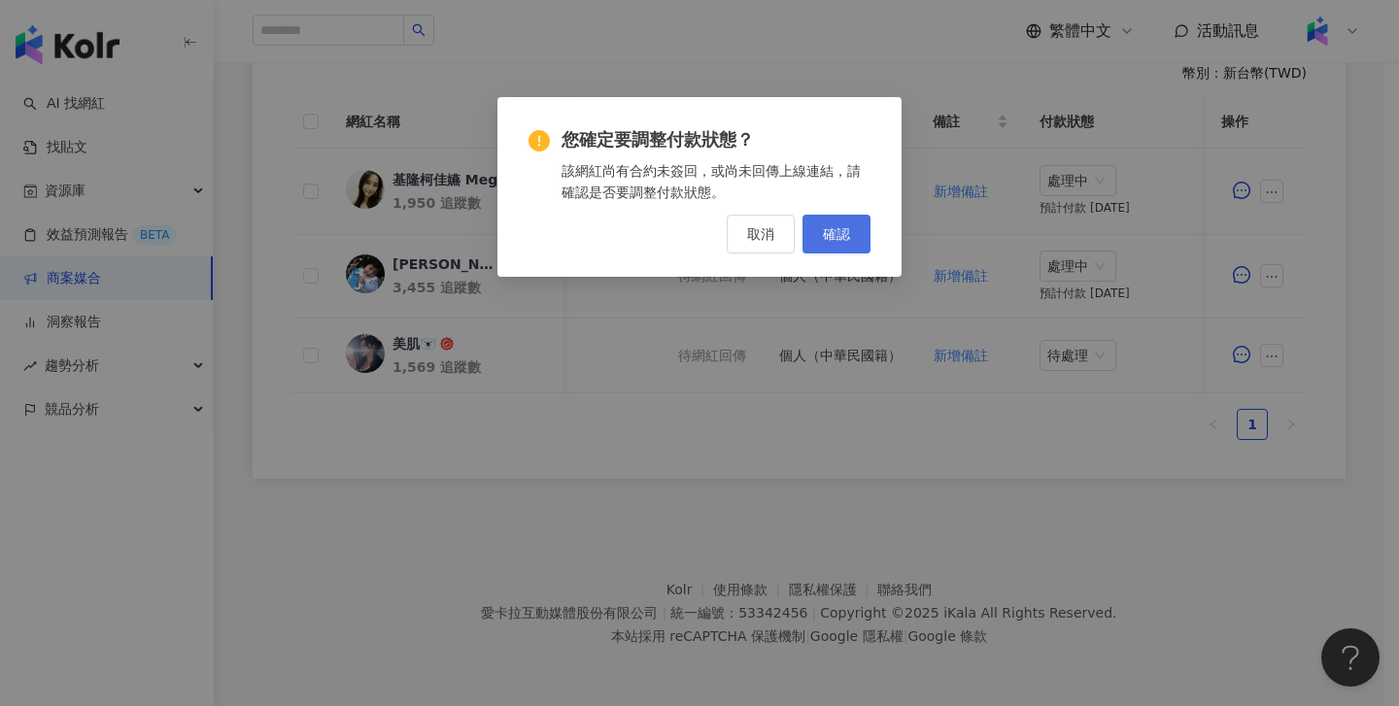
click at [818, 219] on button "確認" at bounding box center [837, 234] width 68 height 39
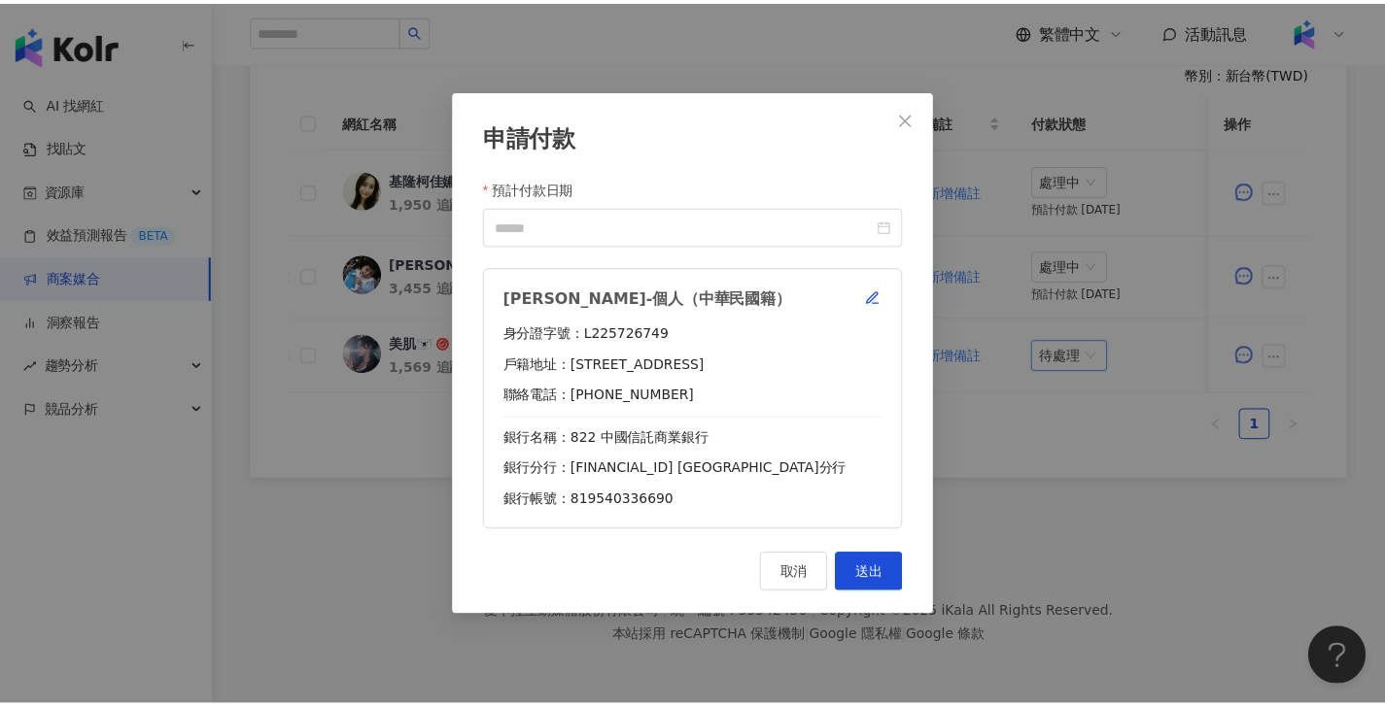
scroll to position [0, 923]
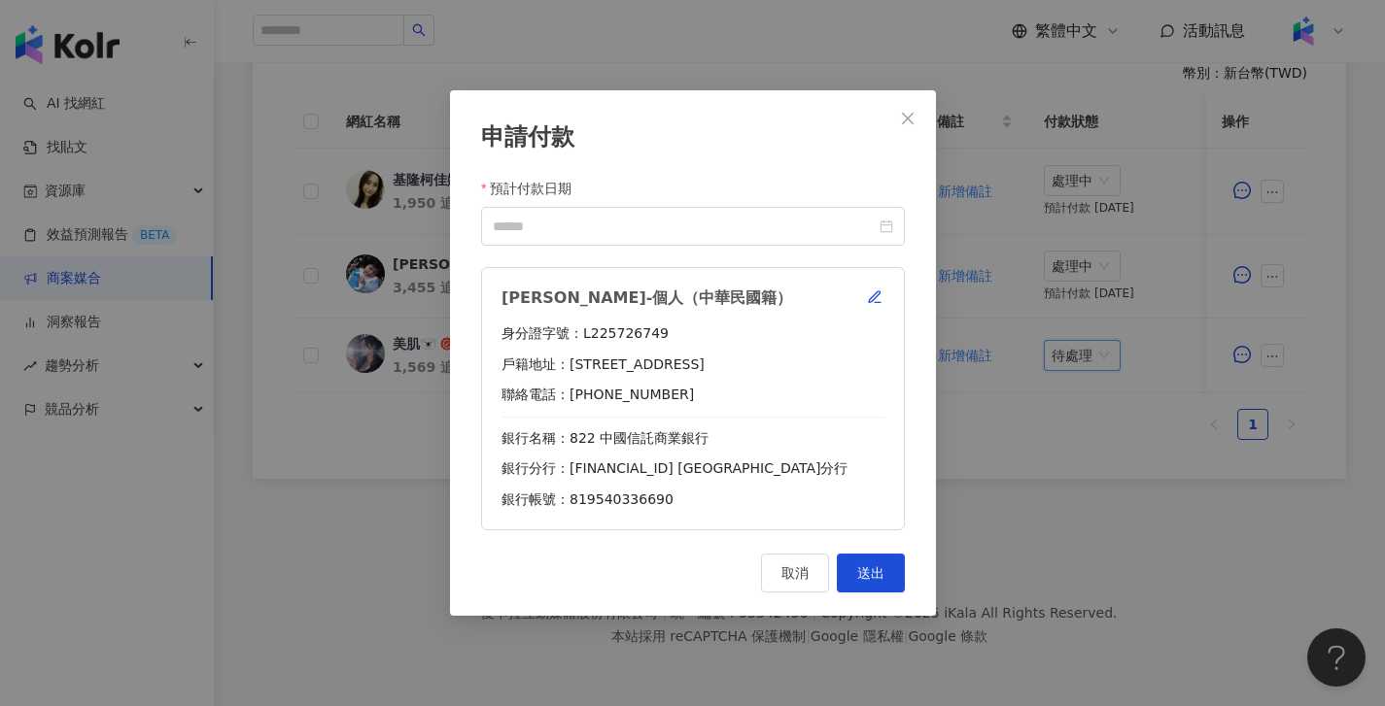
click at [736, 203] on div "預計付款日期" at bounding box center [693, 192] width 424 height 29
drag, startPoint x: 758, startPoint y: 236, endPoint x: 774, endPoint y: 245, distance: 17.8
click at [758, 236] on input "預計付款日期" at bounding box center [684, 226] width 383 height 21
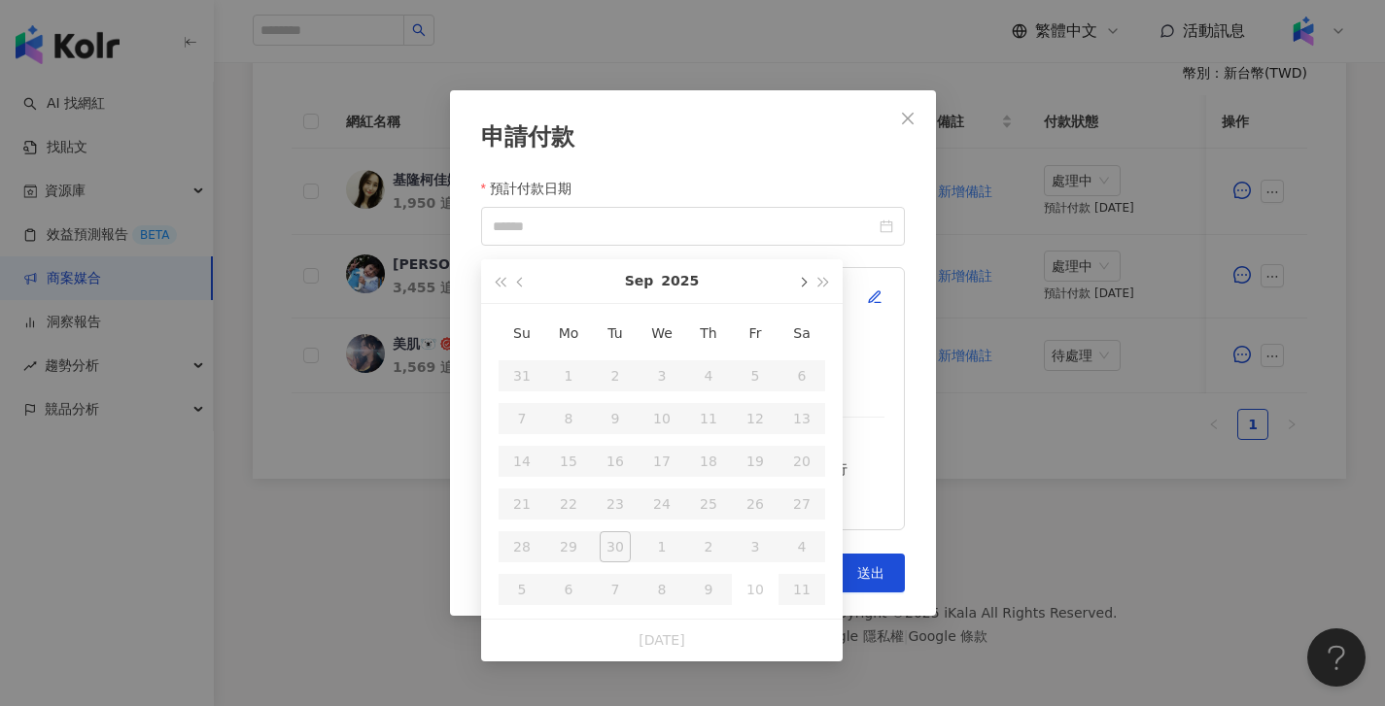
click at [803, 282] on button "button" at bounding box center [801, 281] width 21 height 44
type input "**********"
click at [746, 420] on div "10" at bounding box center [755, 418] width 31 height 31
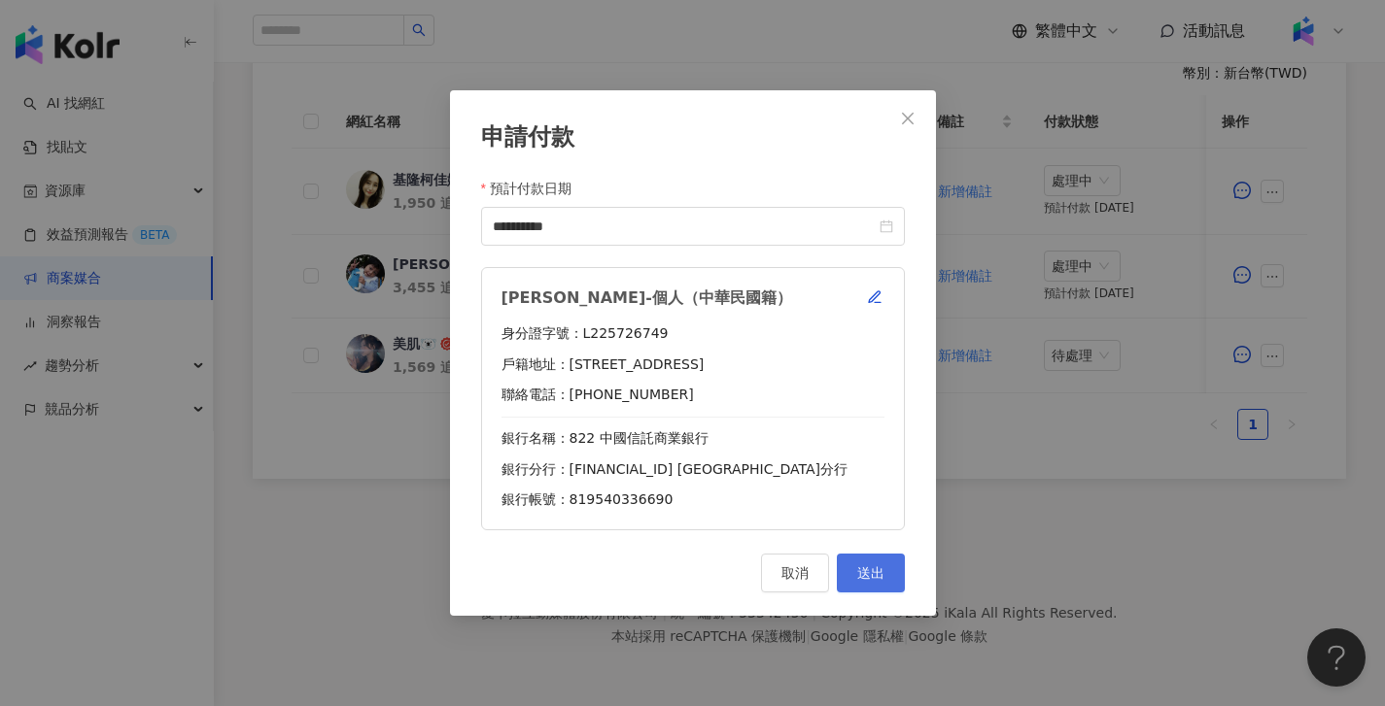
click at [892, 584] on button "送出" at bounding box center [871, 573] width 68 height 39
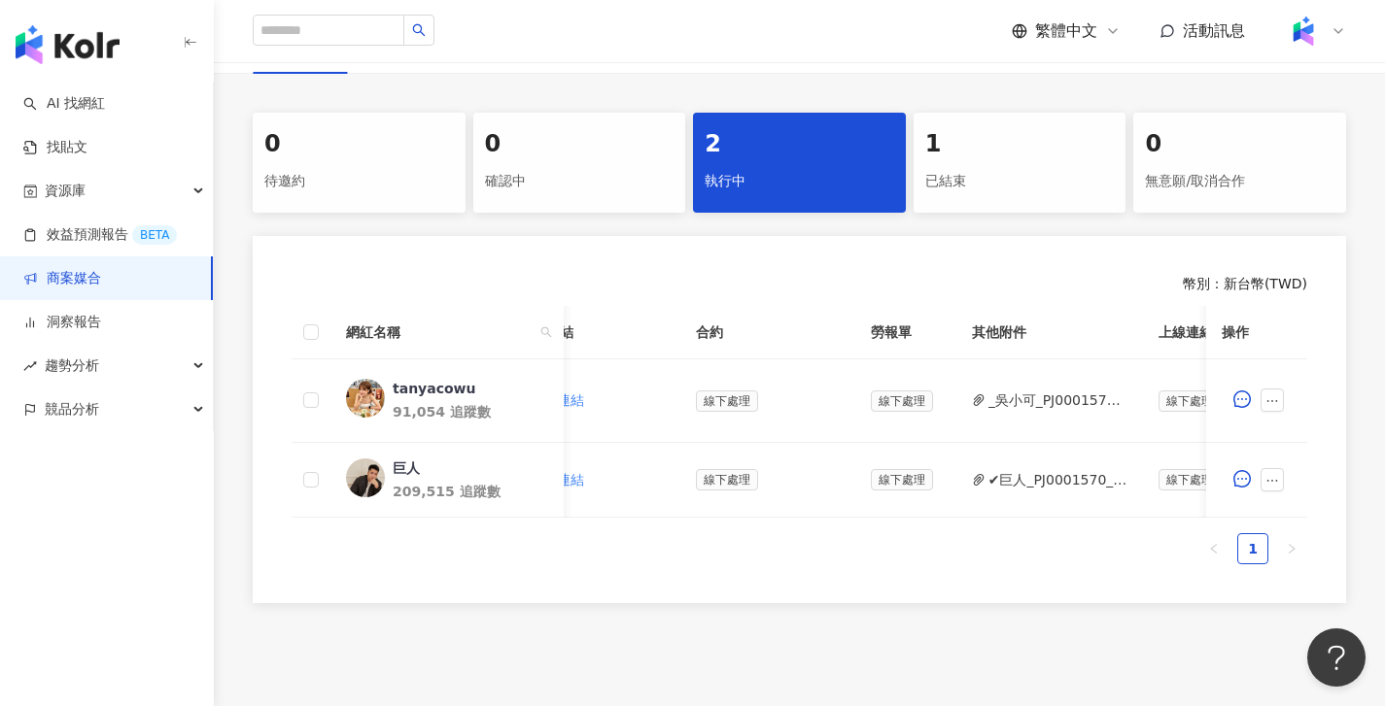
scroll to position [0, 667]
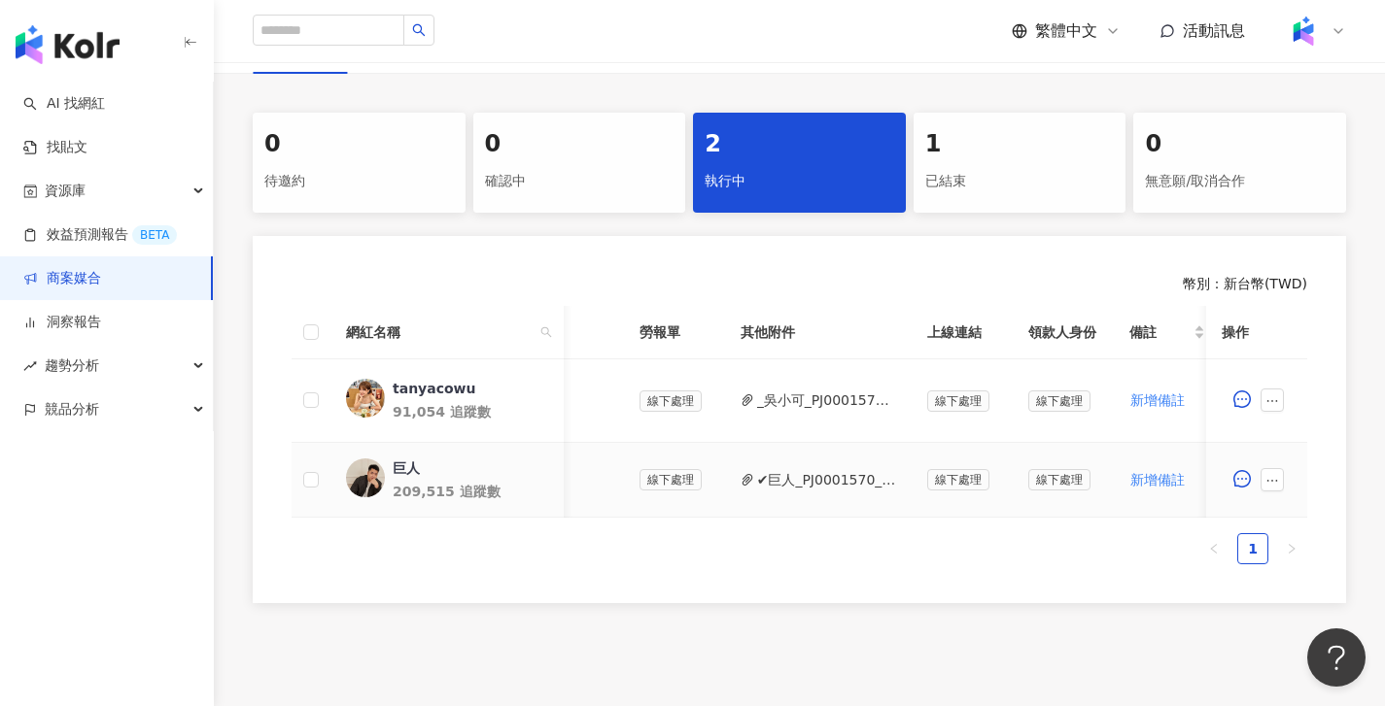
click at [862, 475] on button "✔巨人_PJ0001570_GroupM_3M_Nexcare克淋濕防水透氣繃_202508_活動確認單__3M_Nexcare克淋濕防水透氣.pdf" at bounding box center [826, 479] width 139 height 21
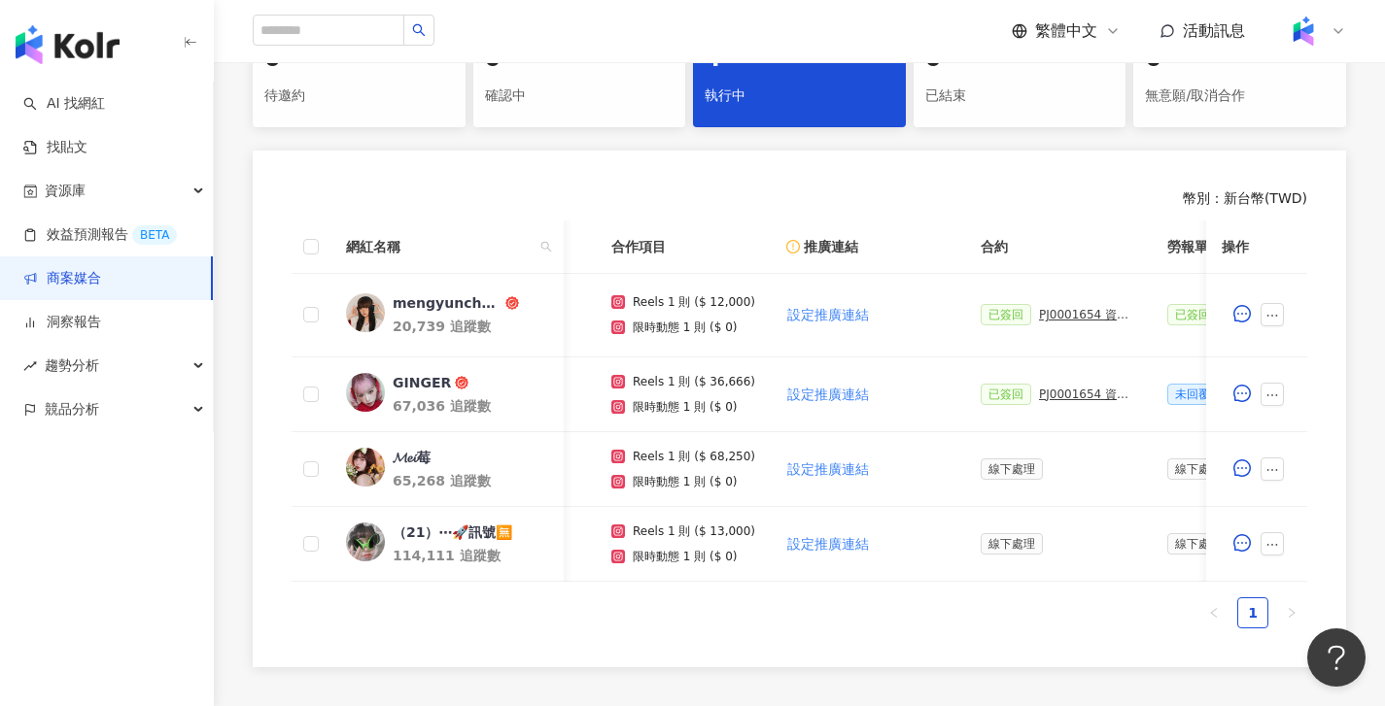
scroll to position [0, 442]
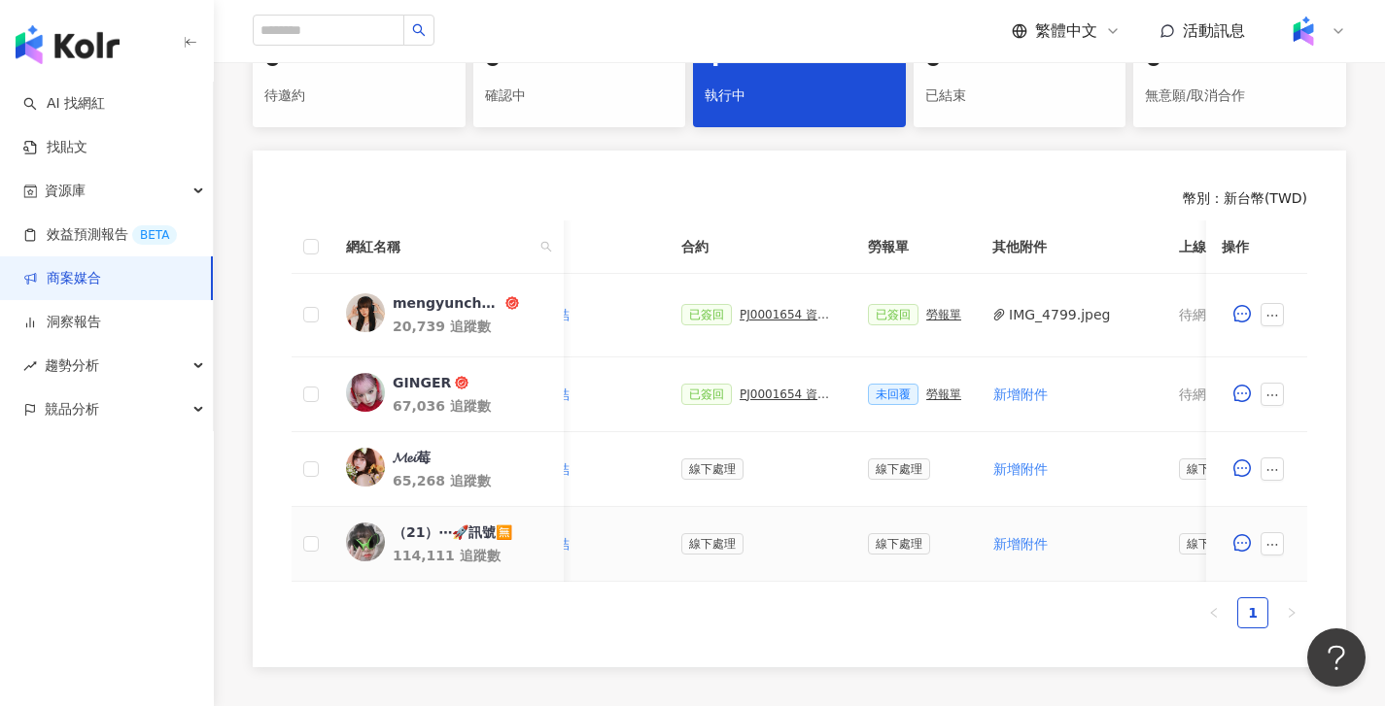
click at [471, 536] on div "（21）⋯🚀訊號🈚️" at bounding box center [453, 532] width 120 height 19
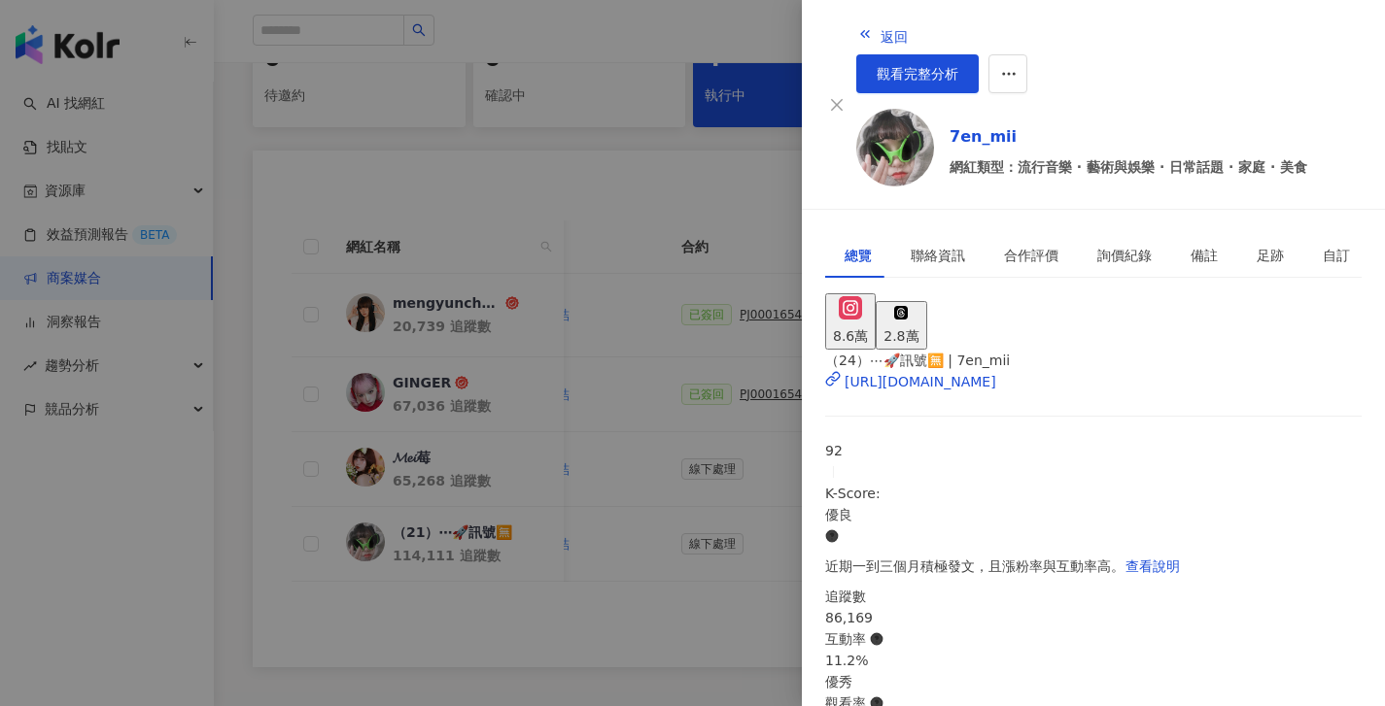
click at [473, 590] on div at bounding box center [692, 353] width 1385 height 706
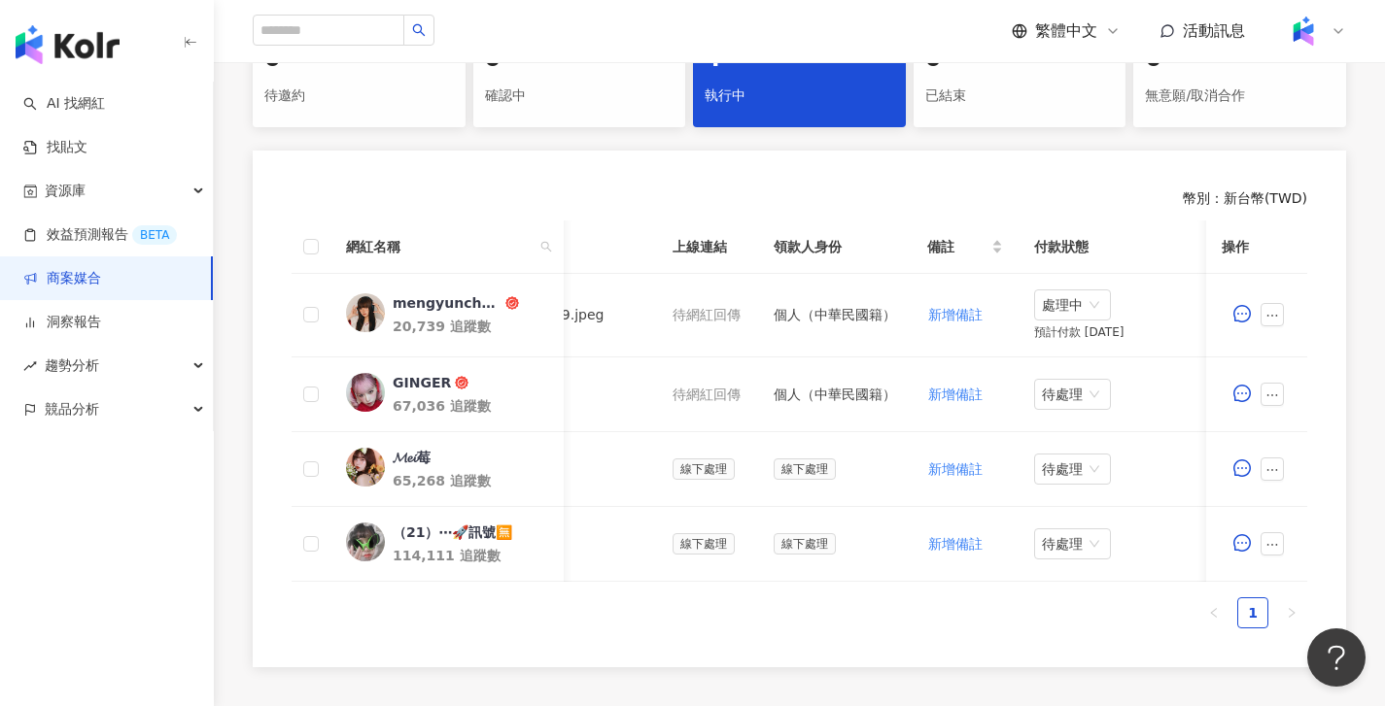
scroll to position [0, 953]
click at [427, 380] on div "GINGER" at bounding box center [422, 382] width 58 height 19
click at [423, 452] on div "𝓜𝓮𝓲莓" at bounding box center [412, 457] width 38 height 19
click at [457, 300] on div "mengyunchungxx" at bounding box center [447, 302] width 109 height 19
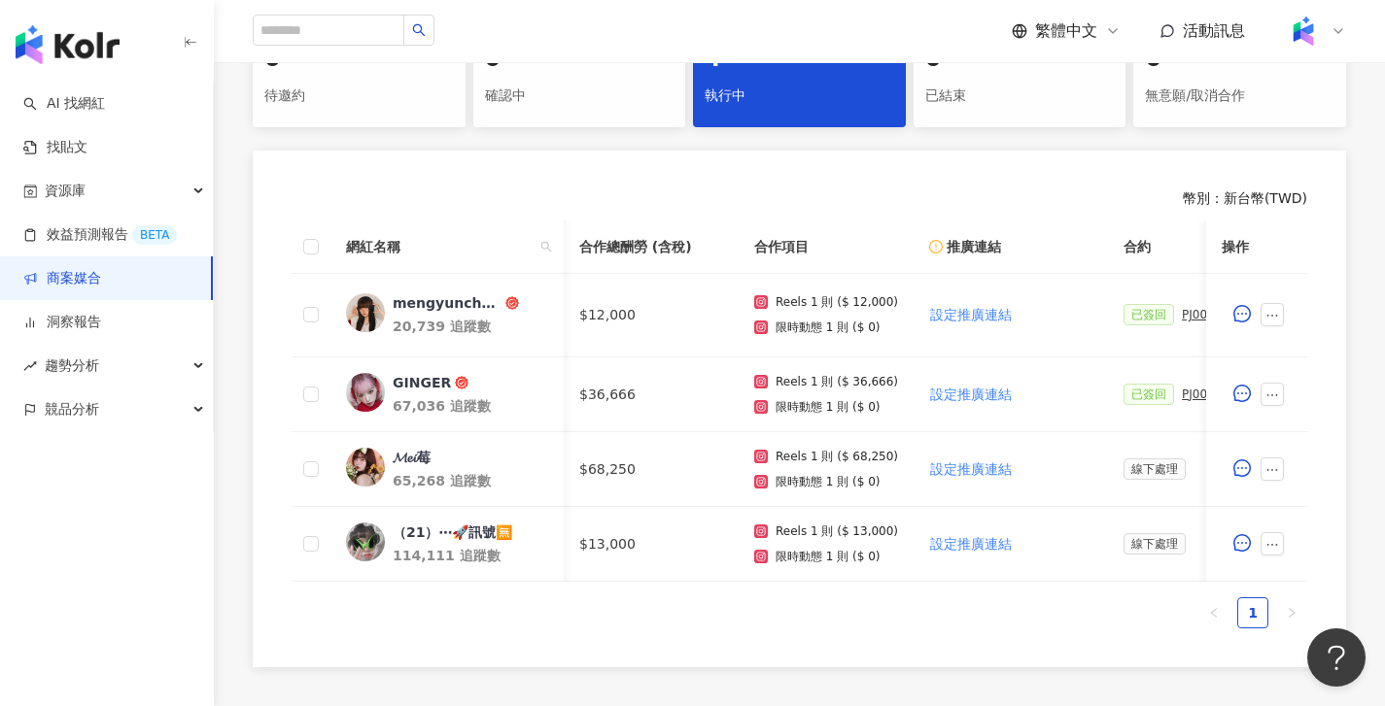
scroll to position [0, 339]
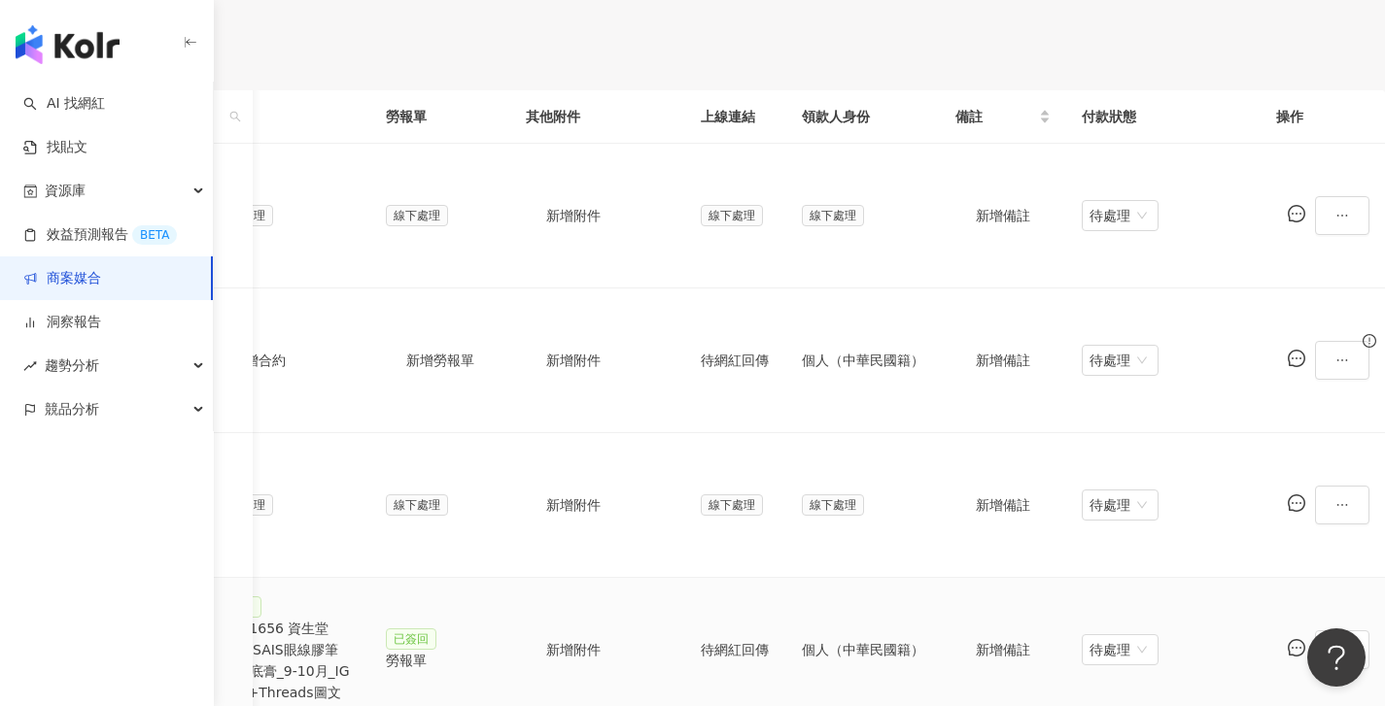
scroll to position [0, 942]
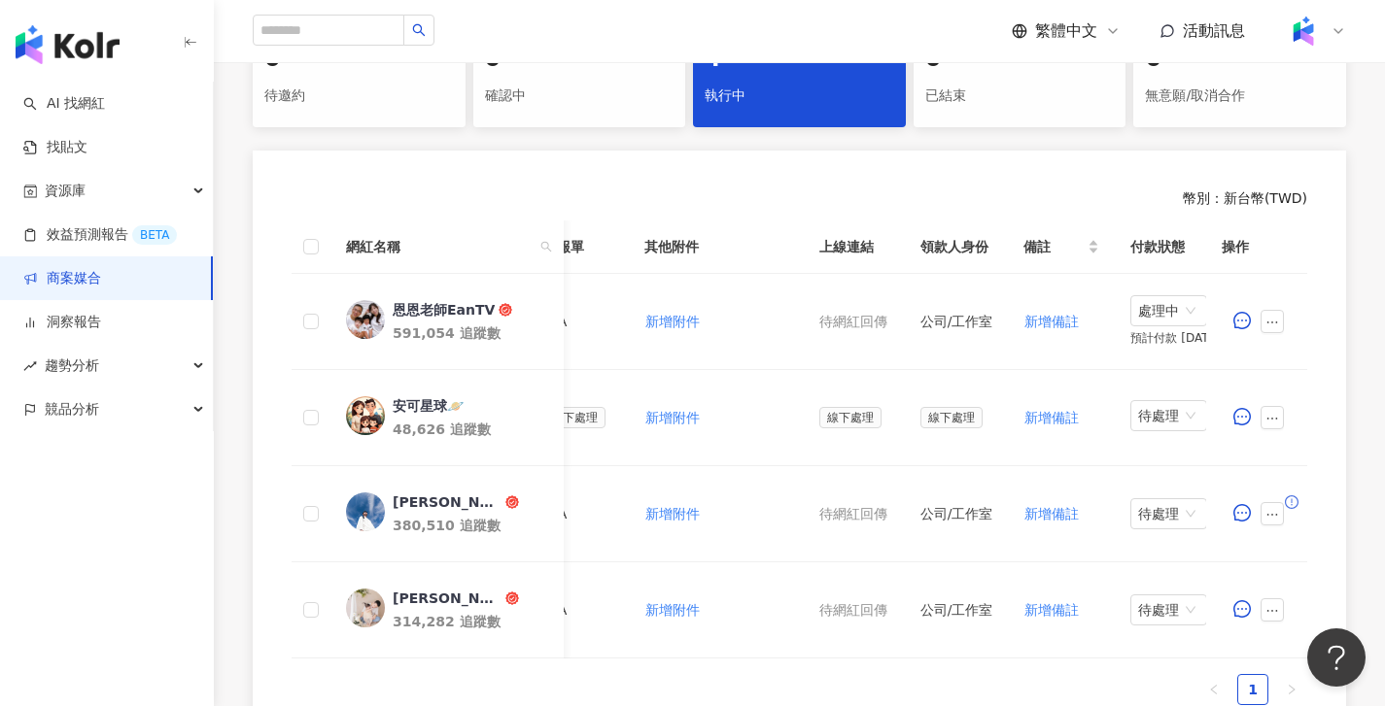
scroll to position [0, 872]
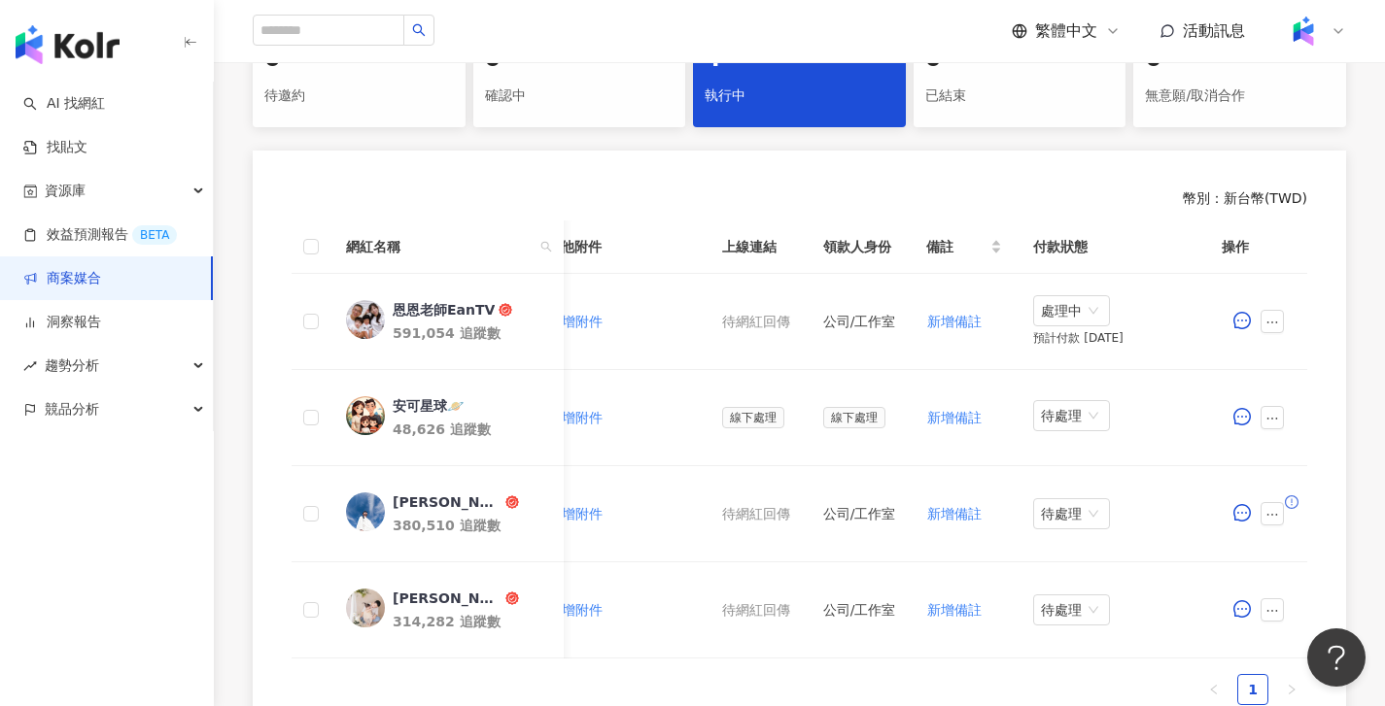
drag, startPoint x: 790, startPoint y: 667, endPoint x: 7, endPoint y: 23, distance: 1013.6
